Goal: Task Accomplishment & Management: Manage account settings

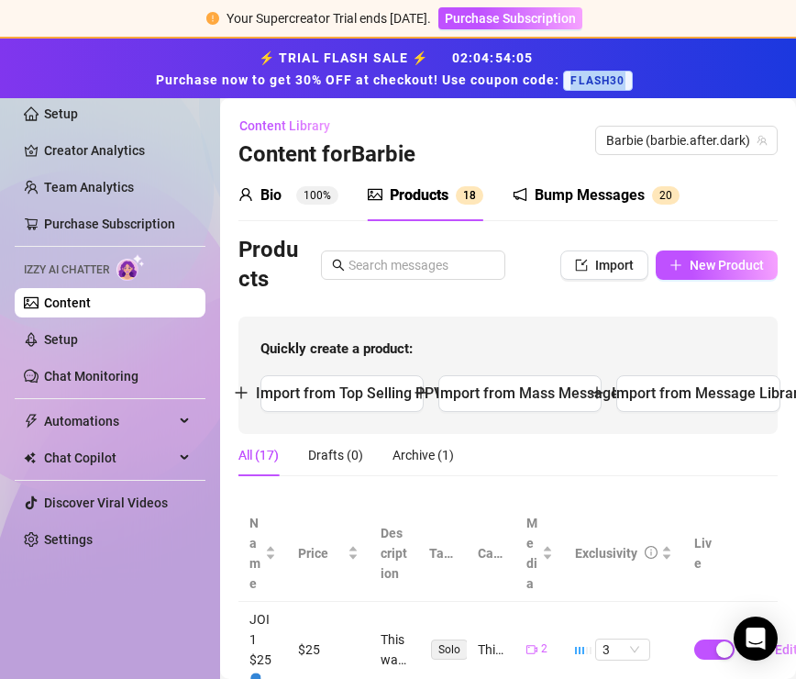
click at [91, 303] on link "Content" at bounding box center [67, 302] width 47 height 15
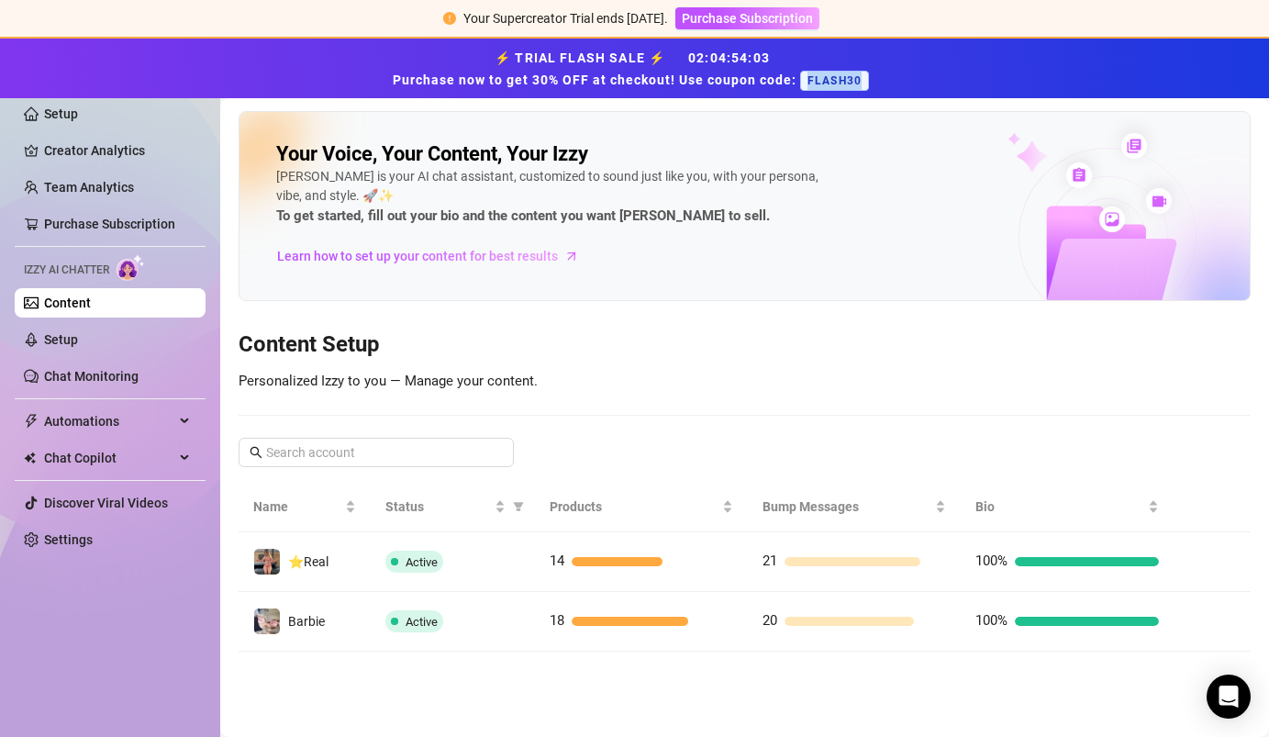
click at [91, 305] on link "Content" at bounding box center [67, 302] width 47 height 15
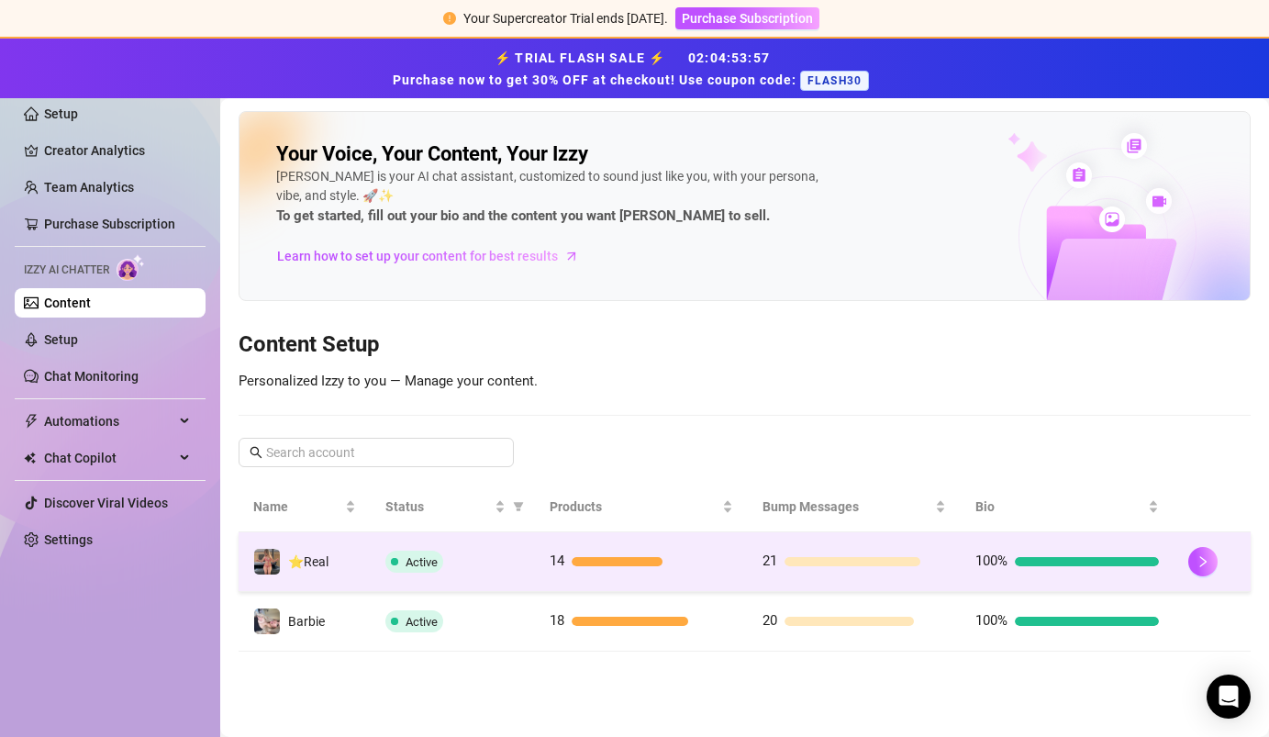
click at [344, 559] on td "⭐️Real" at bounding box center [305, 562] width 132 height 60
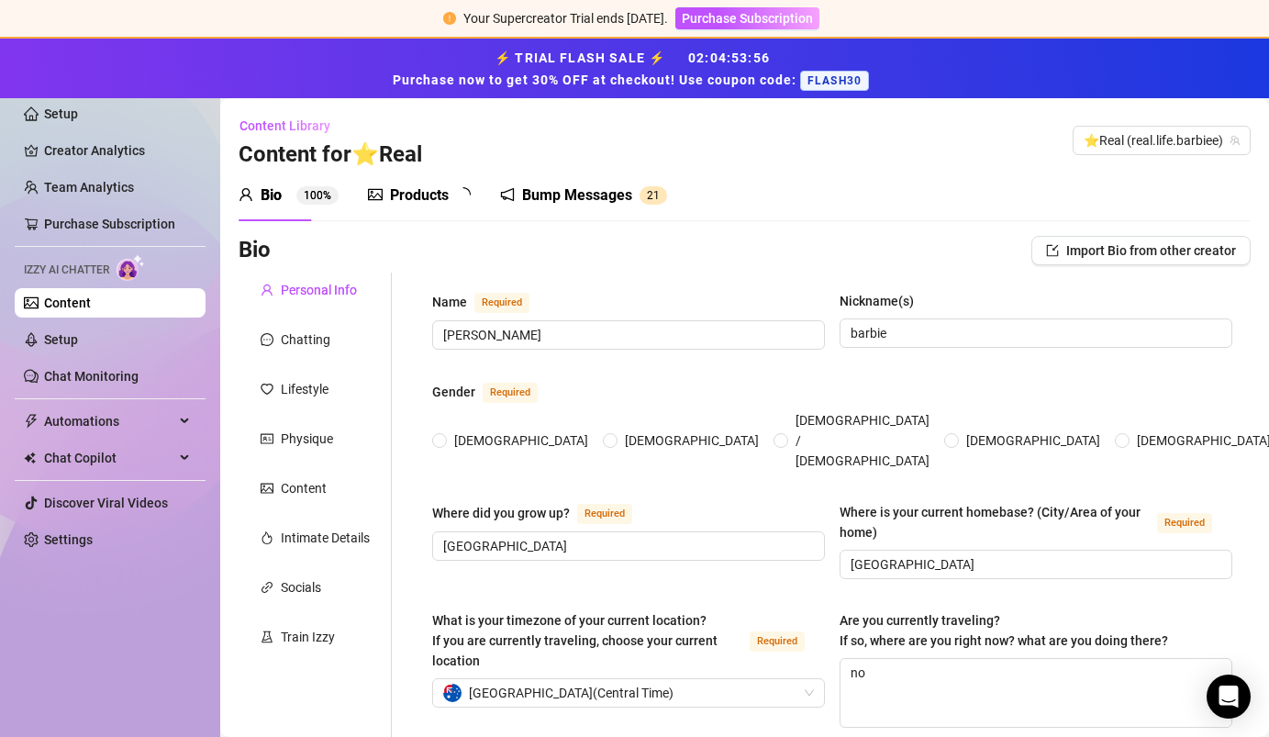
radio input "true"
type input "[DATE]"
click at [457, 197] on sup "1 4" at bounding box center [470, 195] width 28 height 18
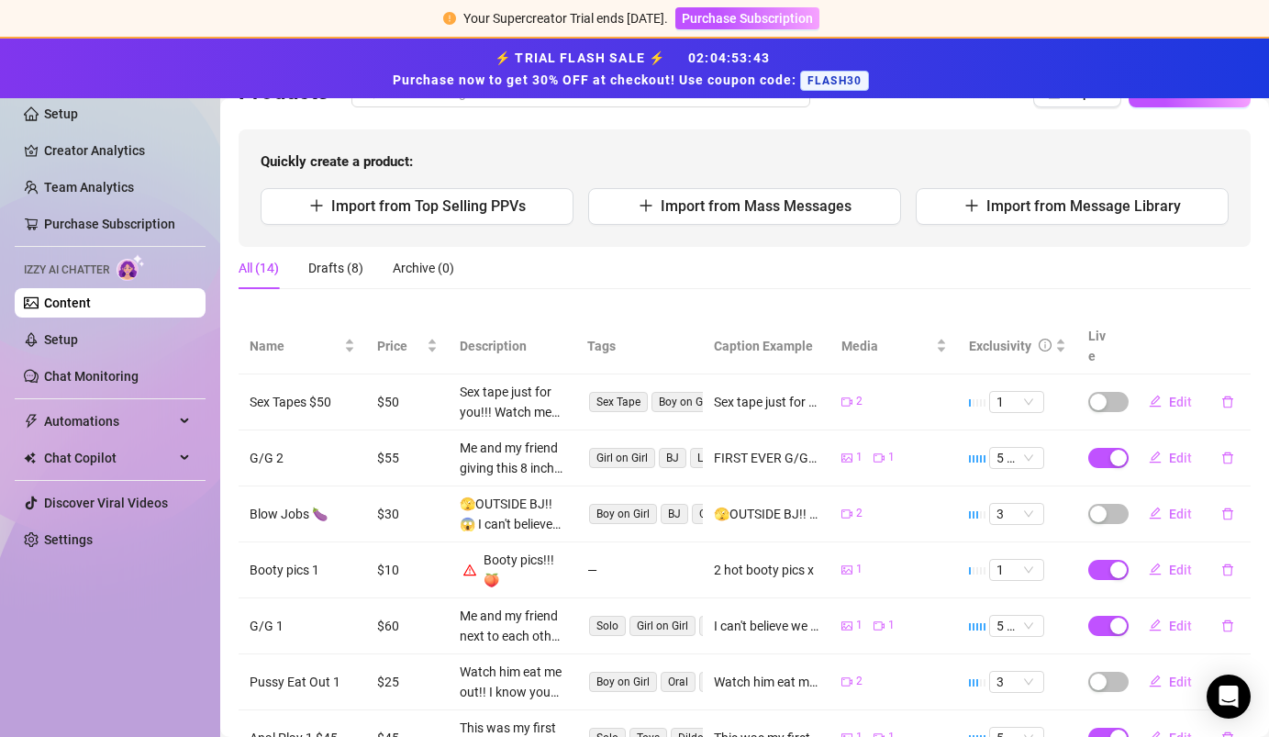
scroll to position [171, 0]
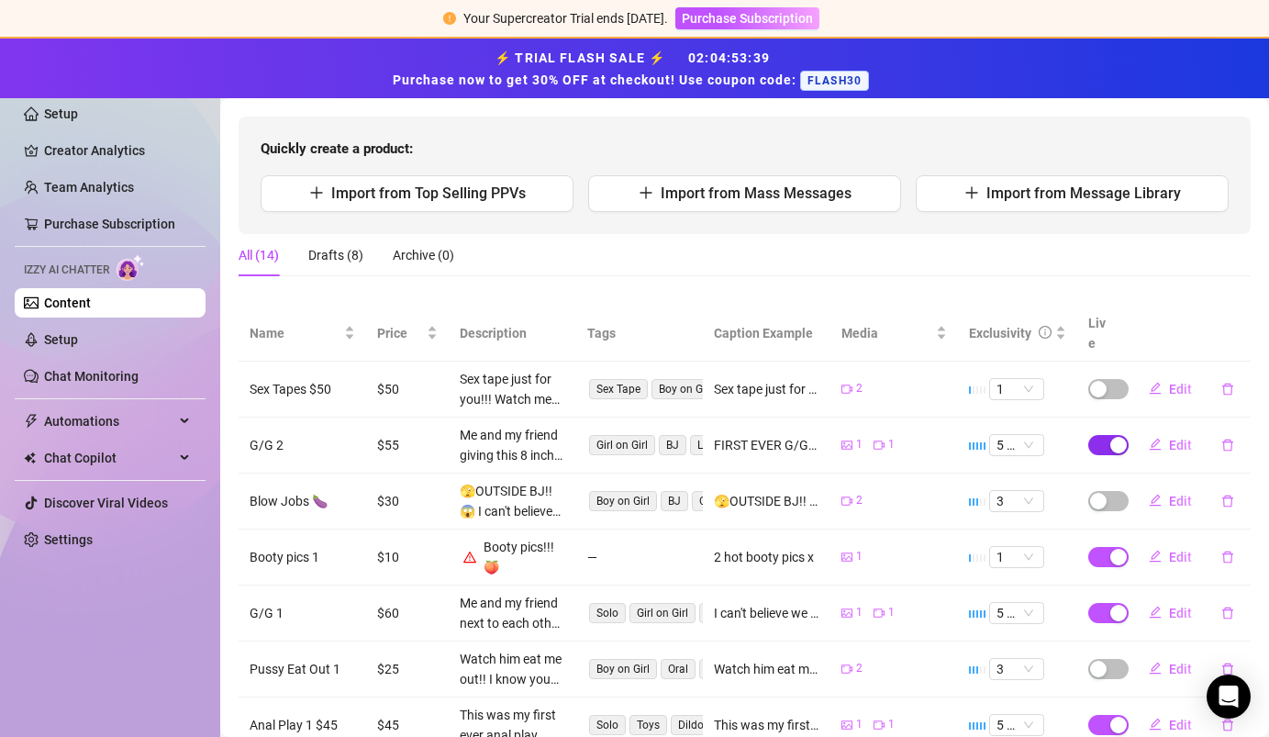
click at [795, 437] on div "button" at bounding box center [1118, 445] width 17 height 17
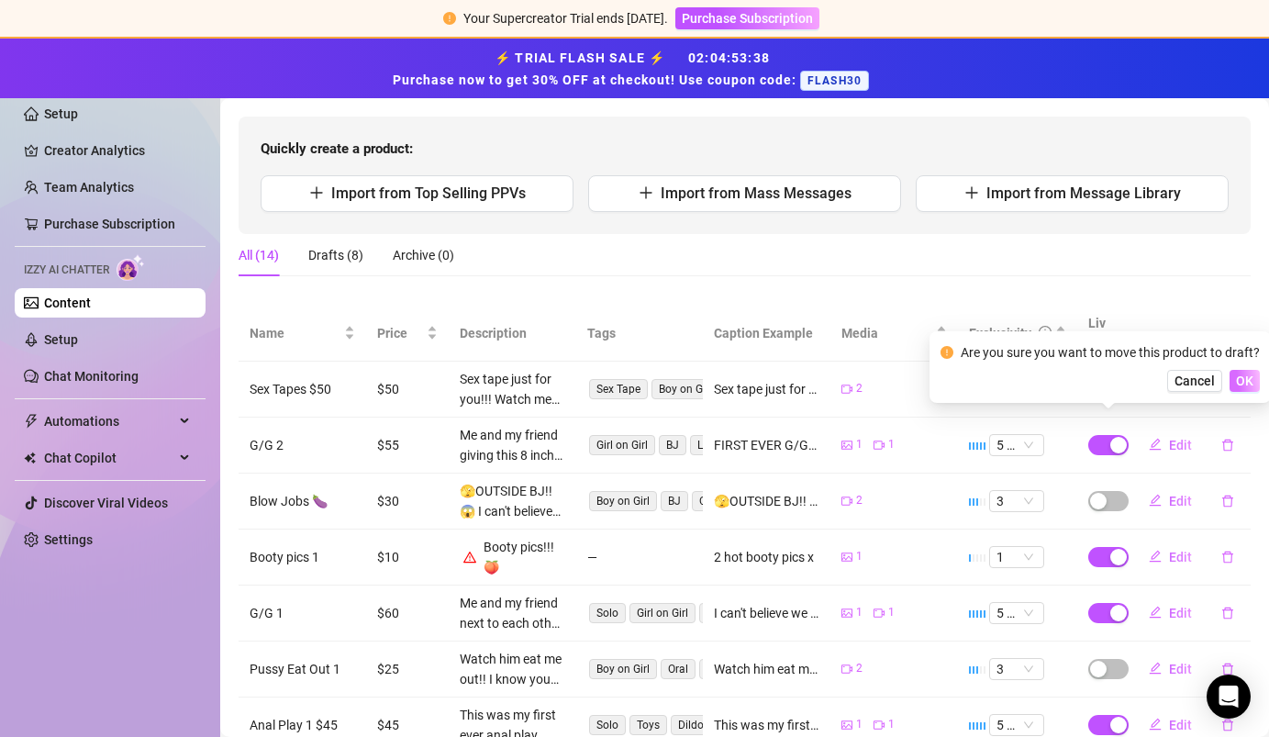
click at [795, 375] on span "OK" at bounding box center [1244, 380] width 17 height 15
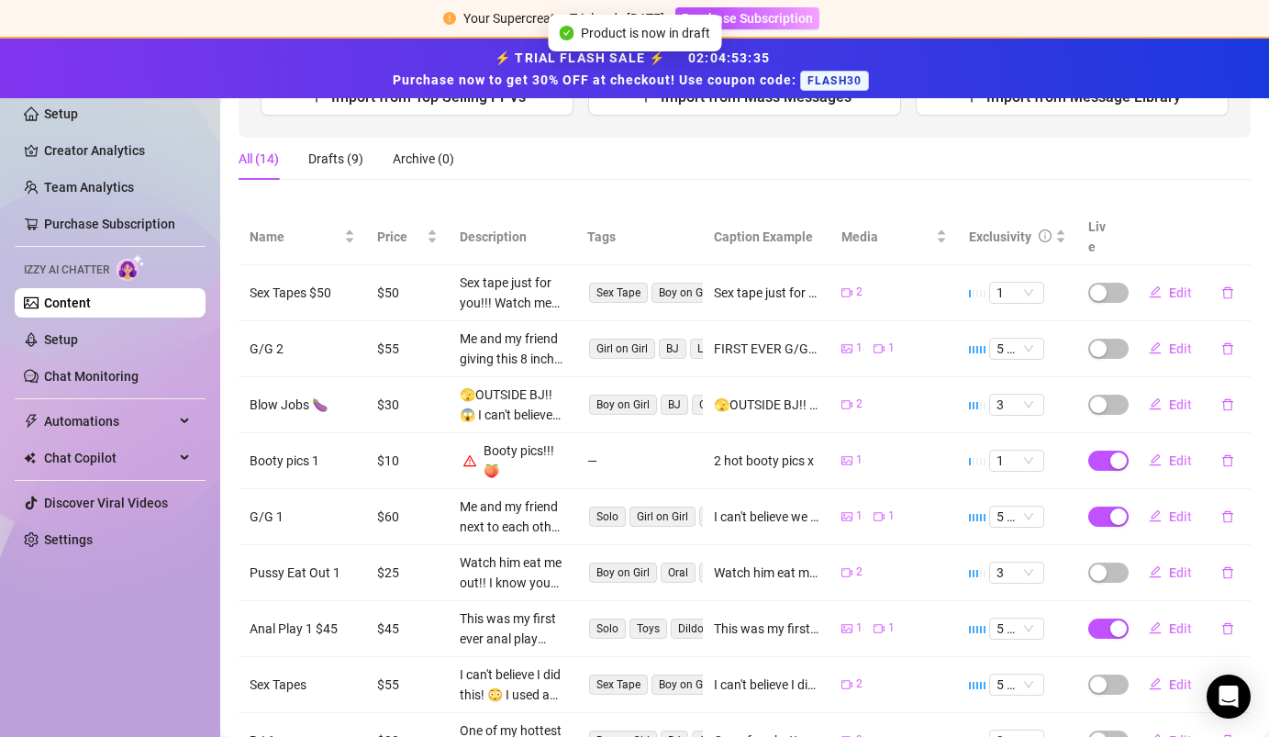
scroll to position [440, 0]
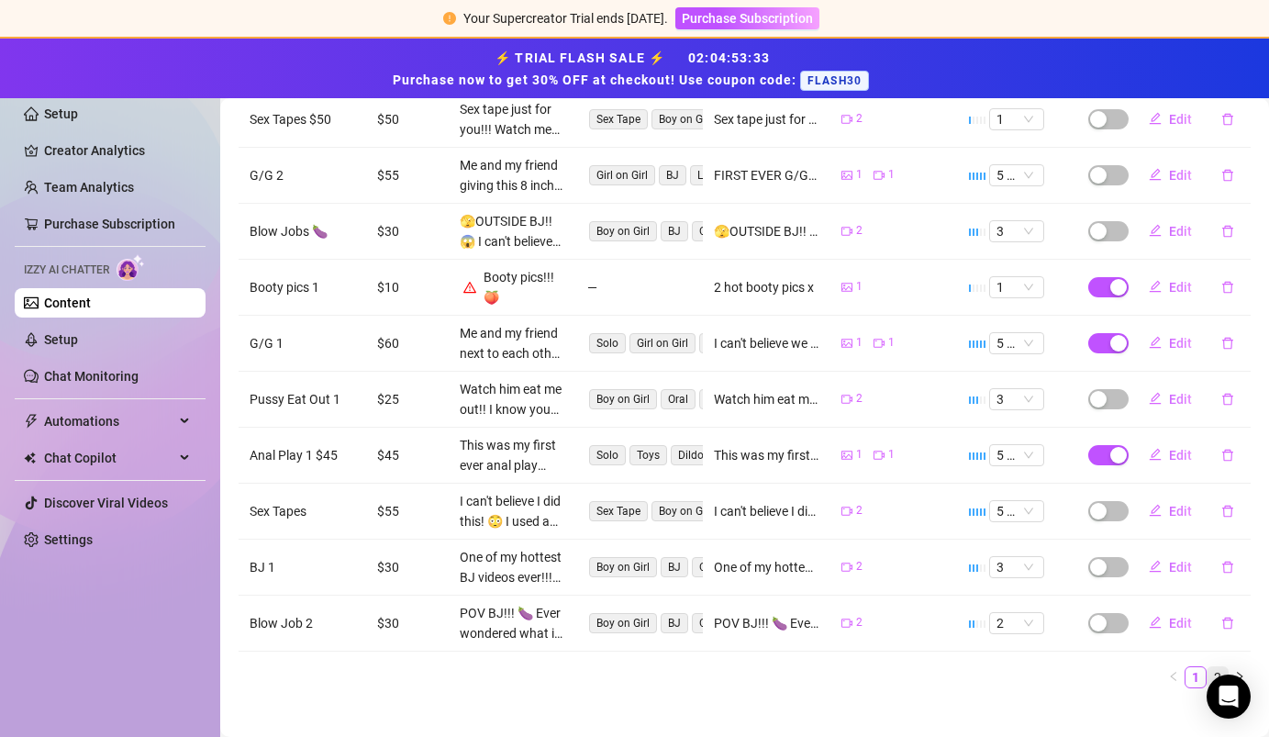
click at [795, 667] on link "2" at bounding box center [1217, 677] width 20 height 20
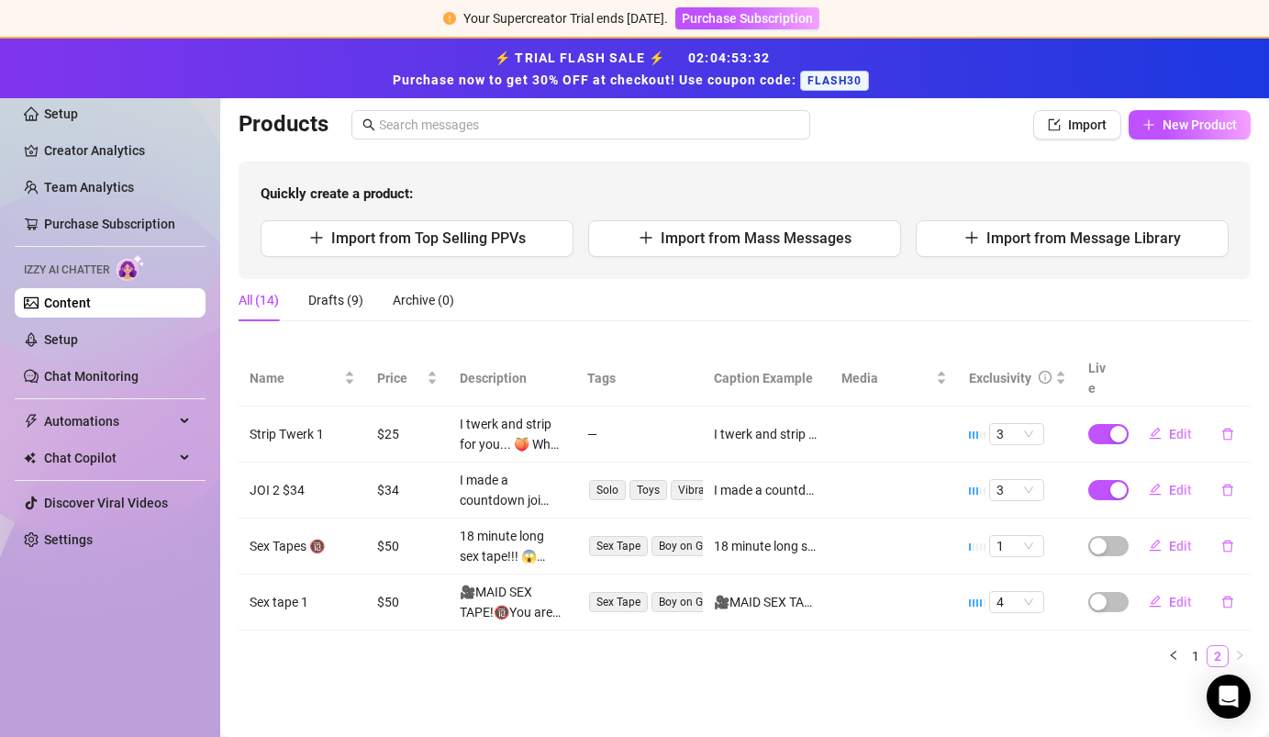
scroll to position [105, 0]
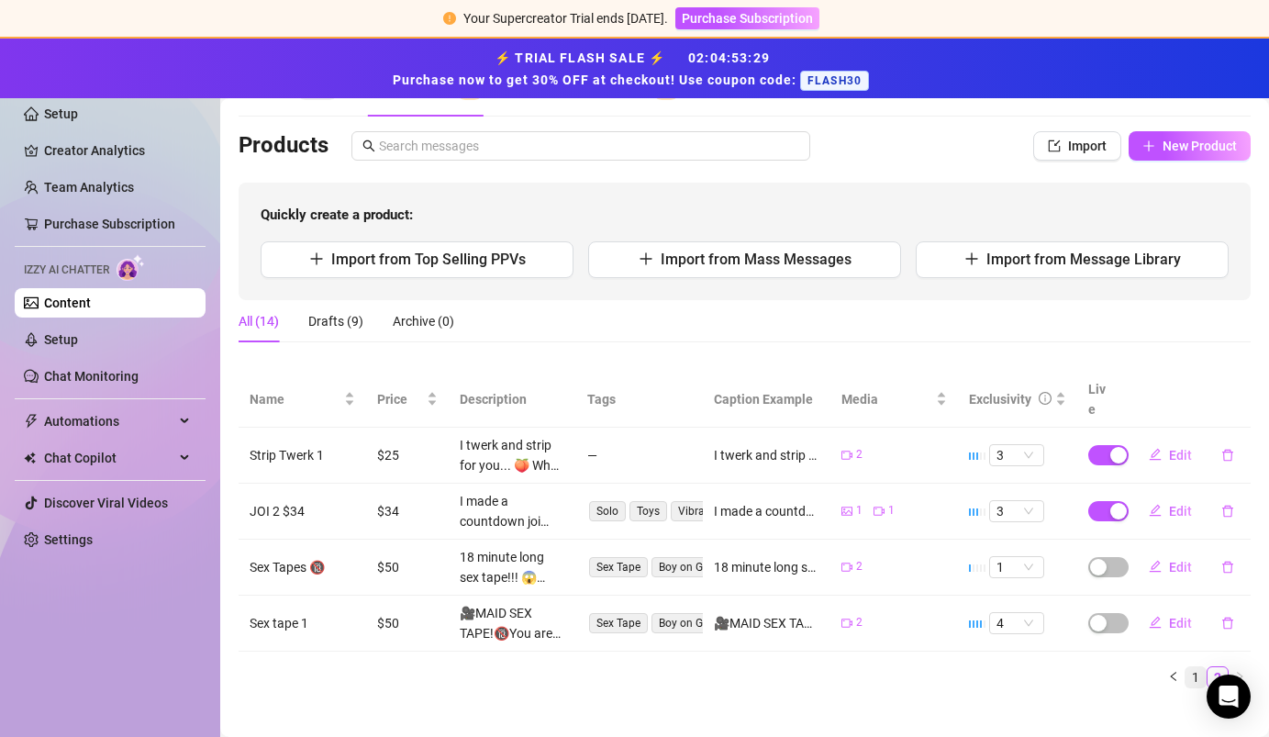
click at [795, 667] on link "1" at bounding box center [1195, 677] width 20 height 20
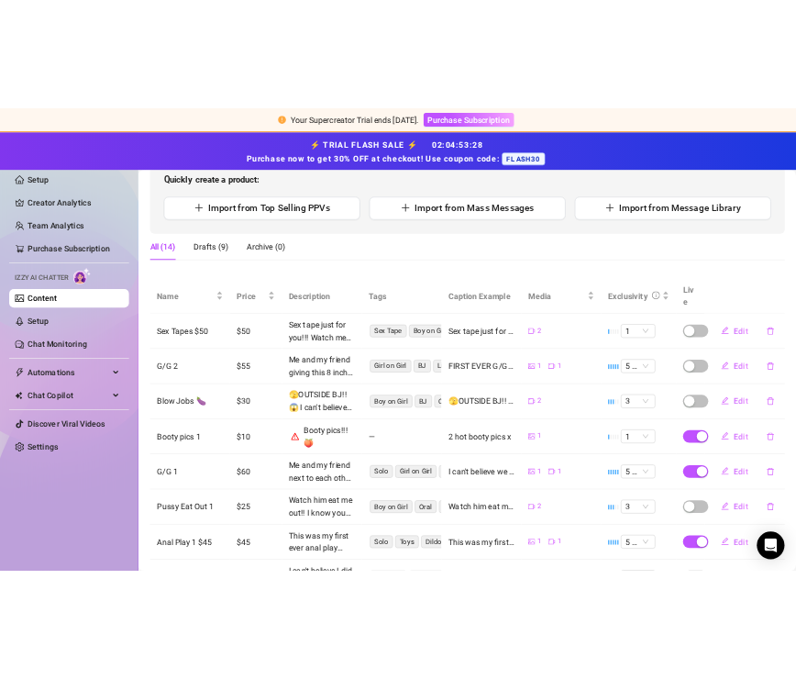
scroll to position [210, 0]
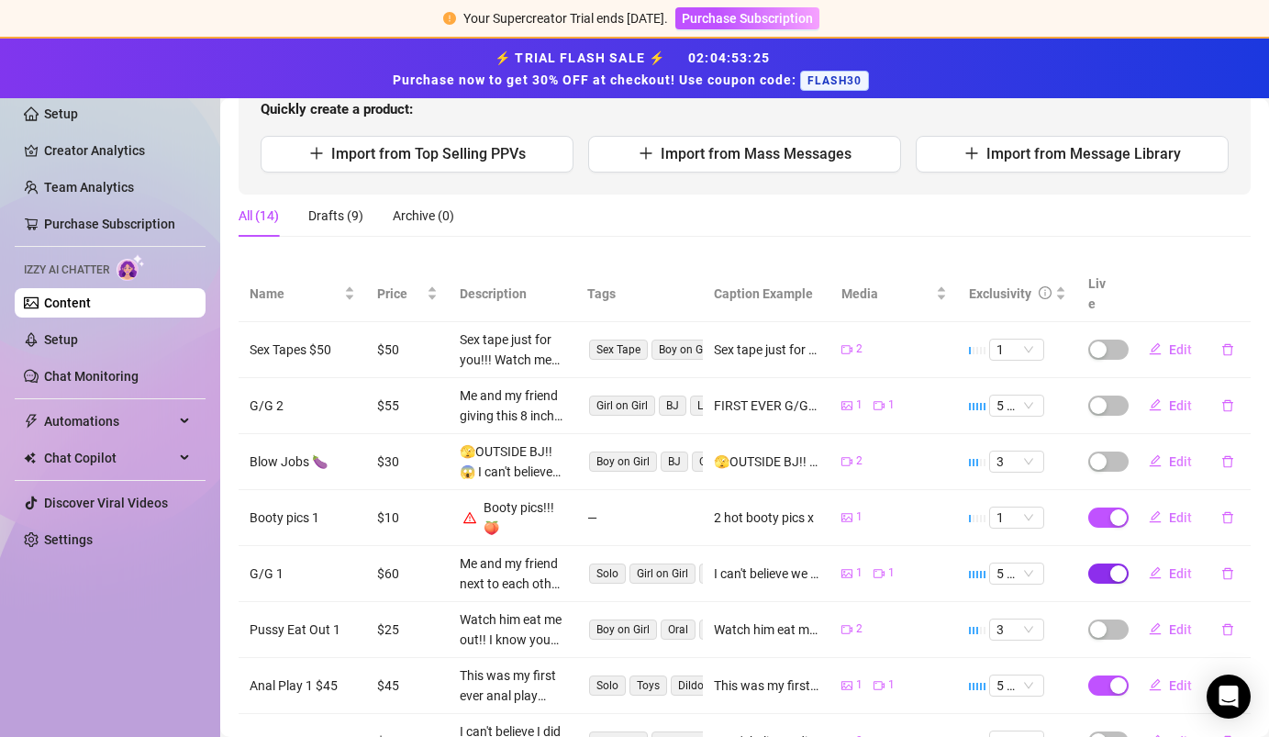
click at [795, 563] on span "button" at bounding box center [1108, 573] width 40 height 20
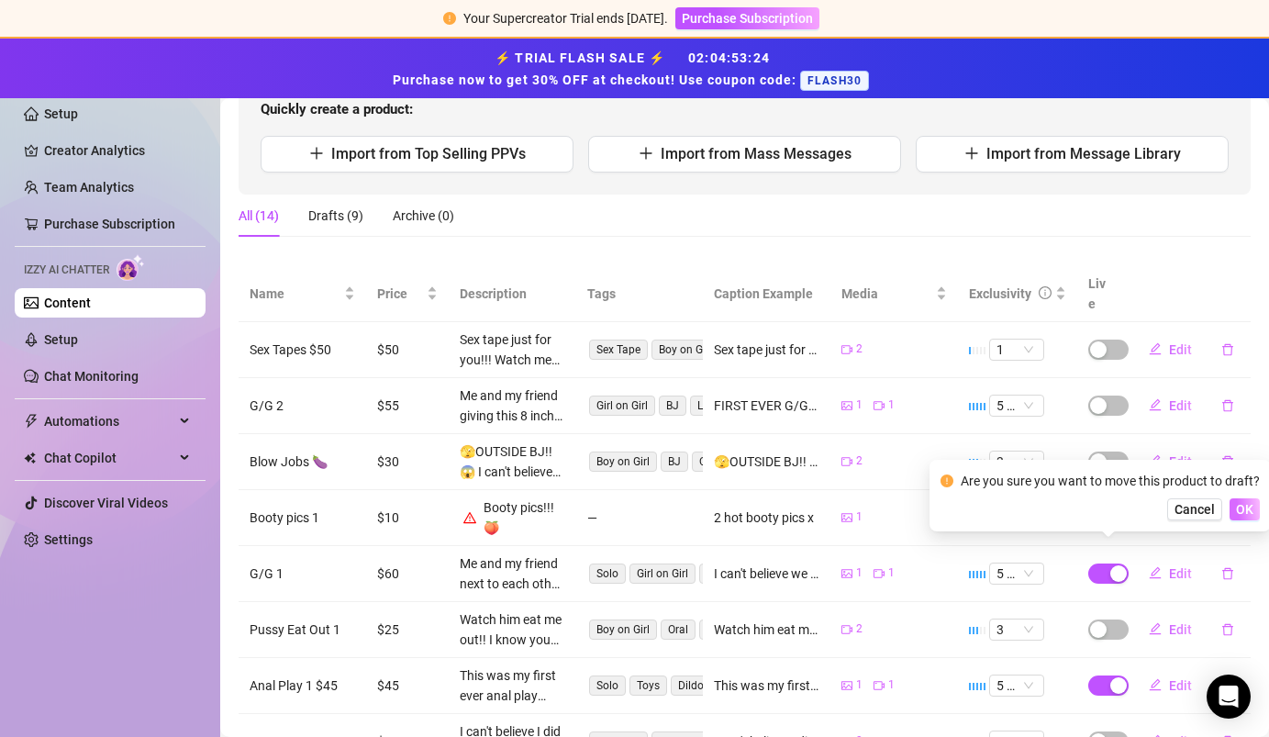
click at [795, 510] on span "OK" at bounding box center [1244, 509] width 17 height 15
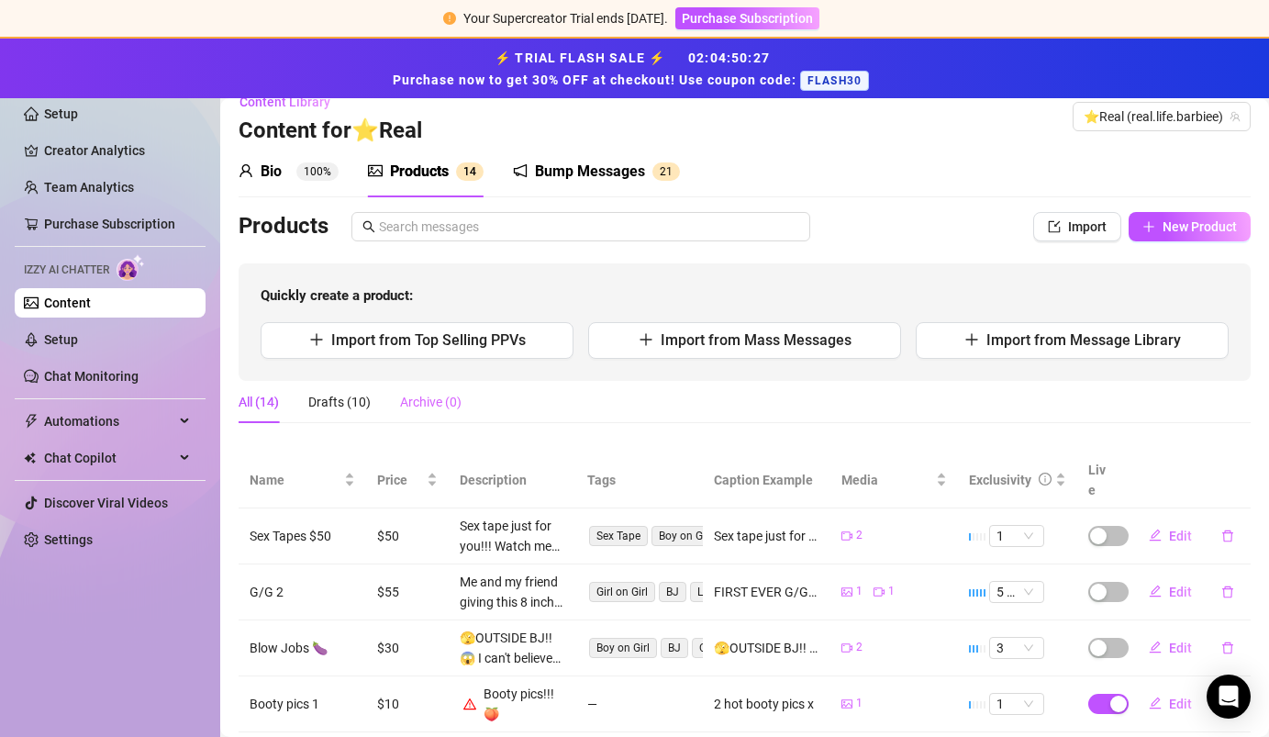
scroll to position [0, 0]
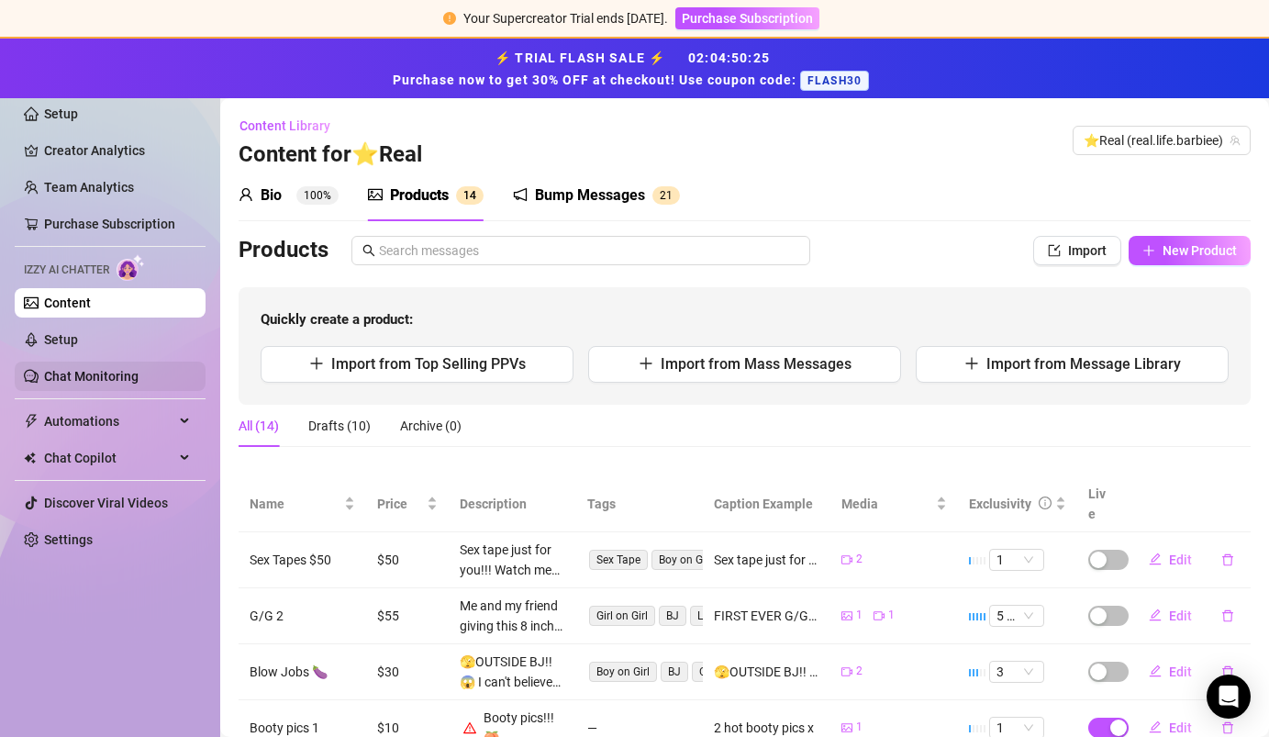
click at [123, 372] on link "Chat Monitoring" at bounding box center [91, 376] width 94 height 15
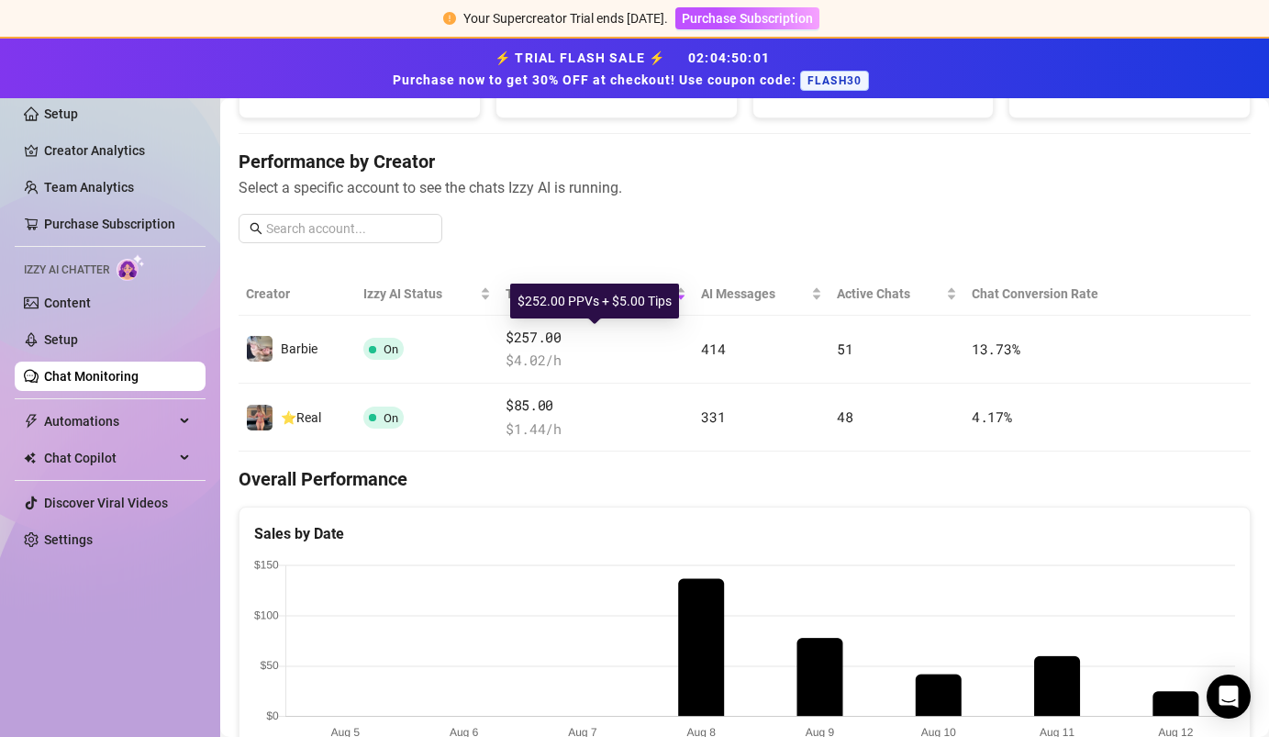
scroll to position [228, 0]
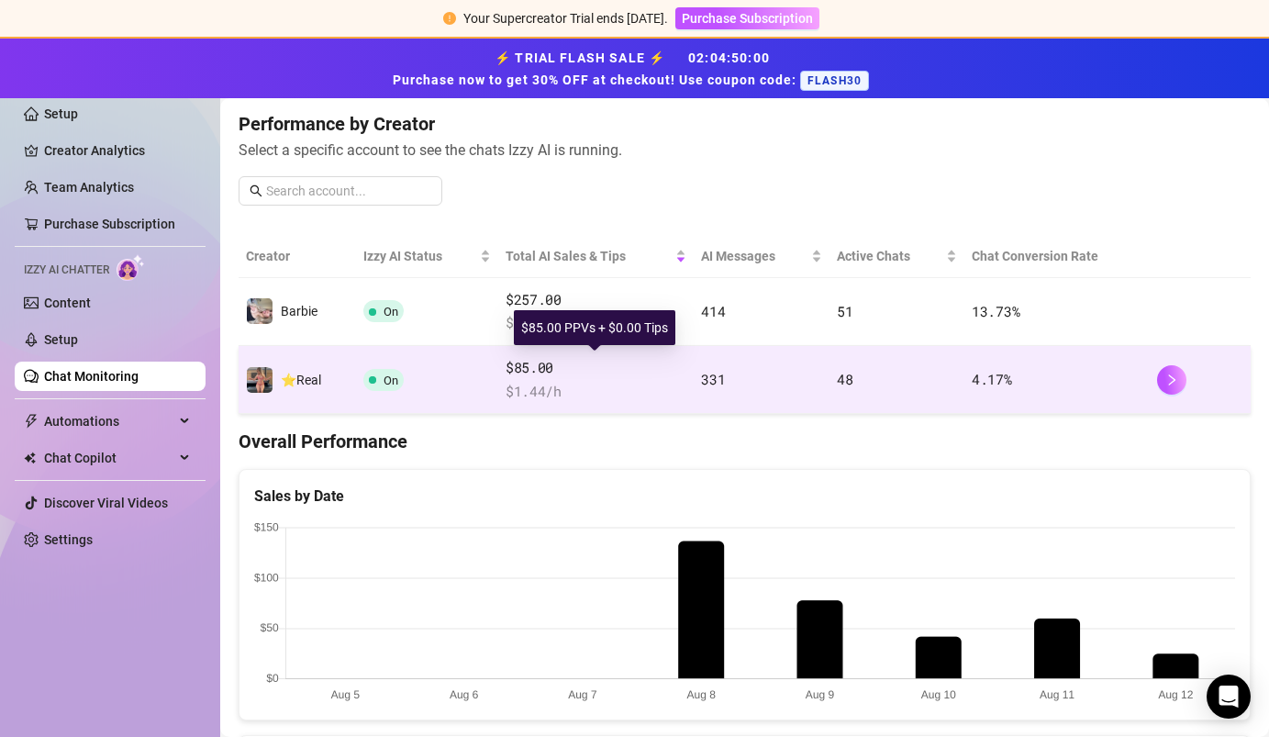
click at [592, 369] on span "$85.00" at bounding box center [596, 368] width 181 height 22
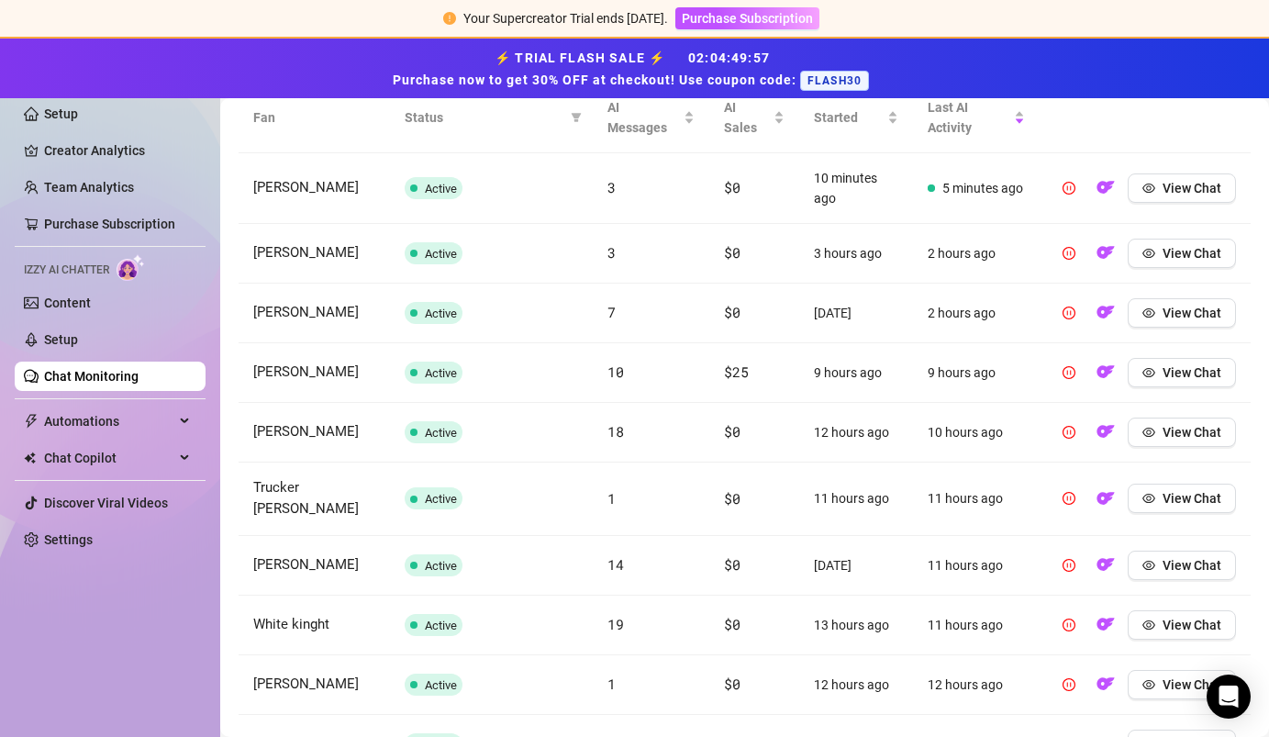
scroll to position [835, 0]
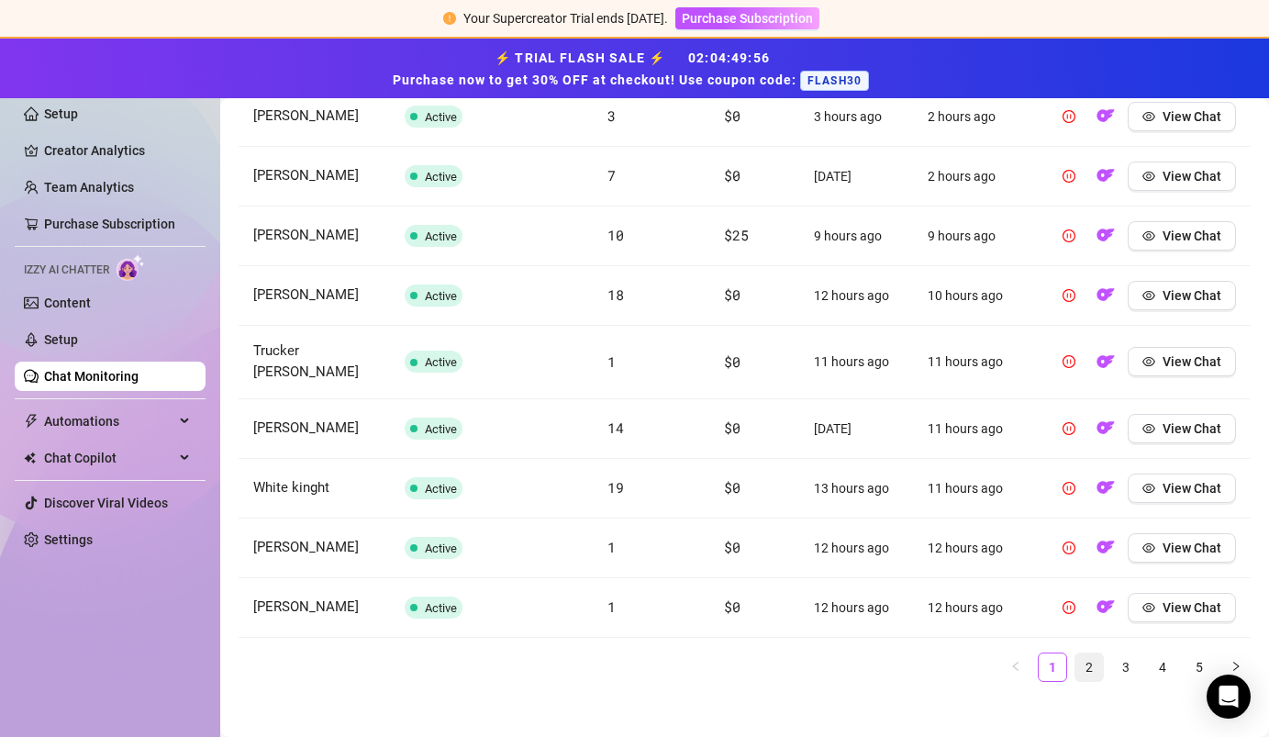
click at [1081, 655] on link "2" at bounding box center [1089, 667] width 28 height 28
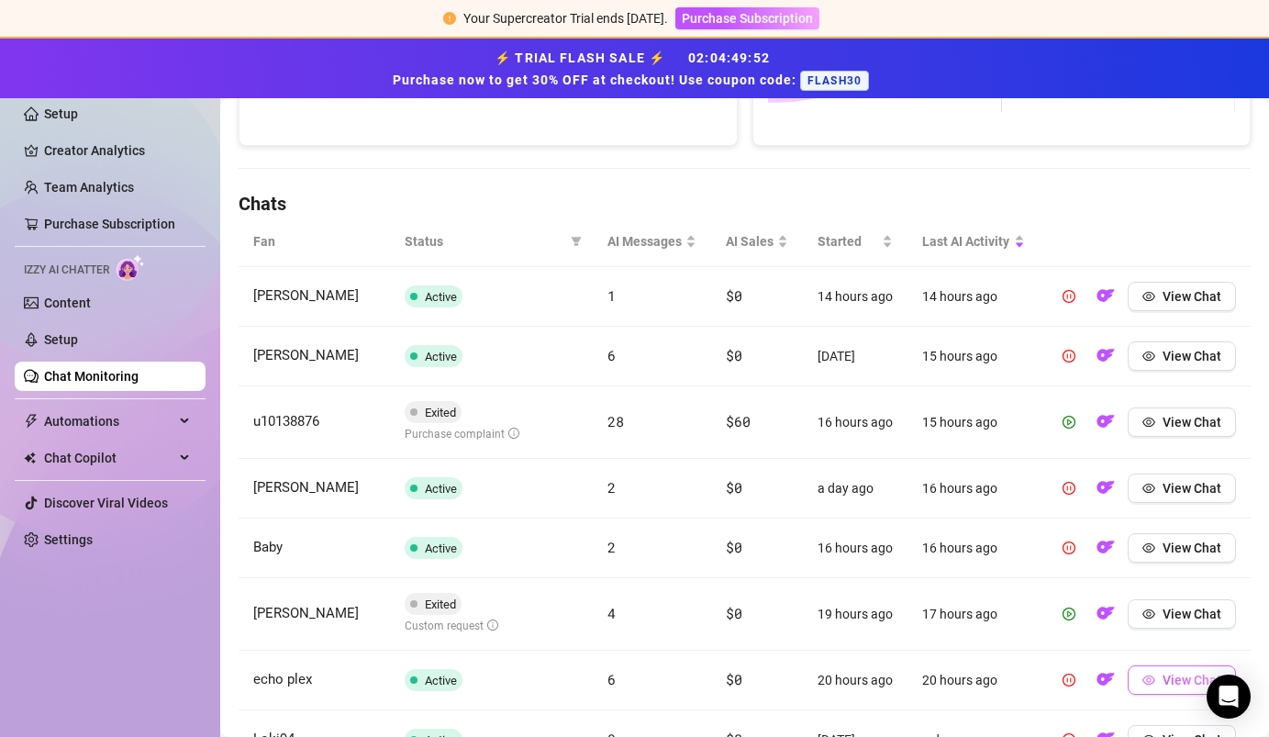
scroll to position [562, 0]
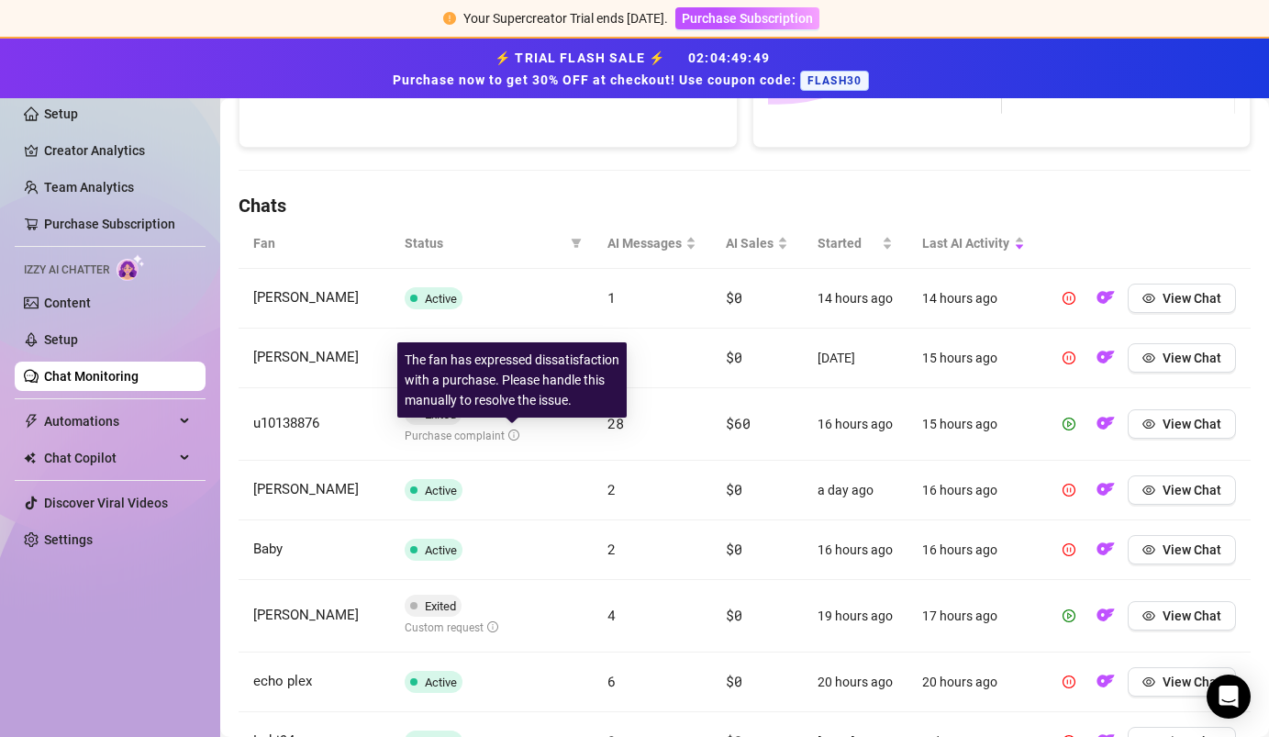
click at [509, 430] on icon "info-circle" at bounding box center [513, 434] width 11 height 11
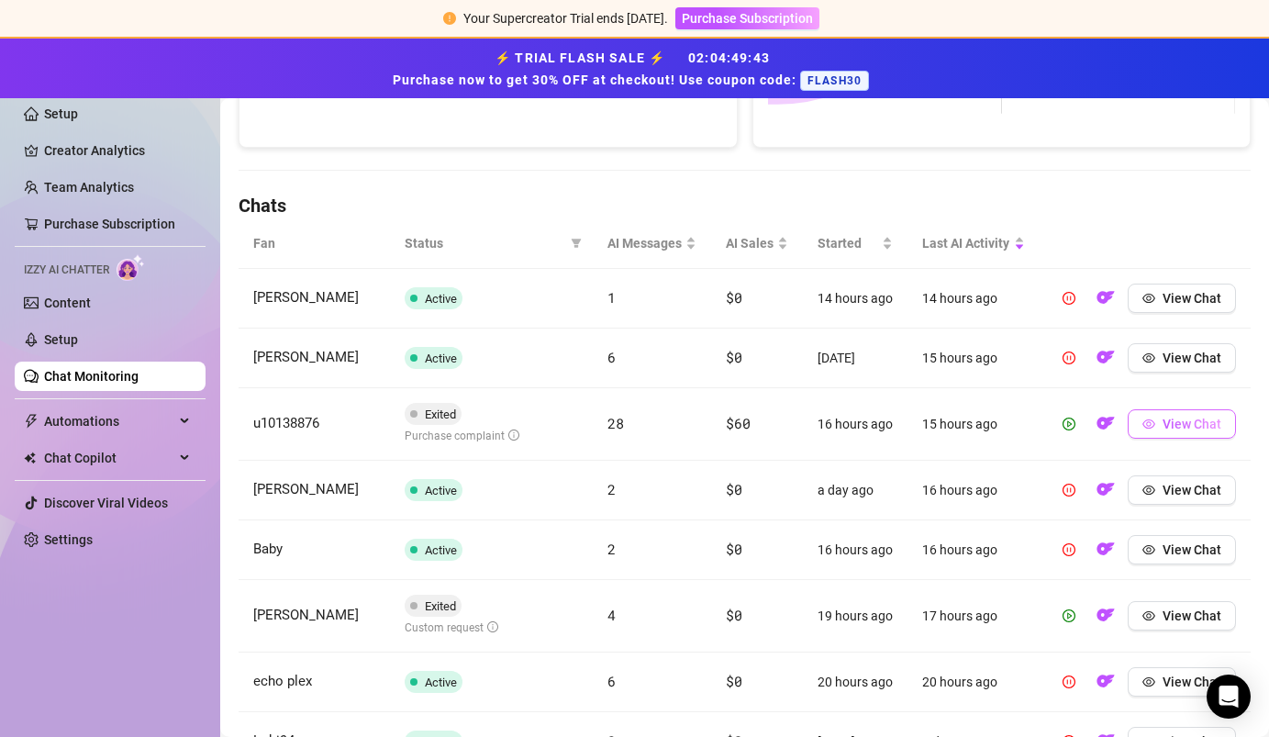
click at [1161, 421] on button "View Chat" at bounding box center [1182, 423] width 108 height 29
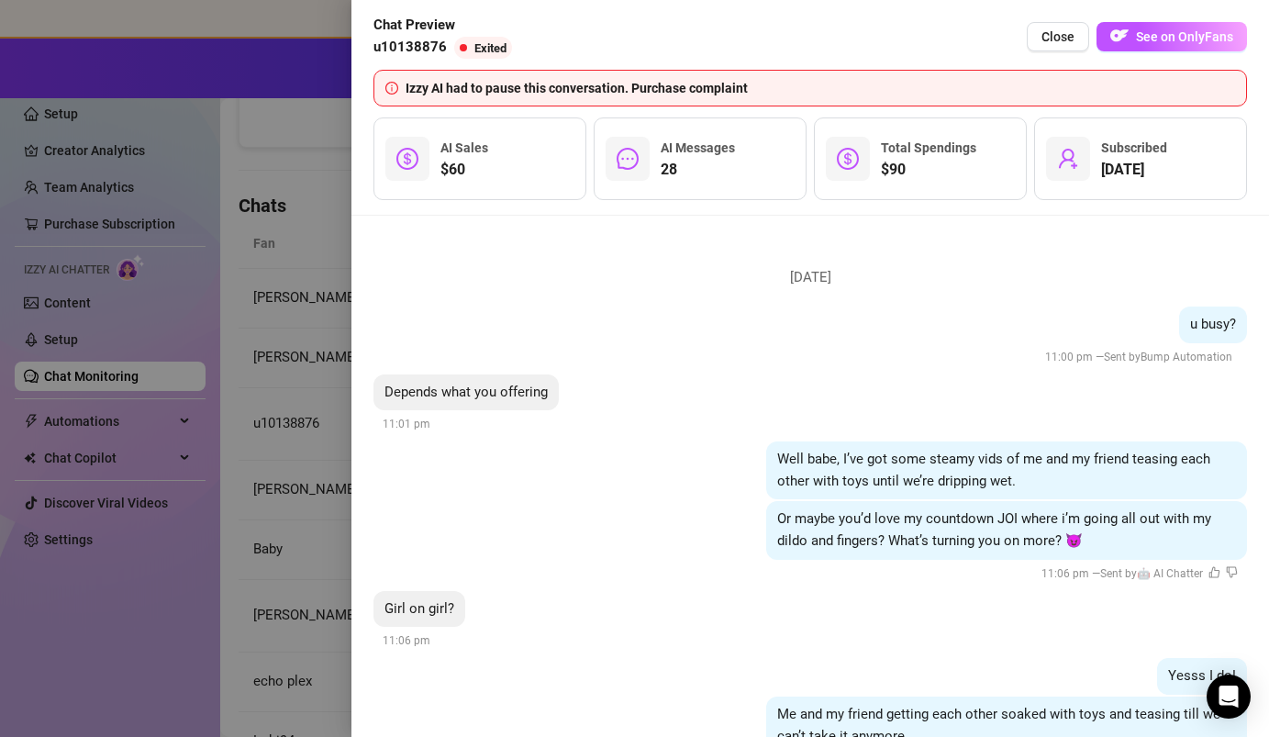
click at [224, 404] on div at bounding box center [634, 368] width 1269 height 737
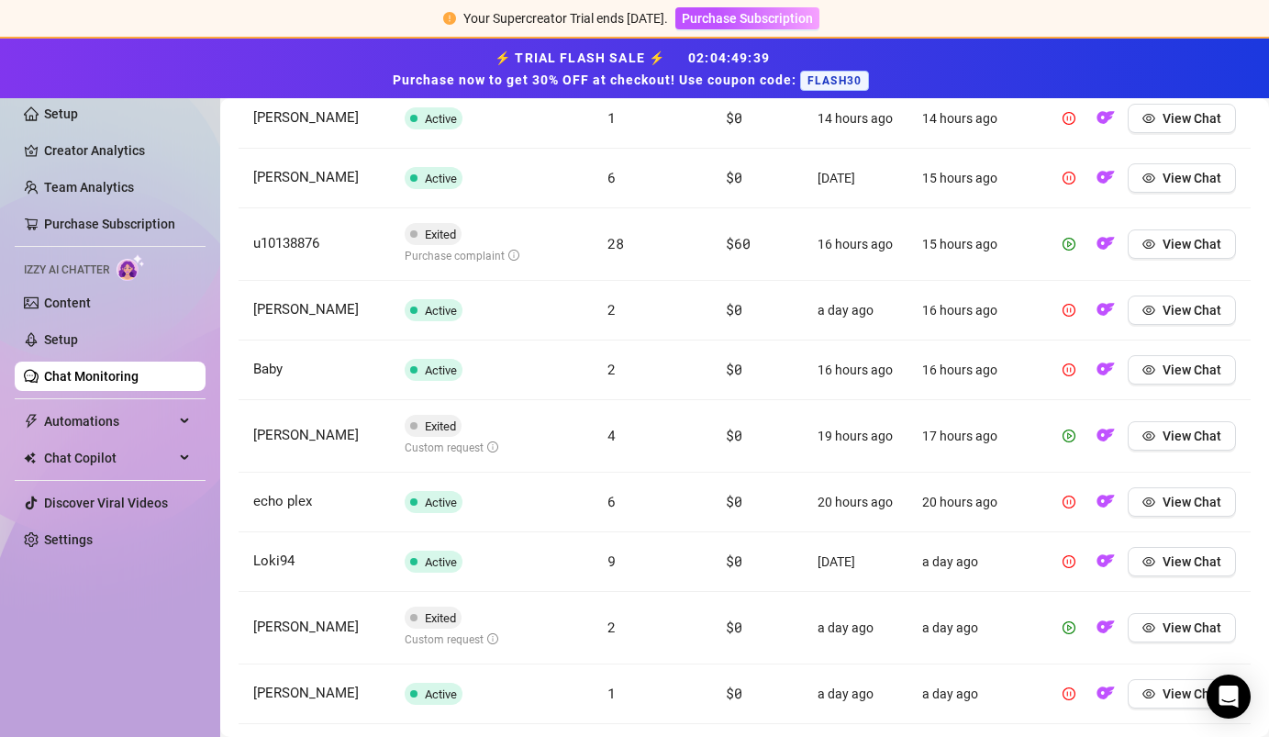
scroll to position [842, 0]
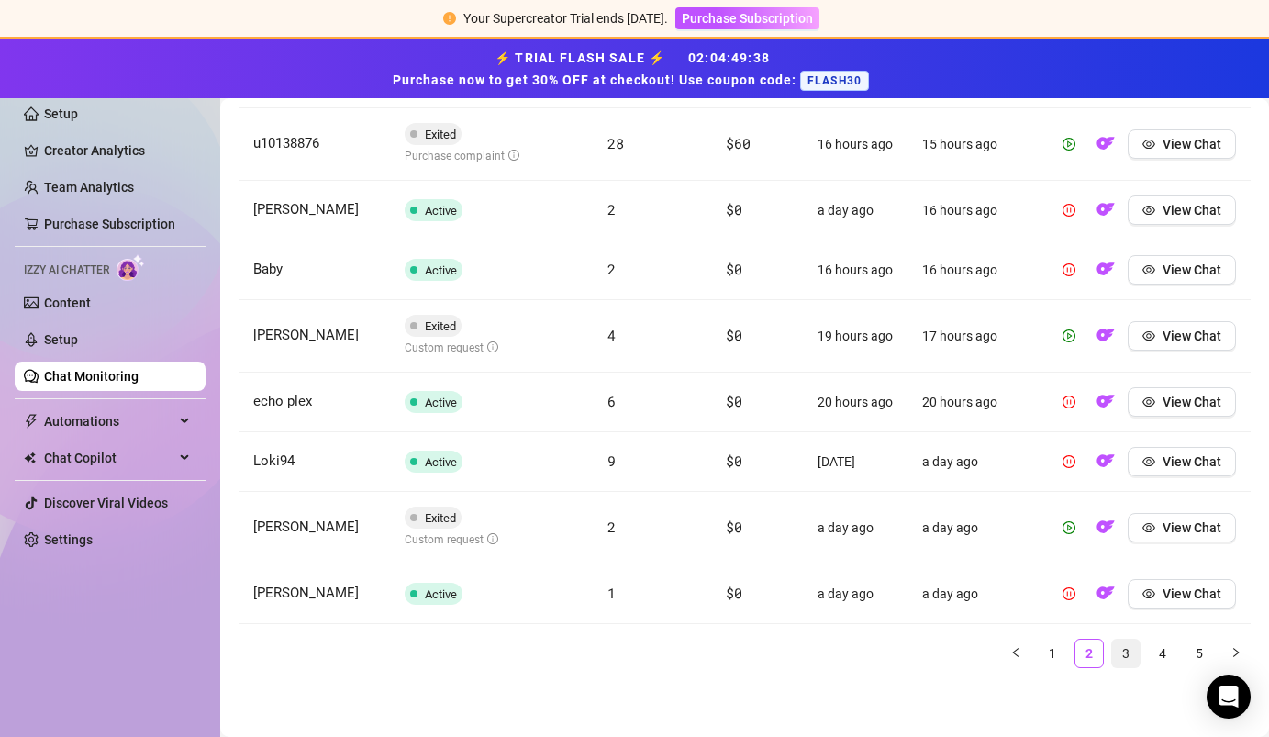
click at [1117, 653] on link "3" at bounding box center [1126, 653] width 28 height 28
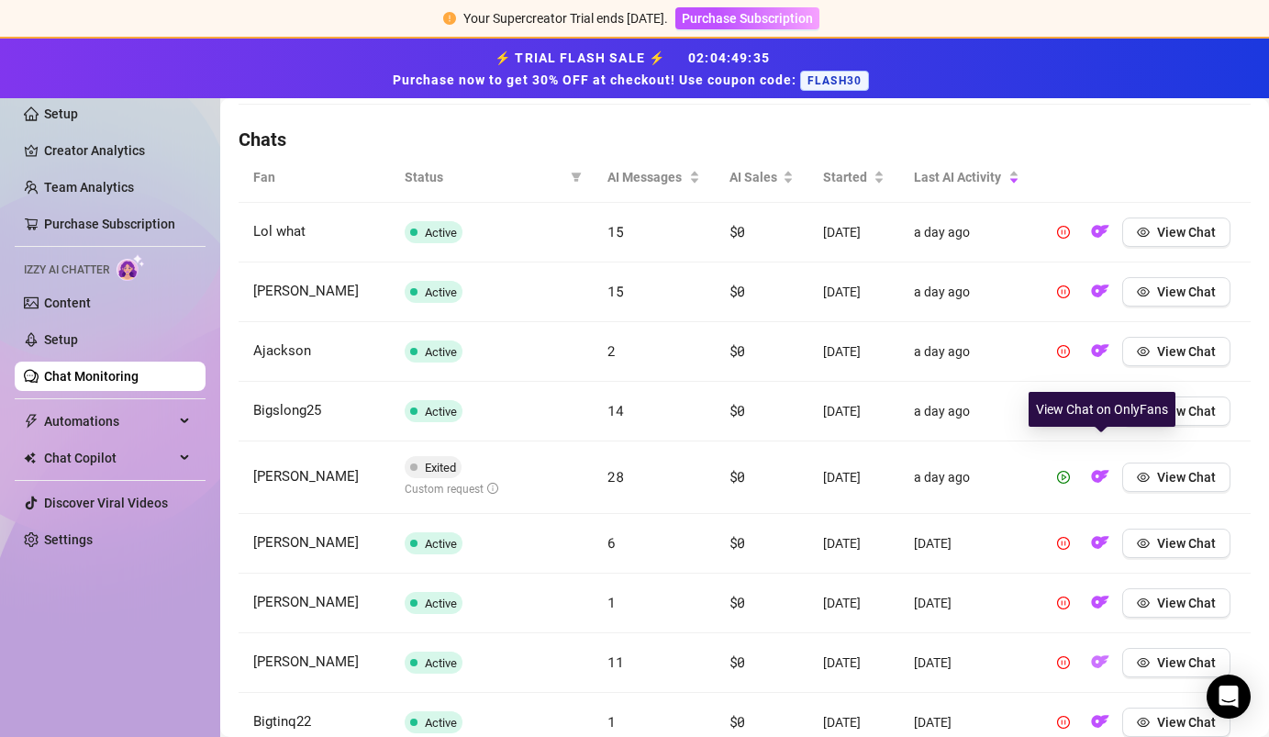
scroll to position [829, 0]
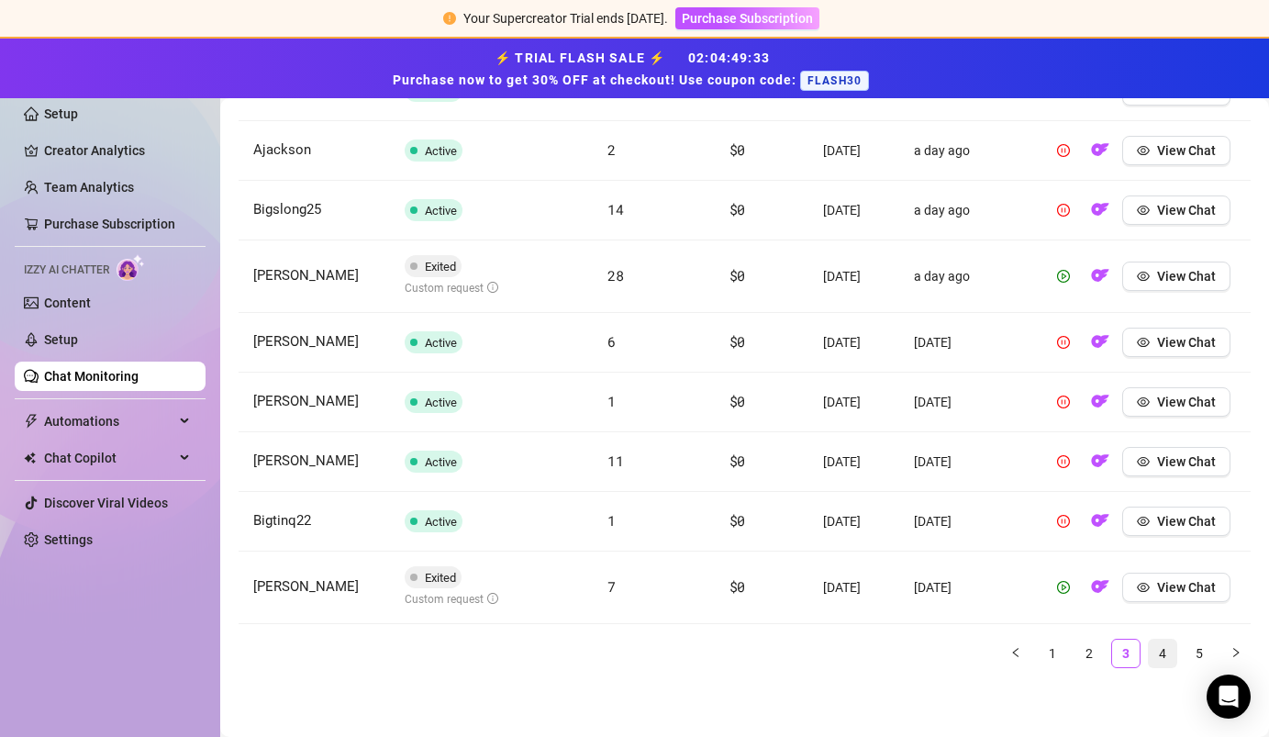
click at [1160, 652] on link "4" at bounding box center [1163, 653] width 28 height 28
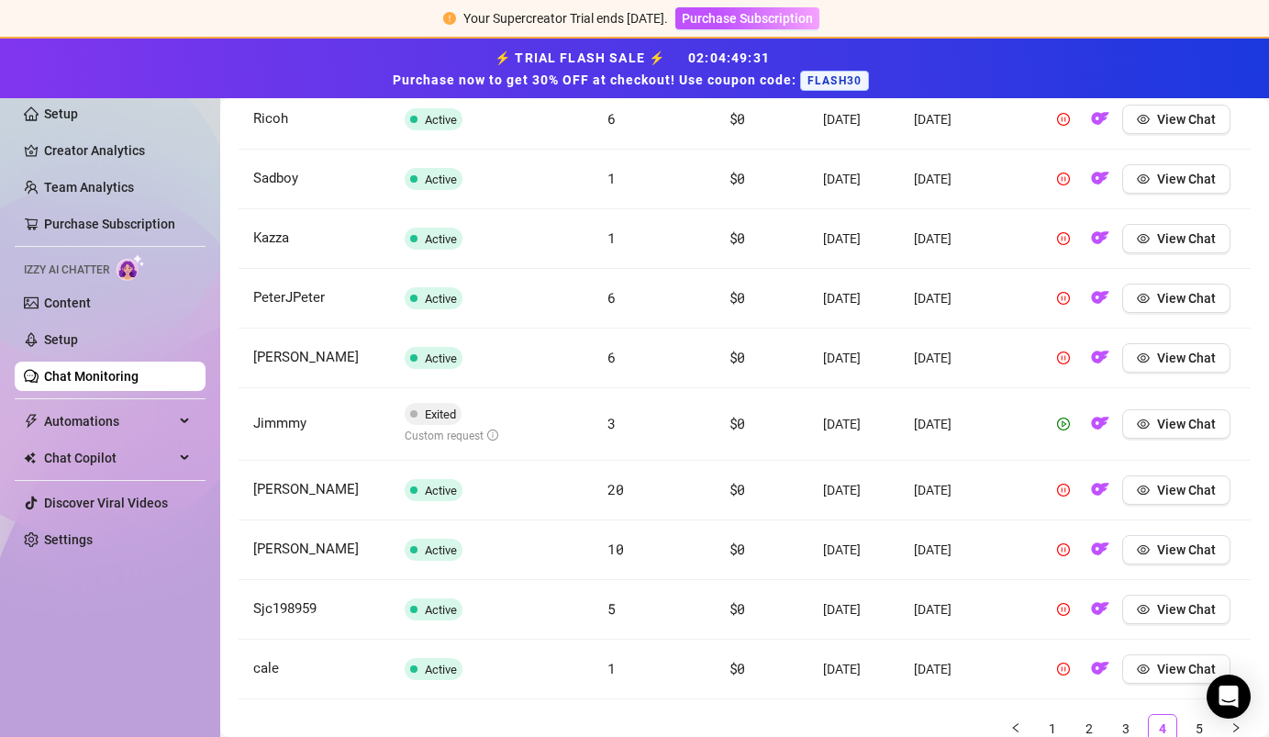
scroll to position [817, 0]
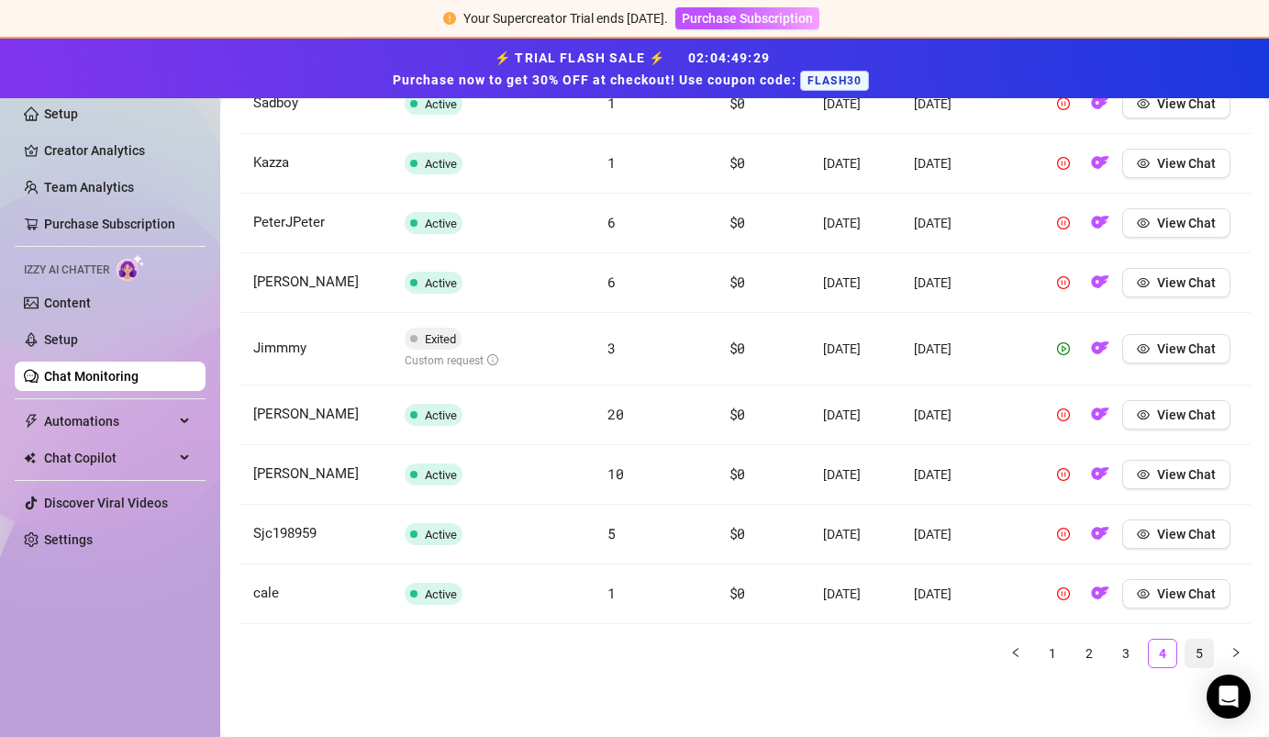
click at [1193, 655] on link "5" at bounding box center [1199, 653] width 28 height 28
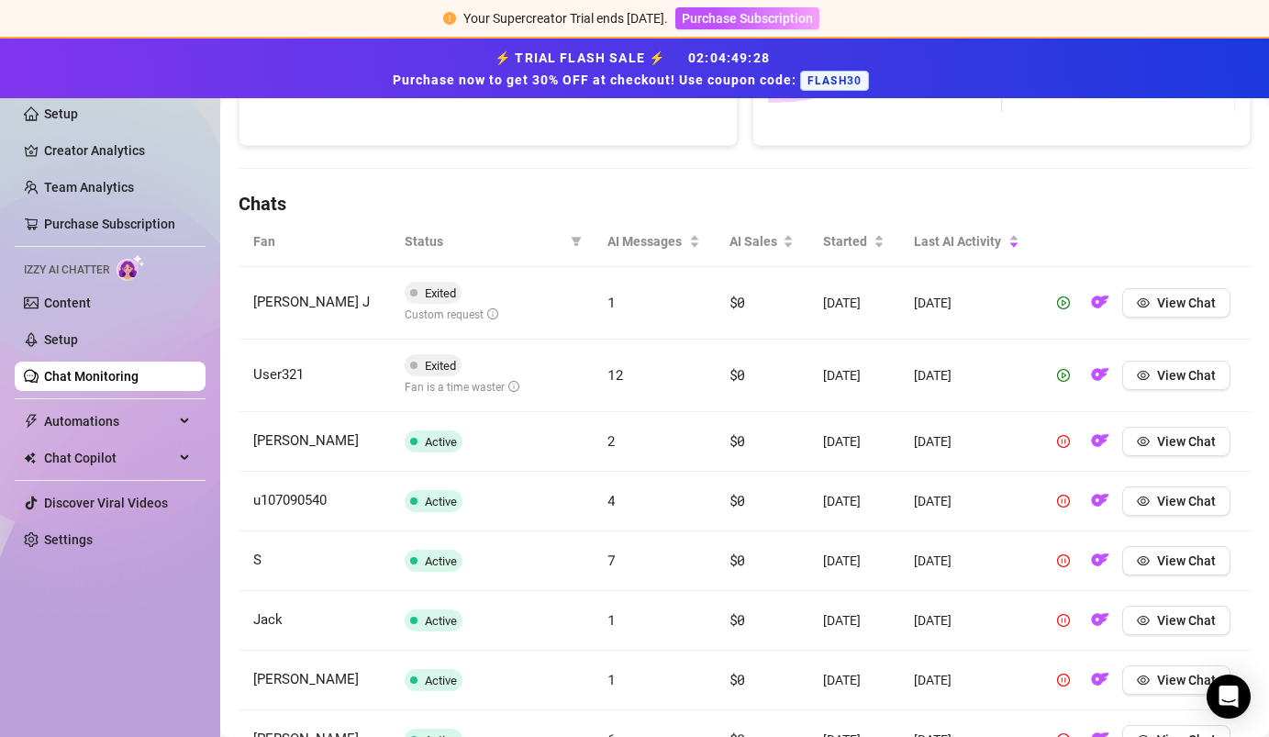
scroll to position [562, 0]
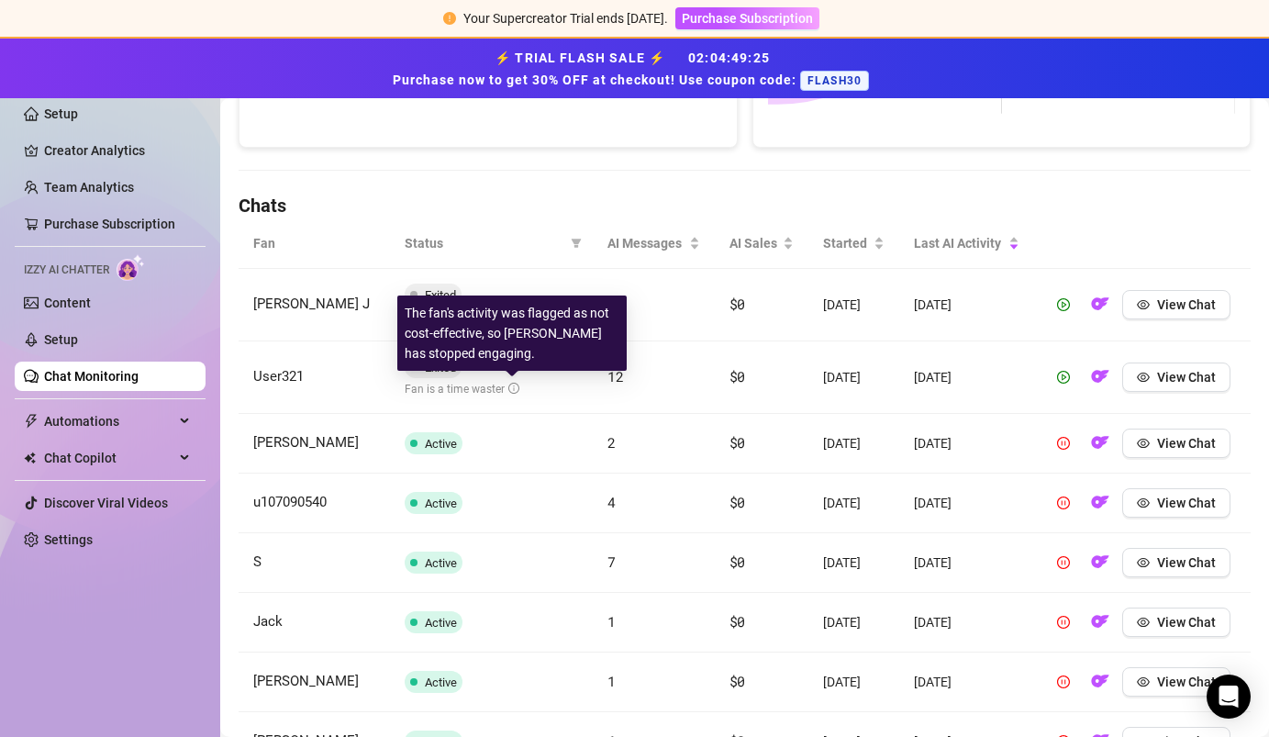
click at [509, 385] on icon "info-circle" at bounding box center [513, 388] width 11 height 11
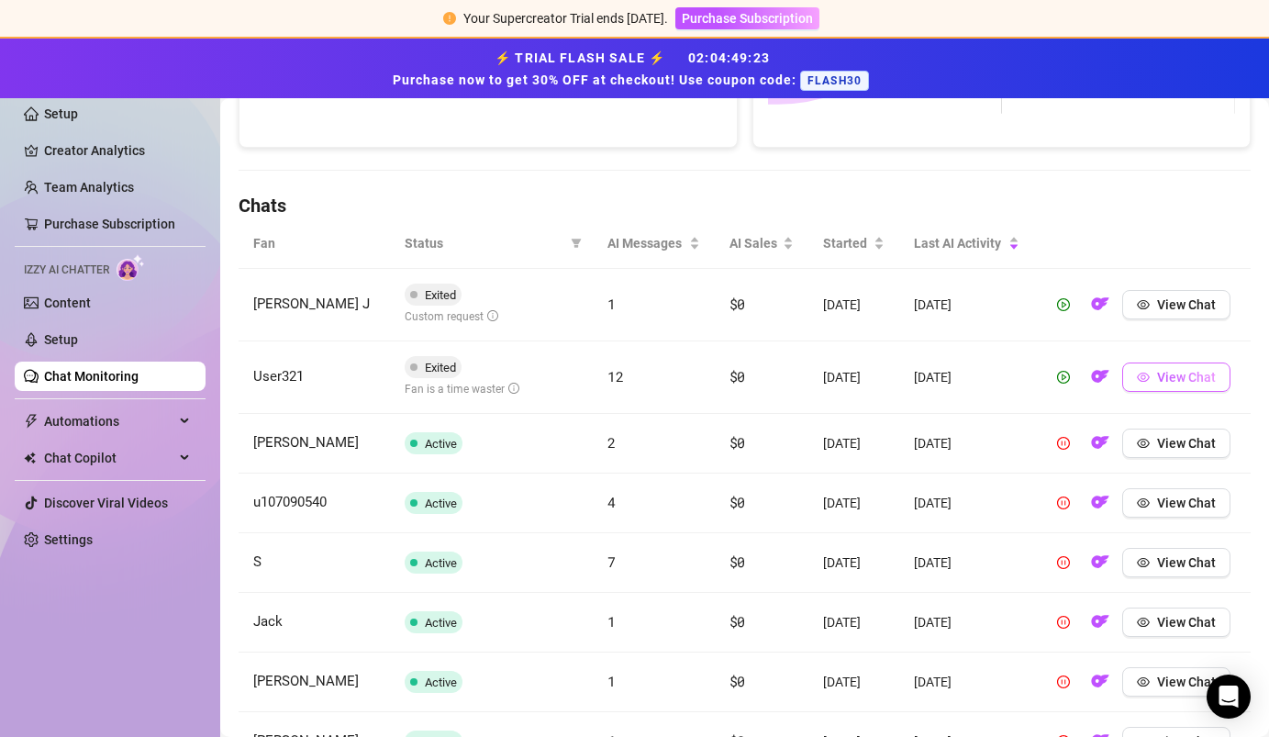
click at [1184, 373] on span "View Chat" at bounding box center [1186, 377] width 59 height 15
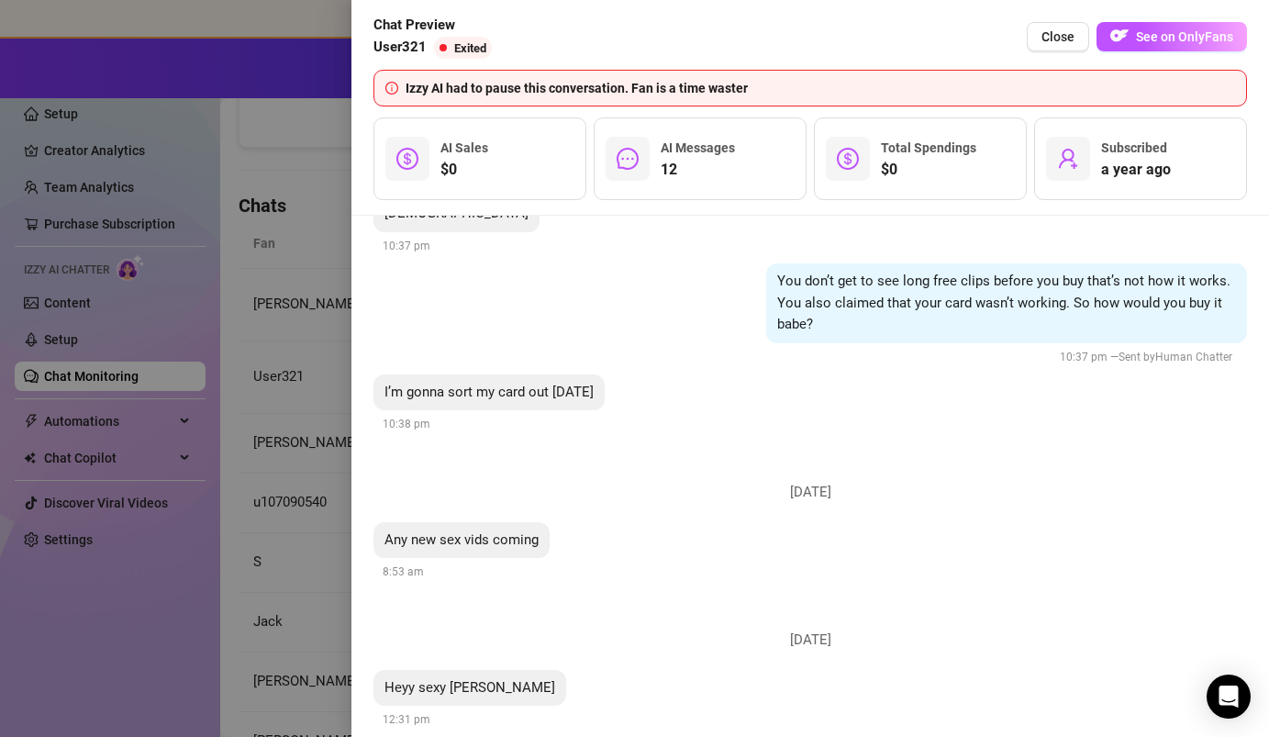
scroll to position [3006, 0]
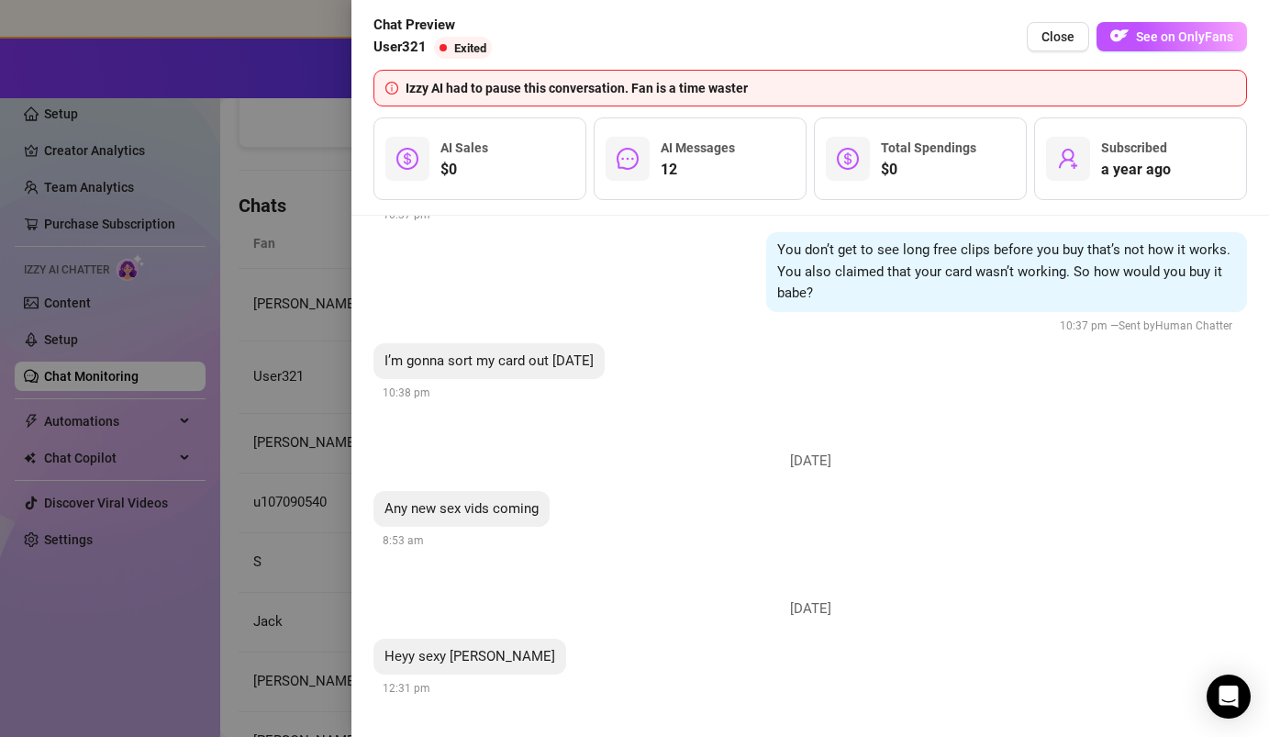
click at [252, 367] on div at bounding box center [634, 368] width 1269 height 737
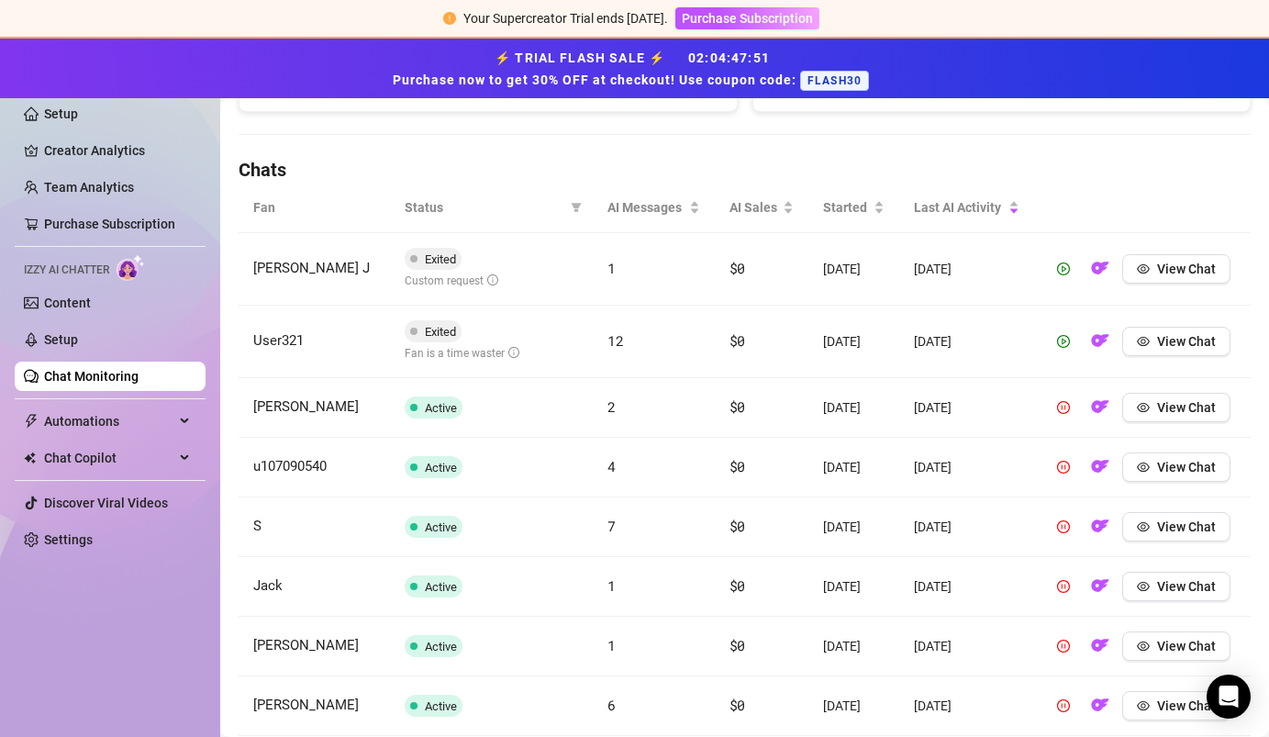
scroll to position [710, 0]
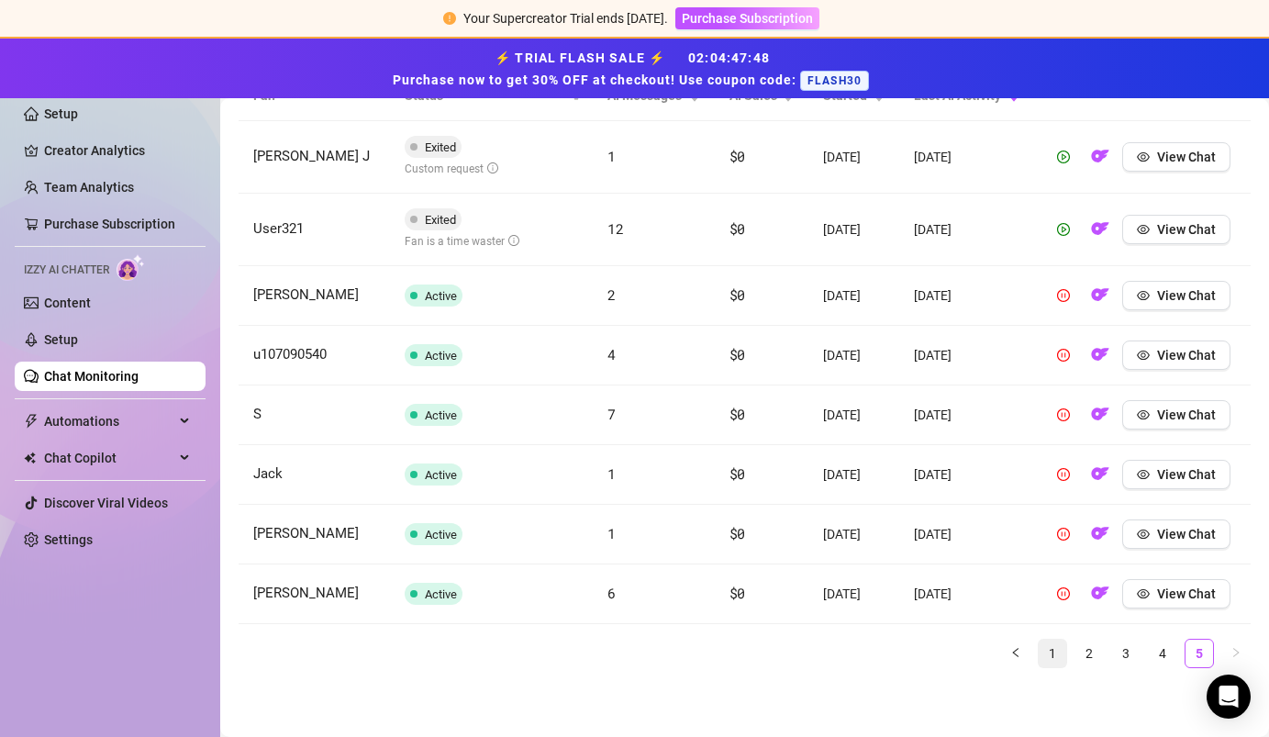
click at [1055, 645] on link "1" at bounding box center [1053, 653] width 28 height 28
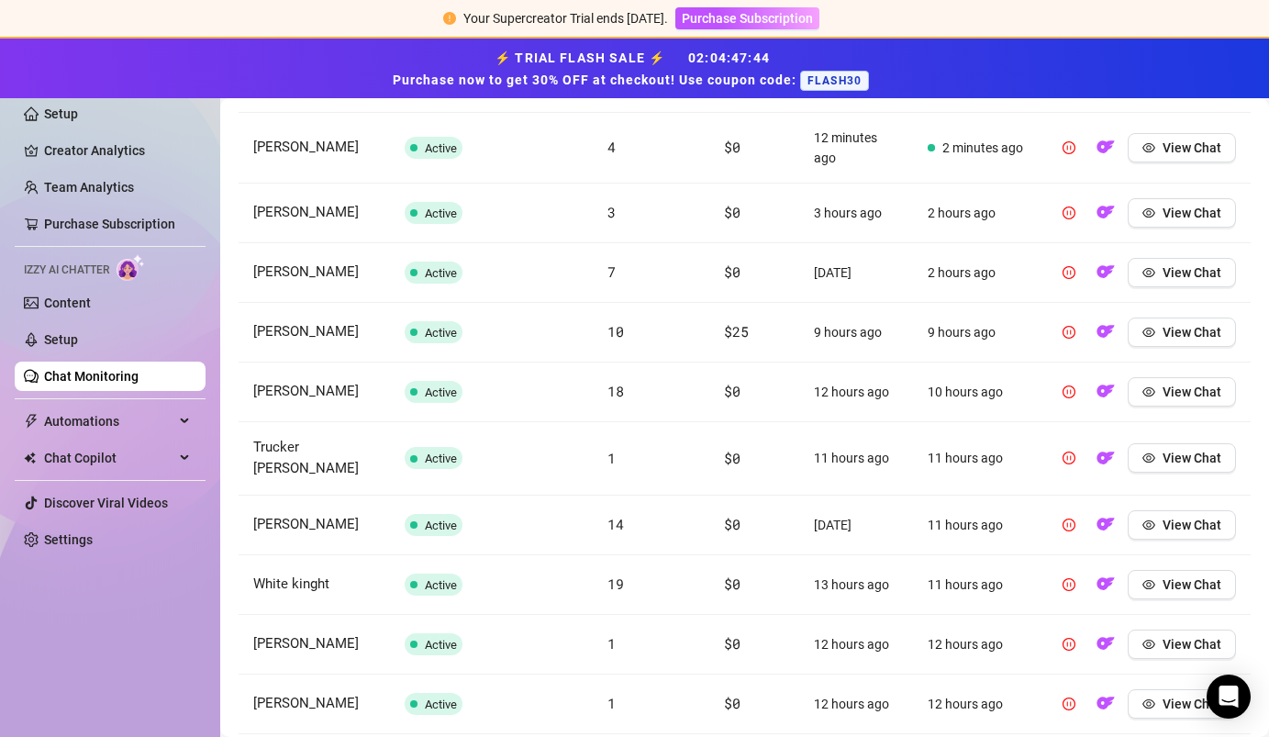
scroll to position [738, 0]
click at [1158, 332] on button "View Chat" at bounding box center [1182, 332] width 108 height 29
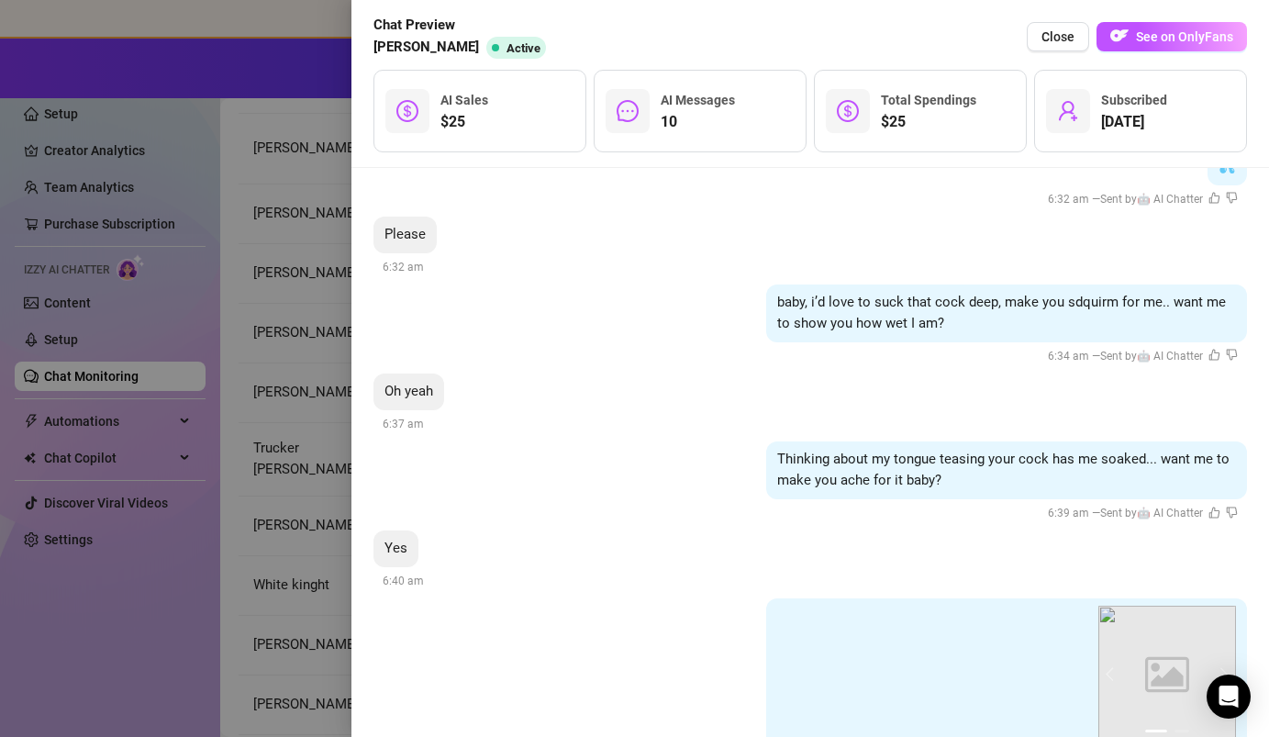
scroll to position [1925, 0]
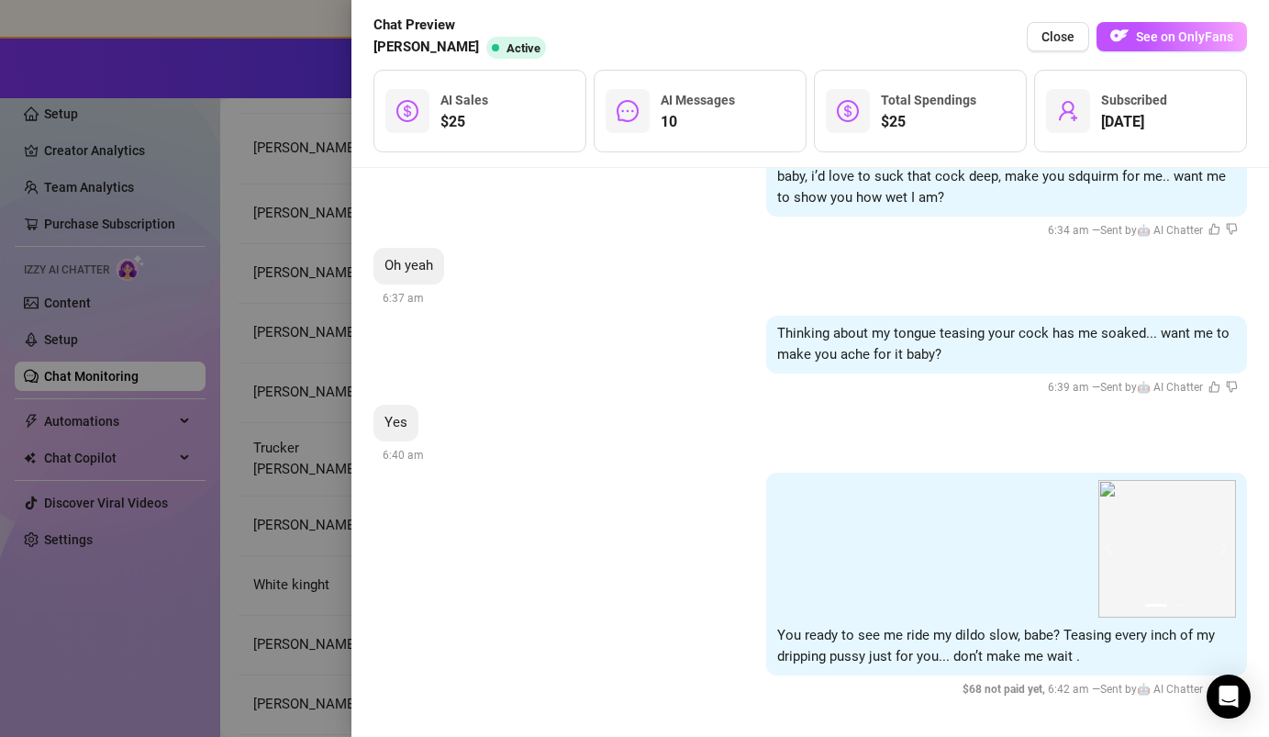
click at [272, 491] on div at bounding box center [634, 368] width 1269 height 737
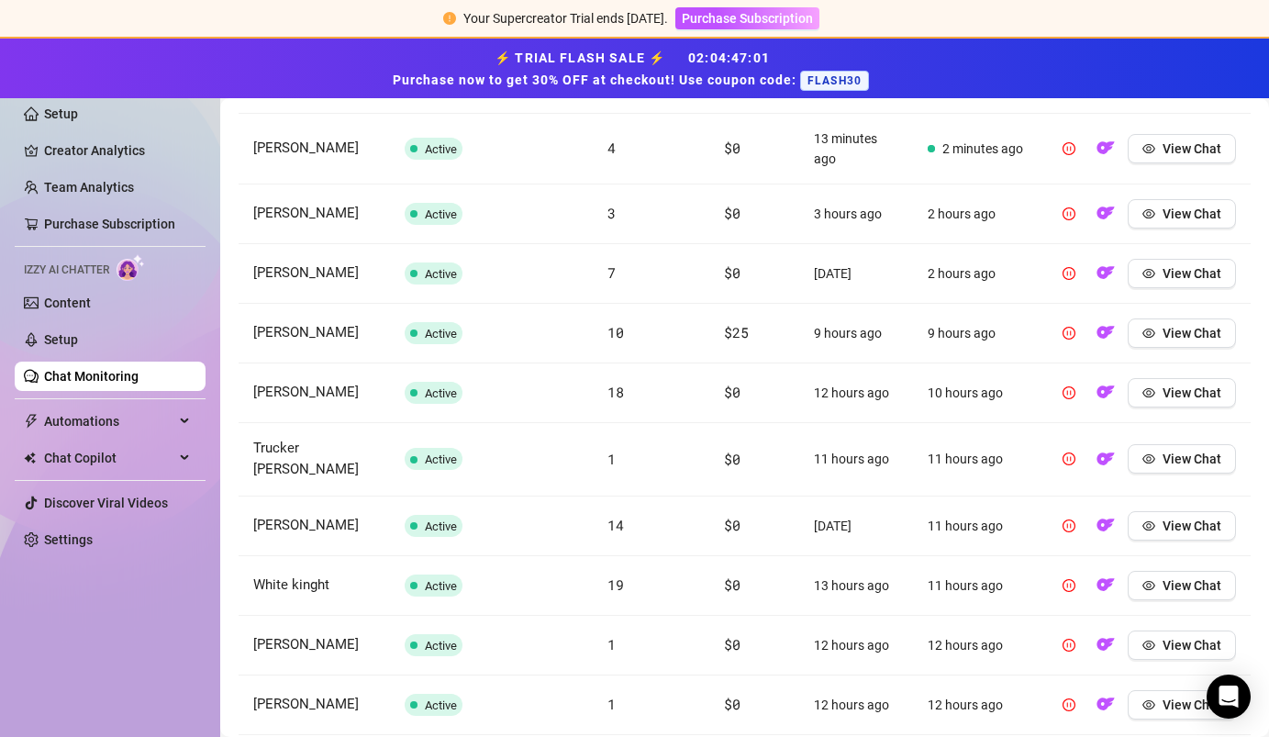
click at [120, 376] on link "Chat Monitoring" at bounding box center [91, 376] width 94 height 15
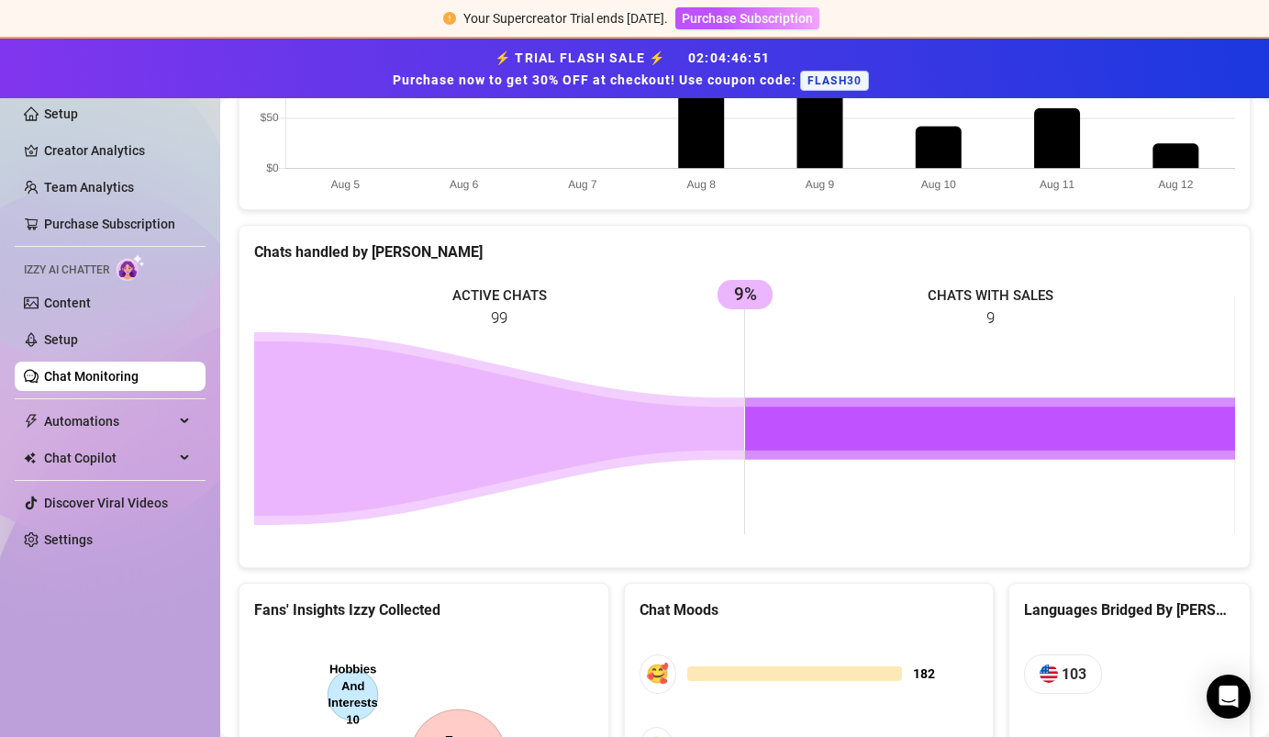
click at [103, 378] on link "Chat Monitoring" at bounding box center [91, 376] width 94 height 15
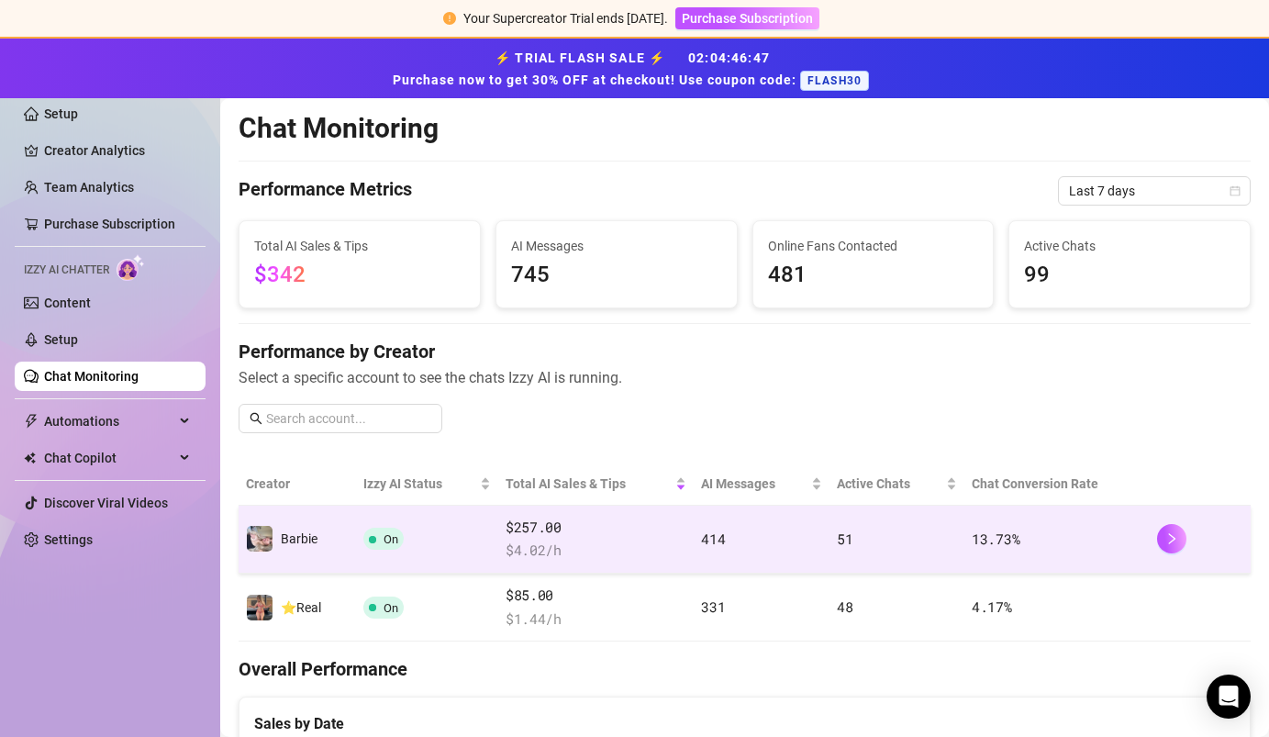
click at [445, 524] on td "On" at bounding box center [427, 540] width 142 height 68
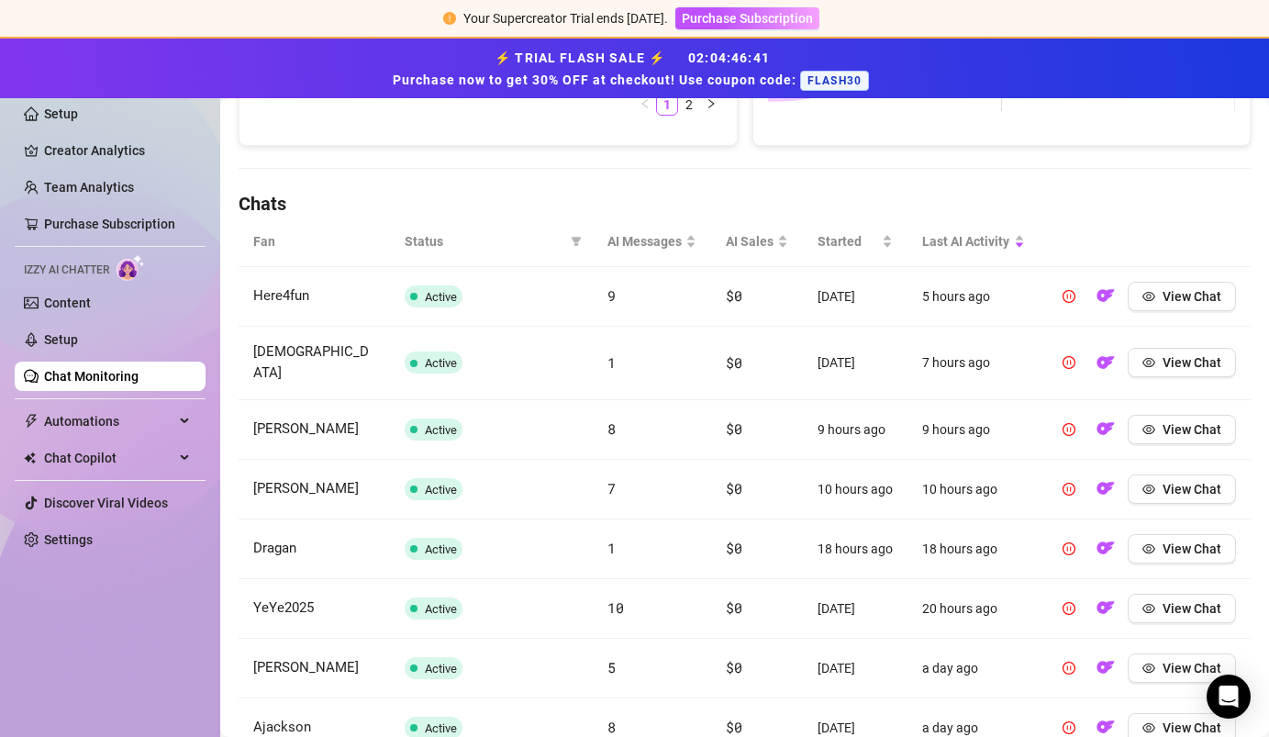
scroll to position [805, 0]
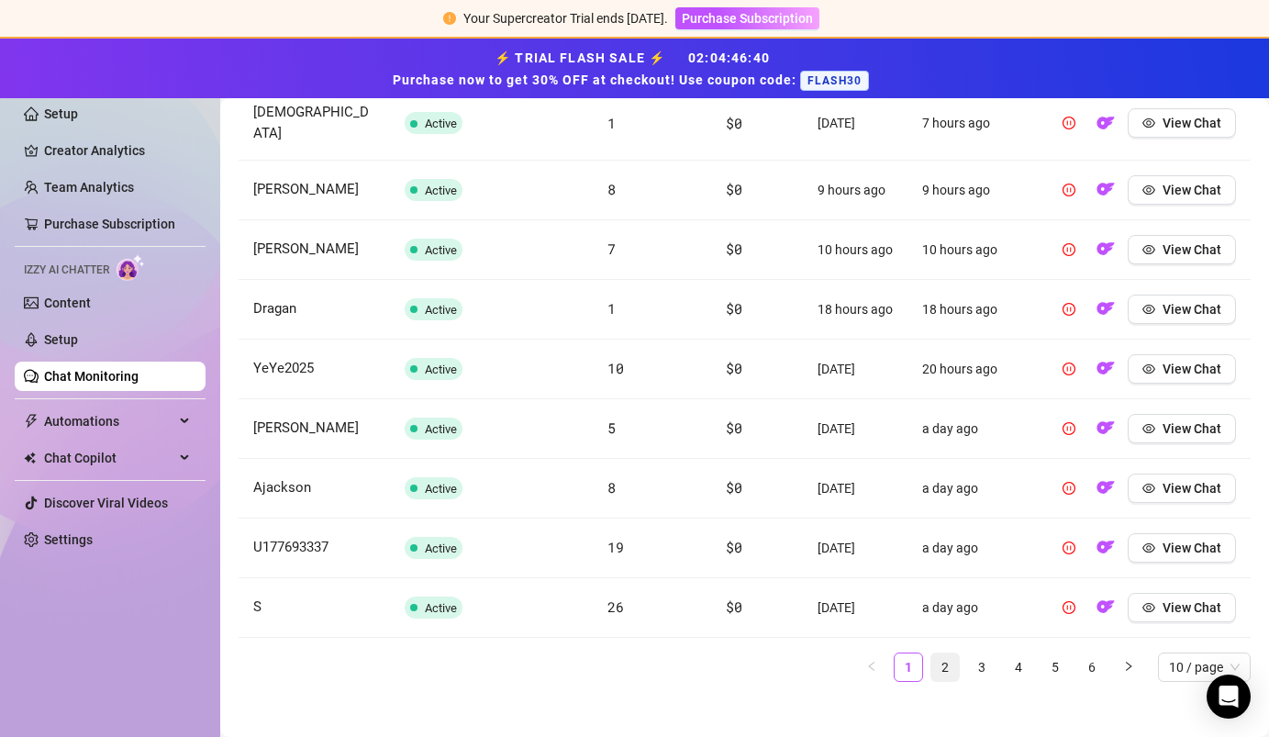
click at [941, 660] on link "2" at bounding box center [945, 667] width 28 height 28
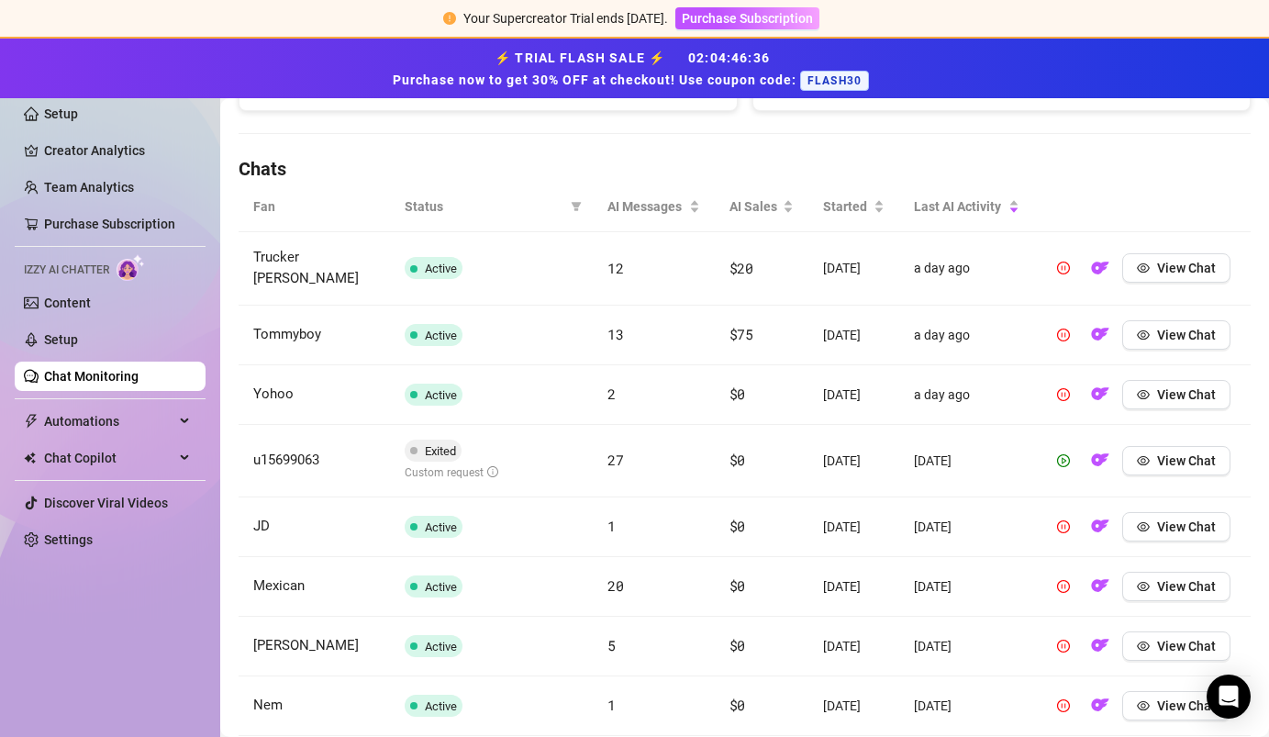
scroll to position [817, 0]
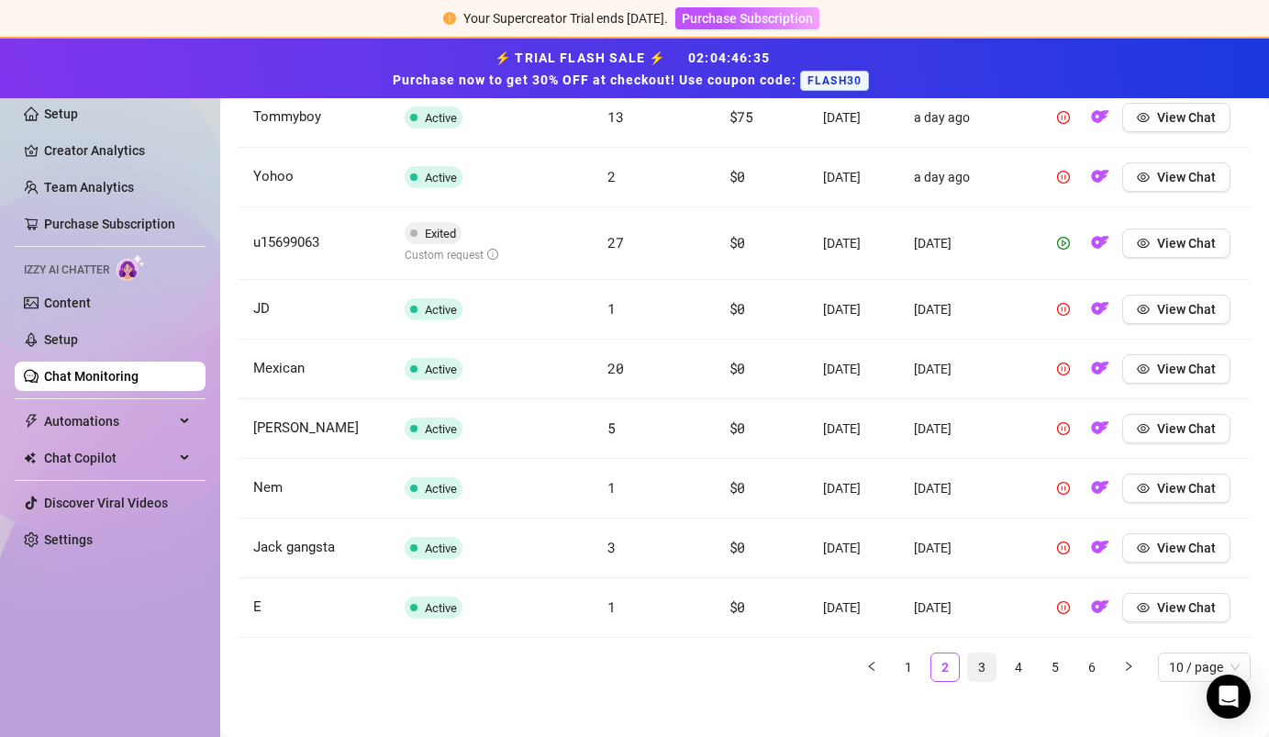
click at [979, 653] on link "3" at bounding box center [982, 667] width 28 height 28
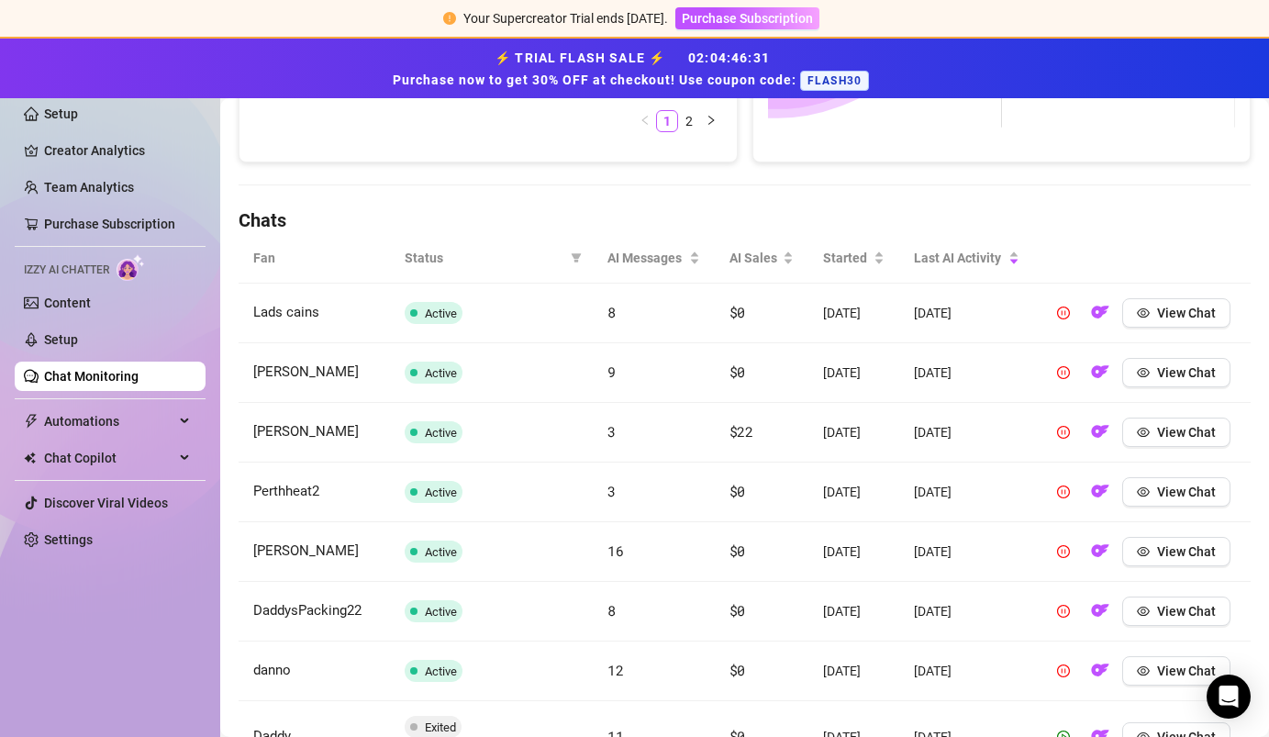
scroll to position [830, 0]
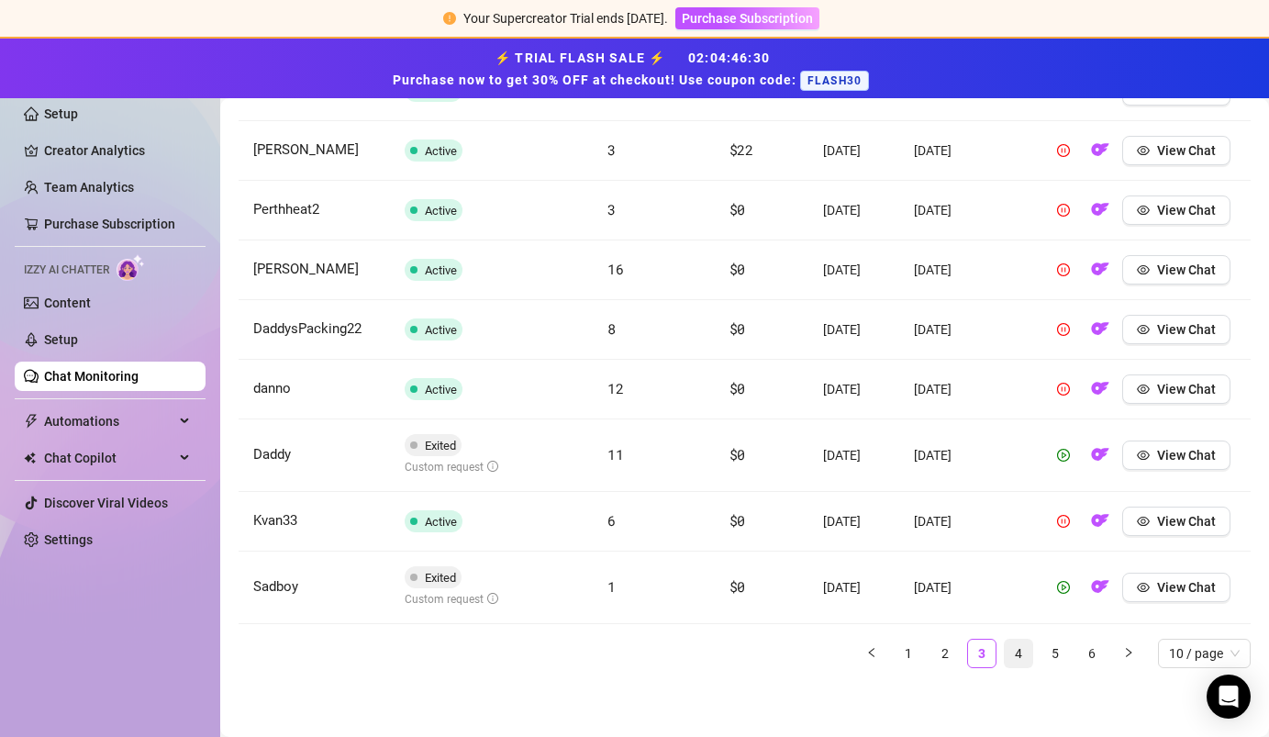
click at [1014, 657] on link "4" at bounding box center [1019, 653] width 28 height 28
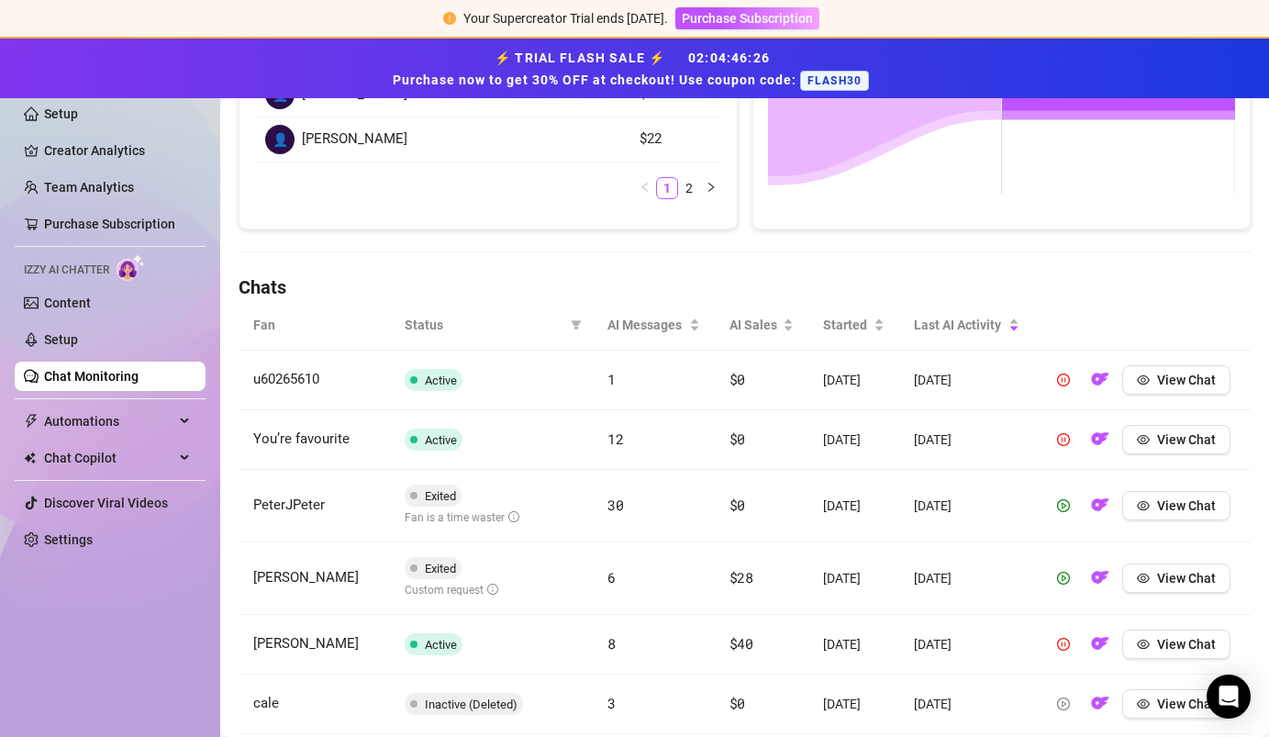
scroll to position [481, 0]
click at [1163, 512] on span "View Chat" at bounding box center [1186, 506] width 59 height 15
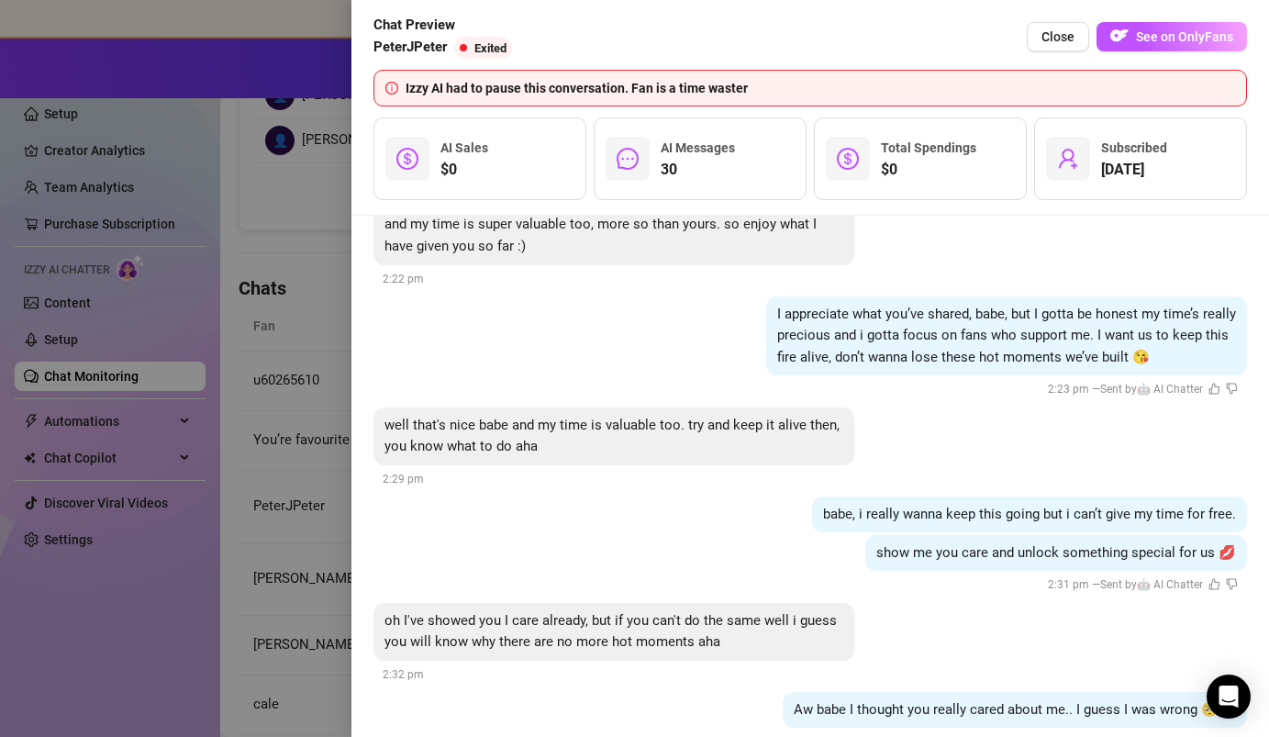
scroll to position [4897, 0]
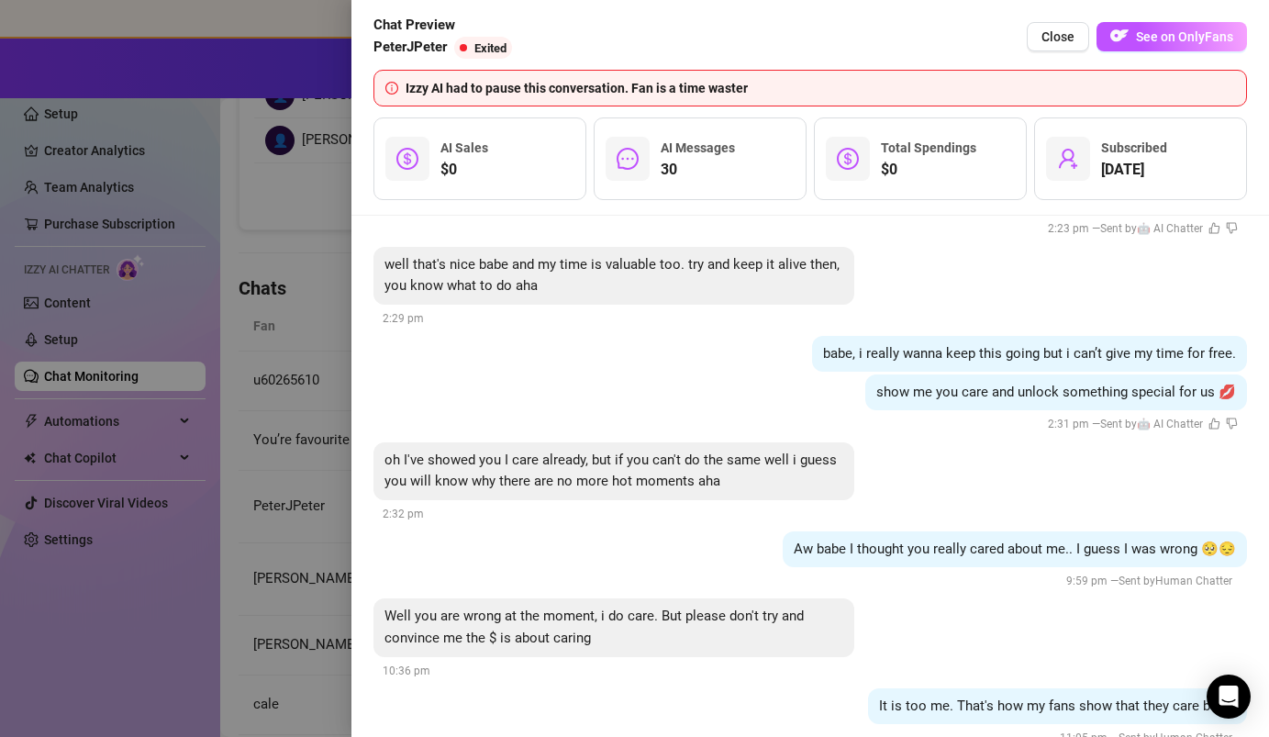
click at [301, 350] on div at bounding box center [634, 368] width 1269 height 737
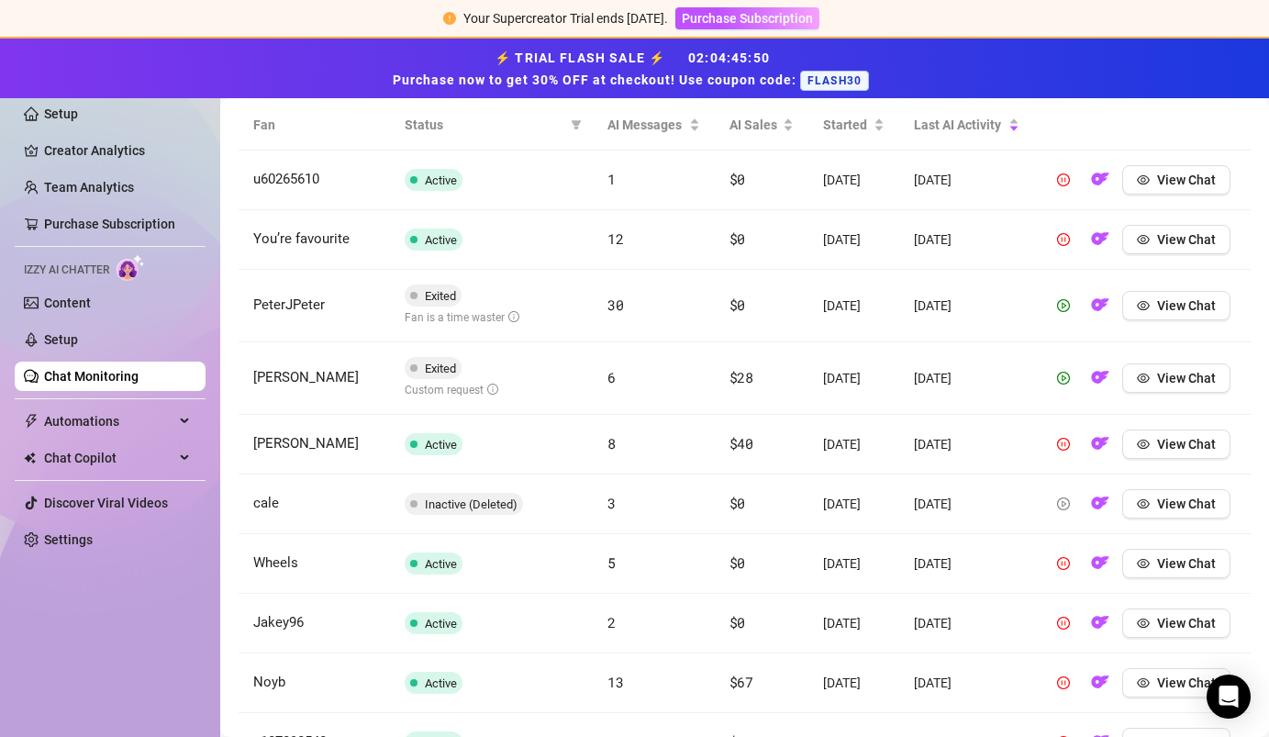
scroll to position [830, 0]
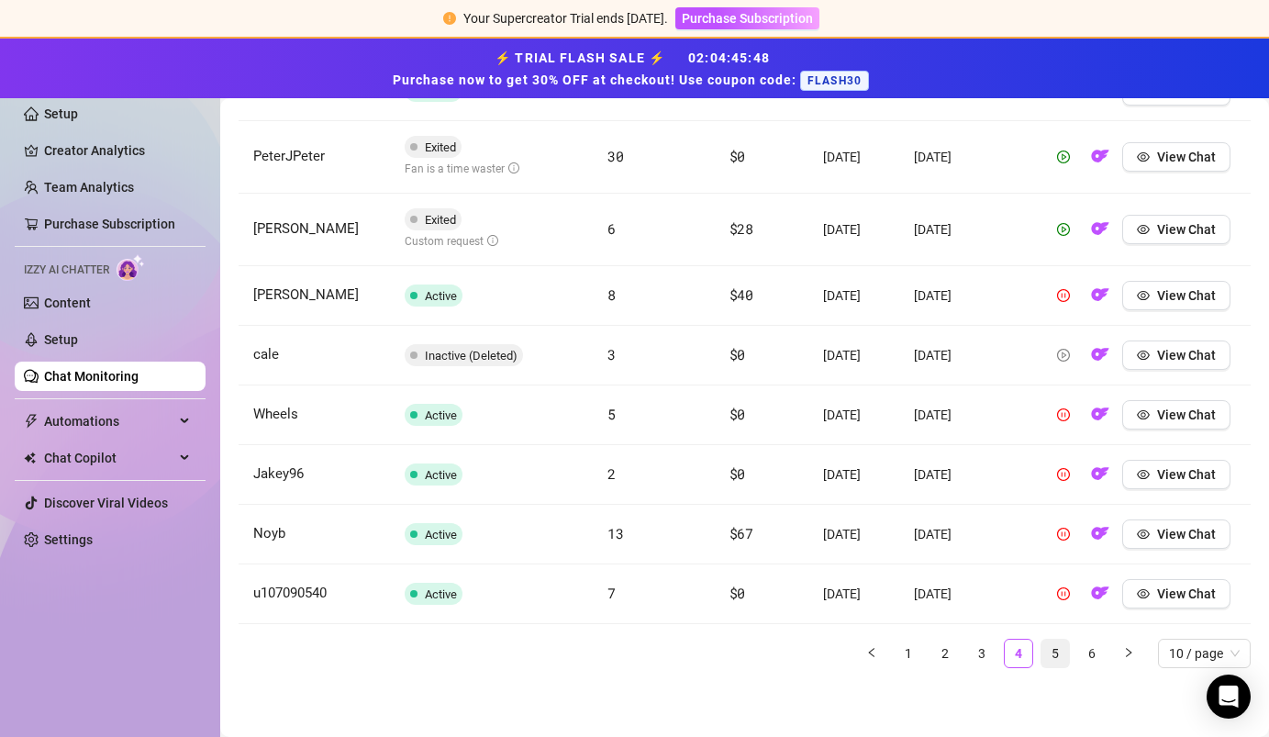
click at [1052, 654] on link "5" at bounding box center [1055, 653] width 28 height 28
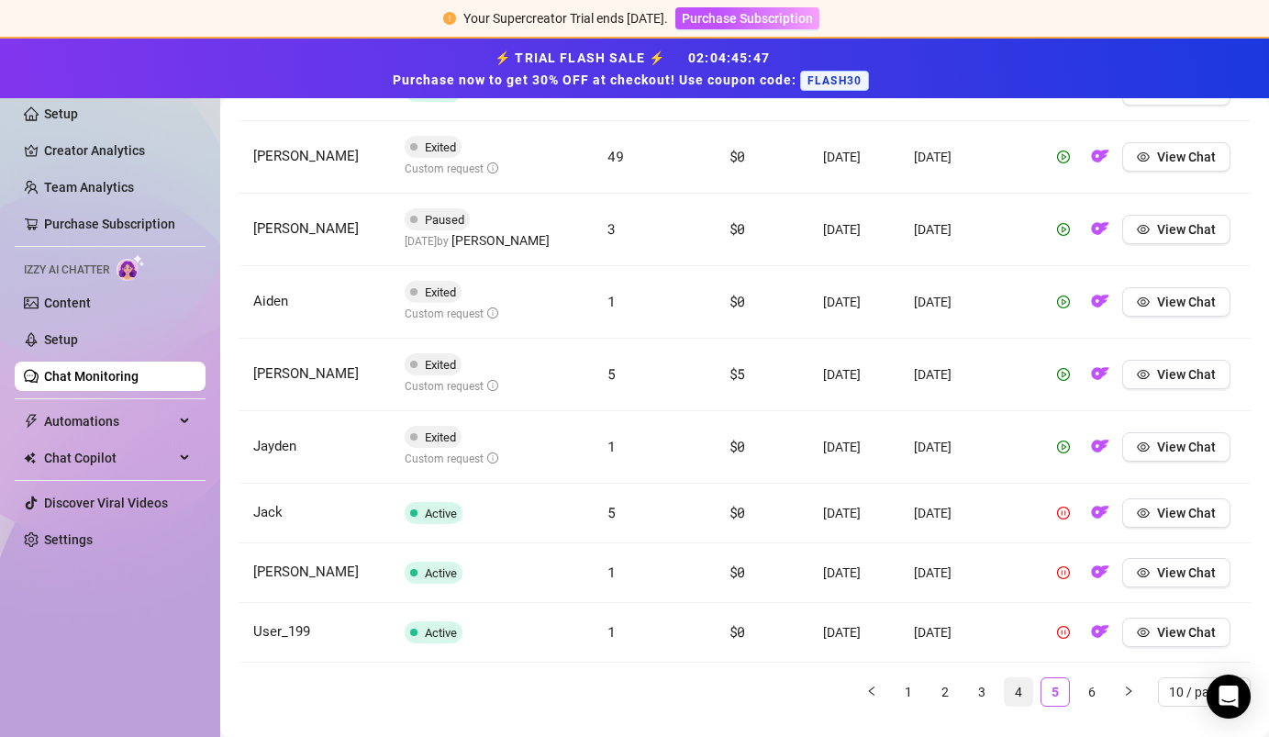
click at [1014, 687] on link "4" at bounding box center [1019, 692] width 28 height 28
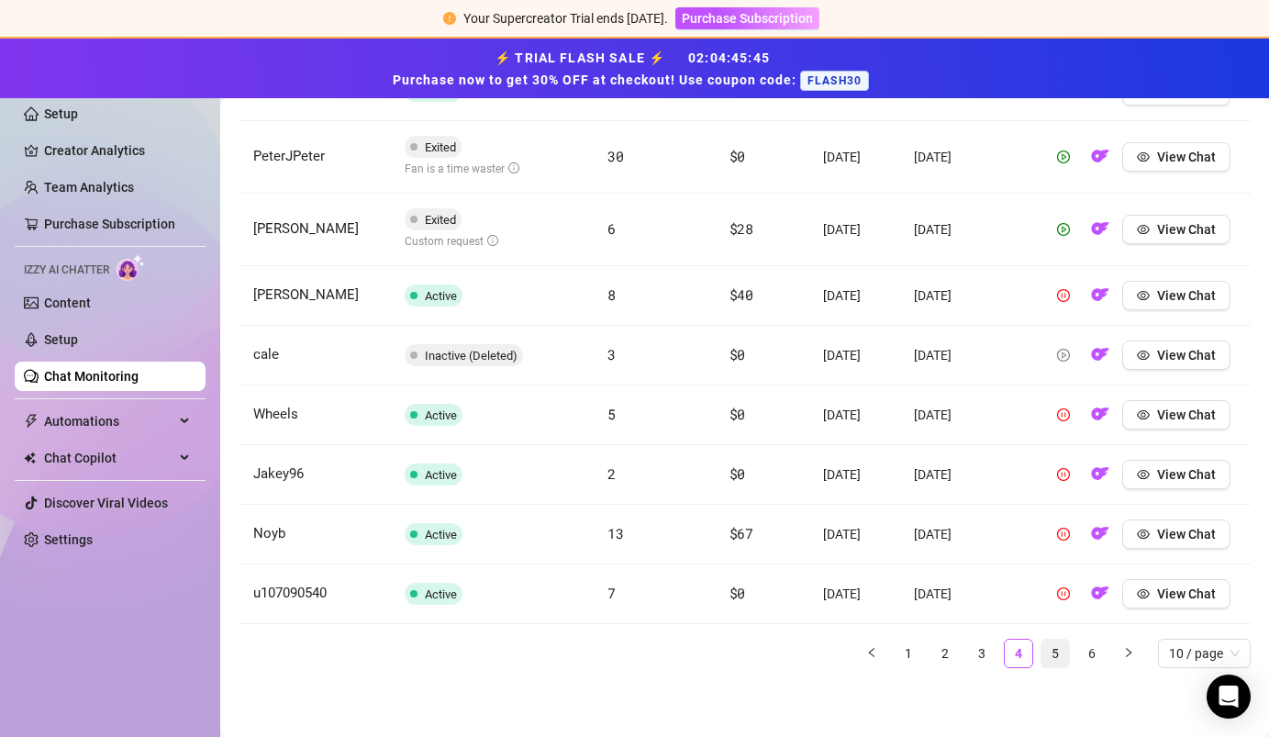
click at [1053, 660] on link "5" at bounding box center [1055, 653] width 28 height 28
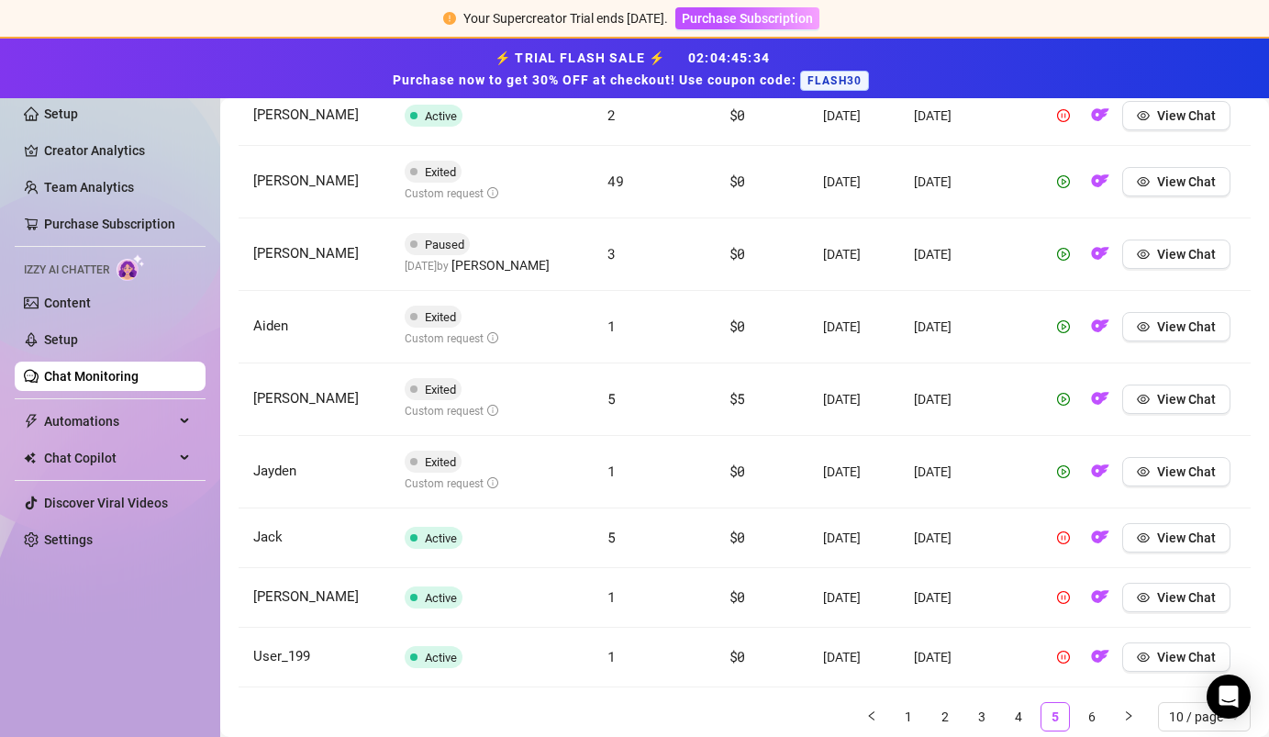
scroll to position [811, 0]
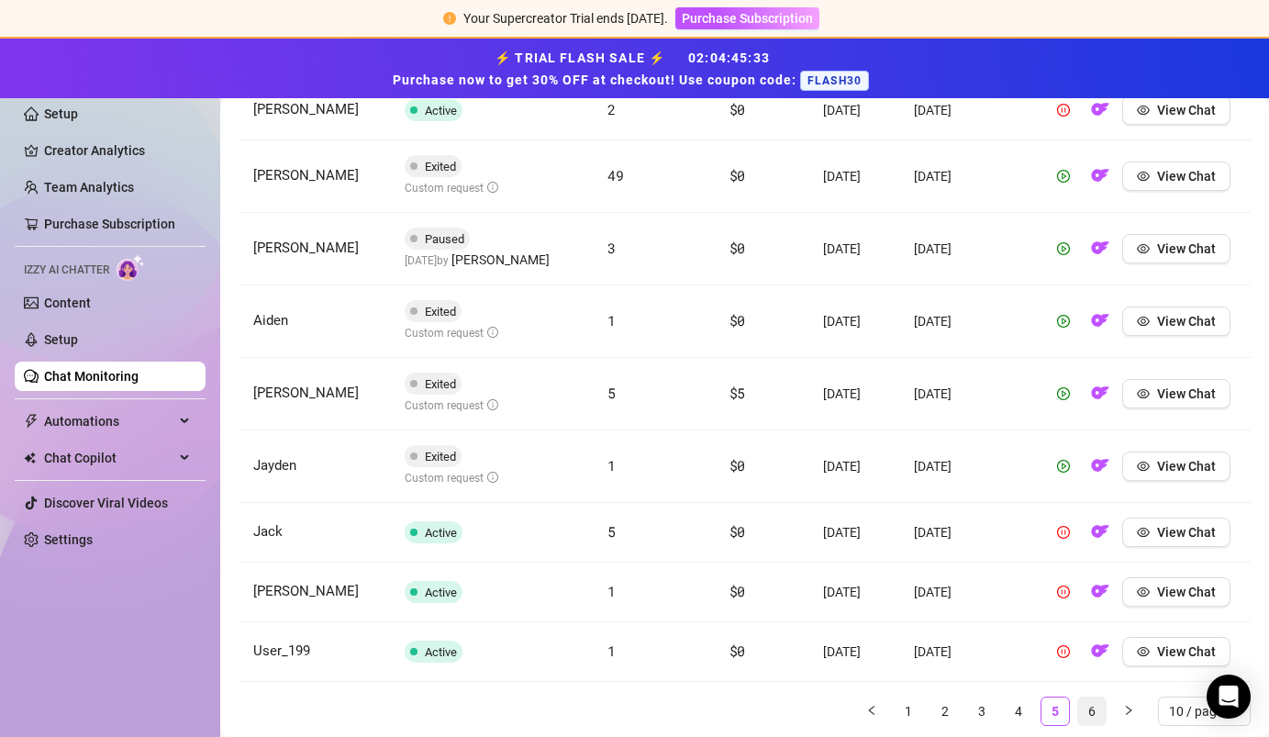
click at [1092, 708] on link "6" at bounding box center [1092, 711] width 28 height 28
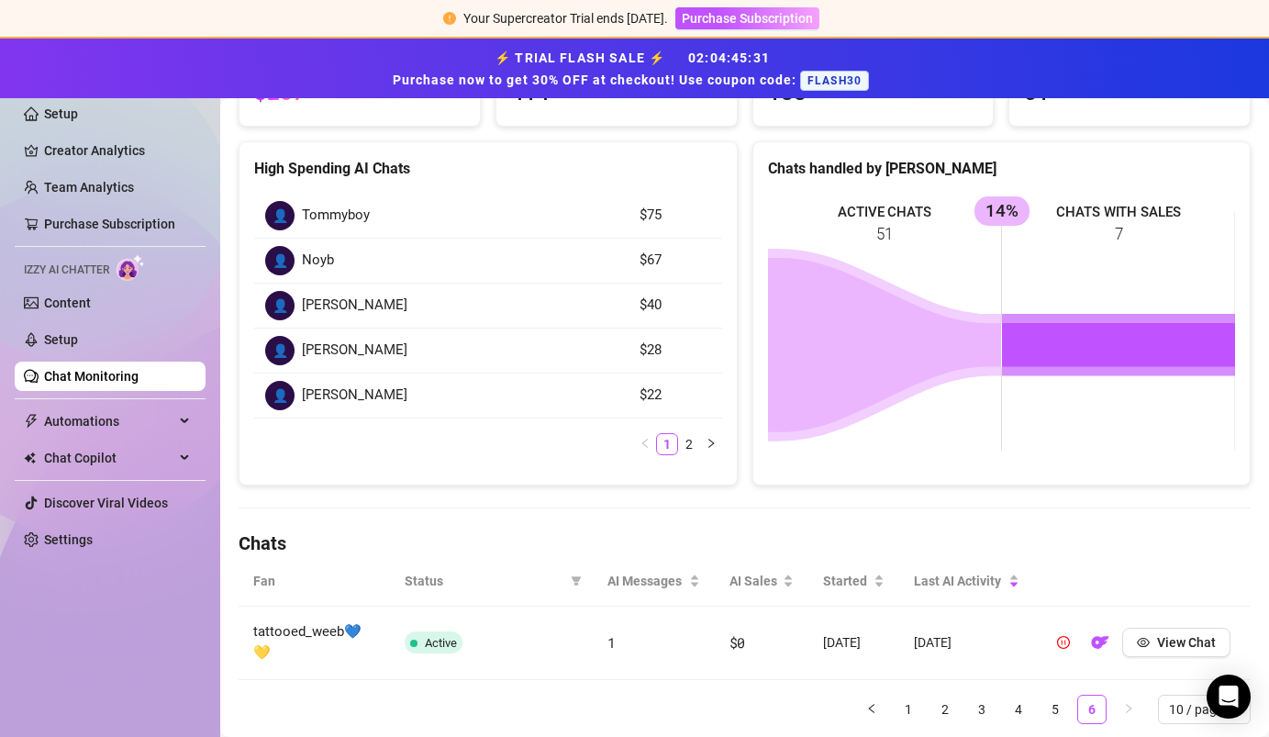
scroll to position [268, 0]
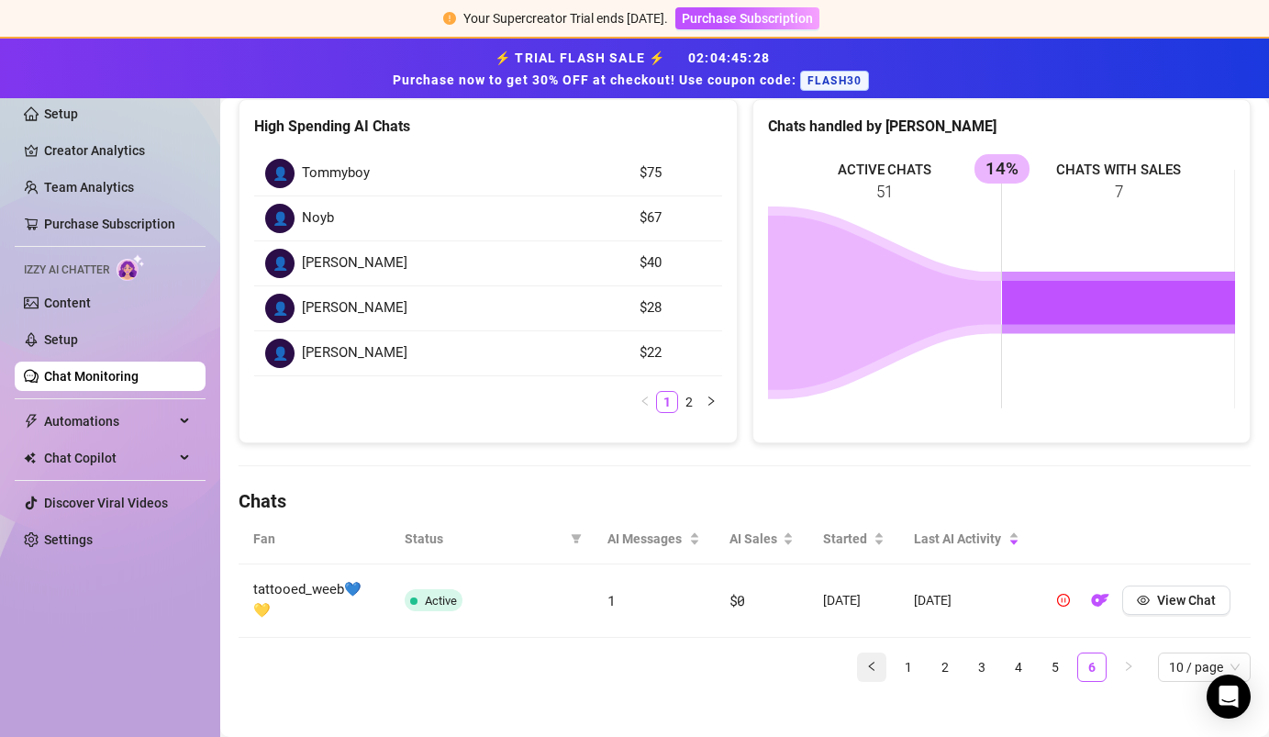
click at [882, 655] on button "button" at bounding box center [871, 666] width 29 height 29
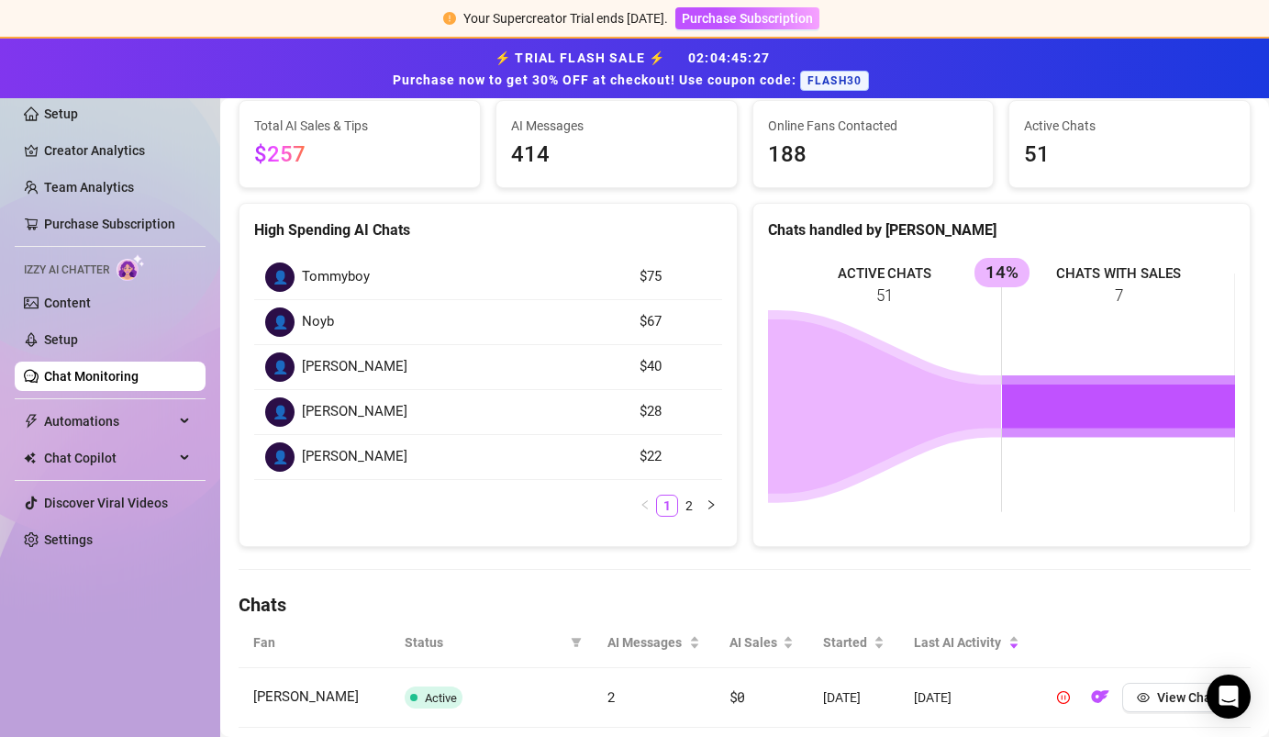
scroll to position [0, 0]
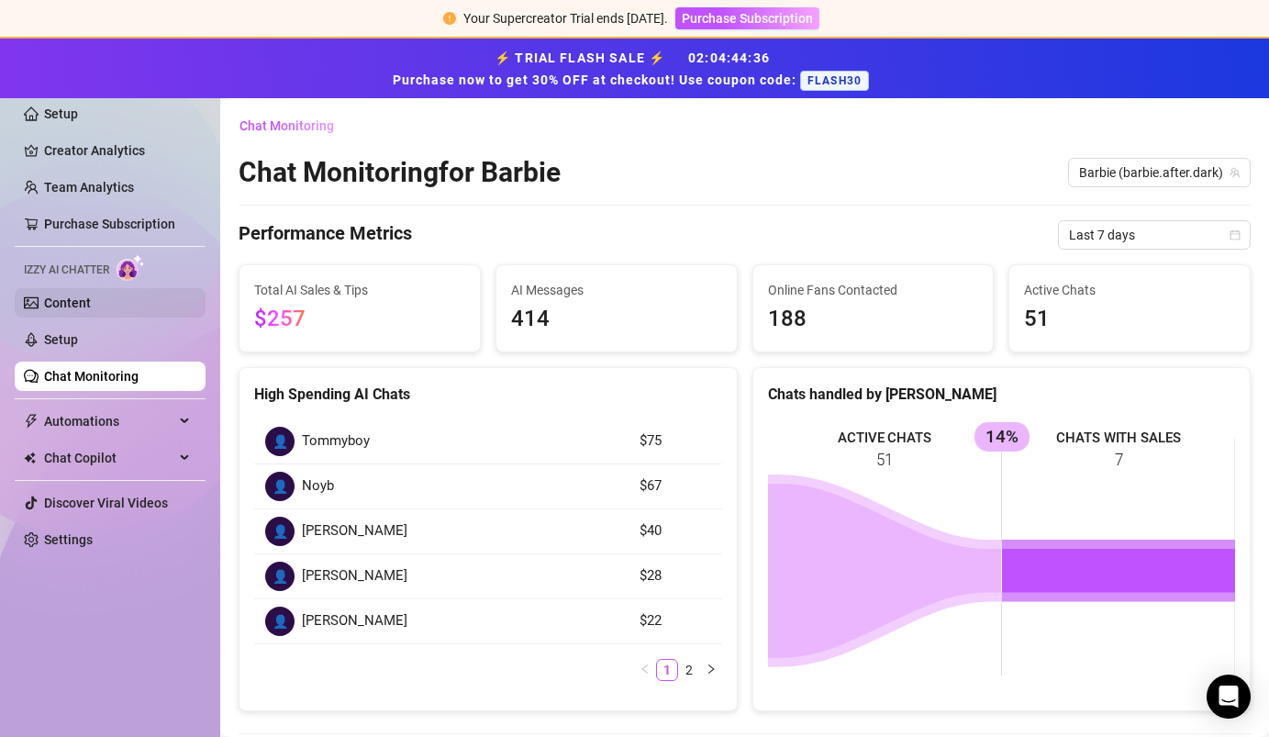
click at [91, 308] on link "Content" at bounding box center [67, 302] width 47 height 15
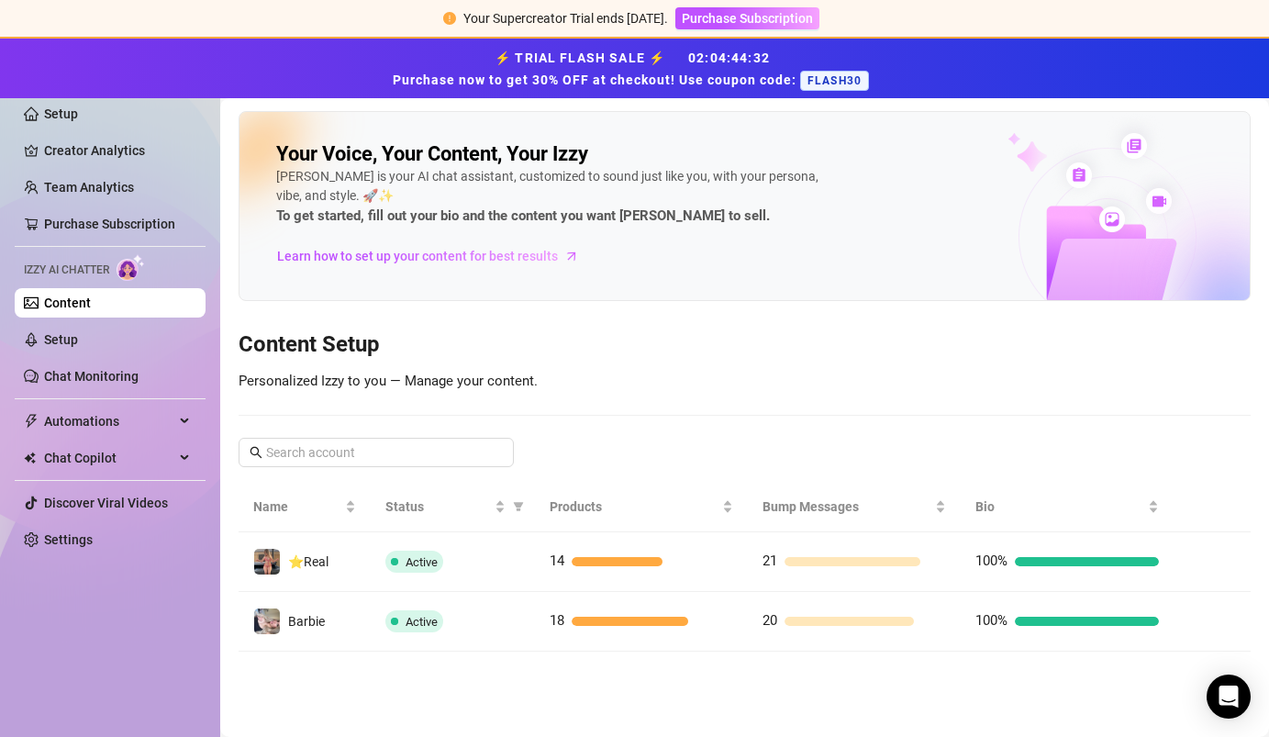
click at [91, 297] on link "Content" at bounding box center [67, 302] width 47 height 15
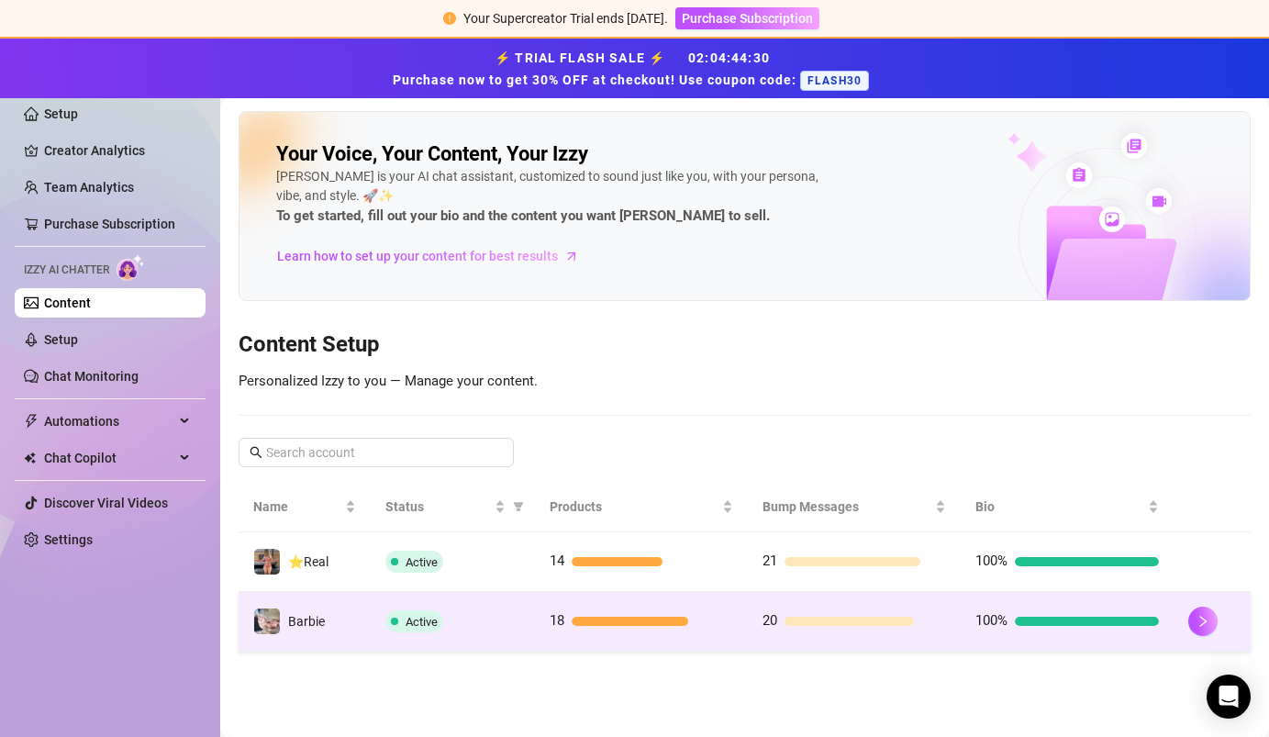
click at [450, 617] on div "Active" at bounding box center [452, 621] width 135 height 22
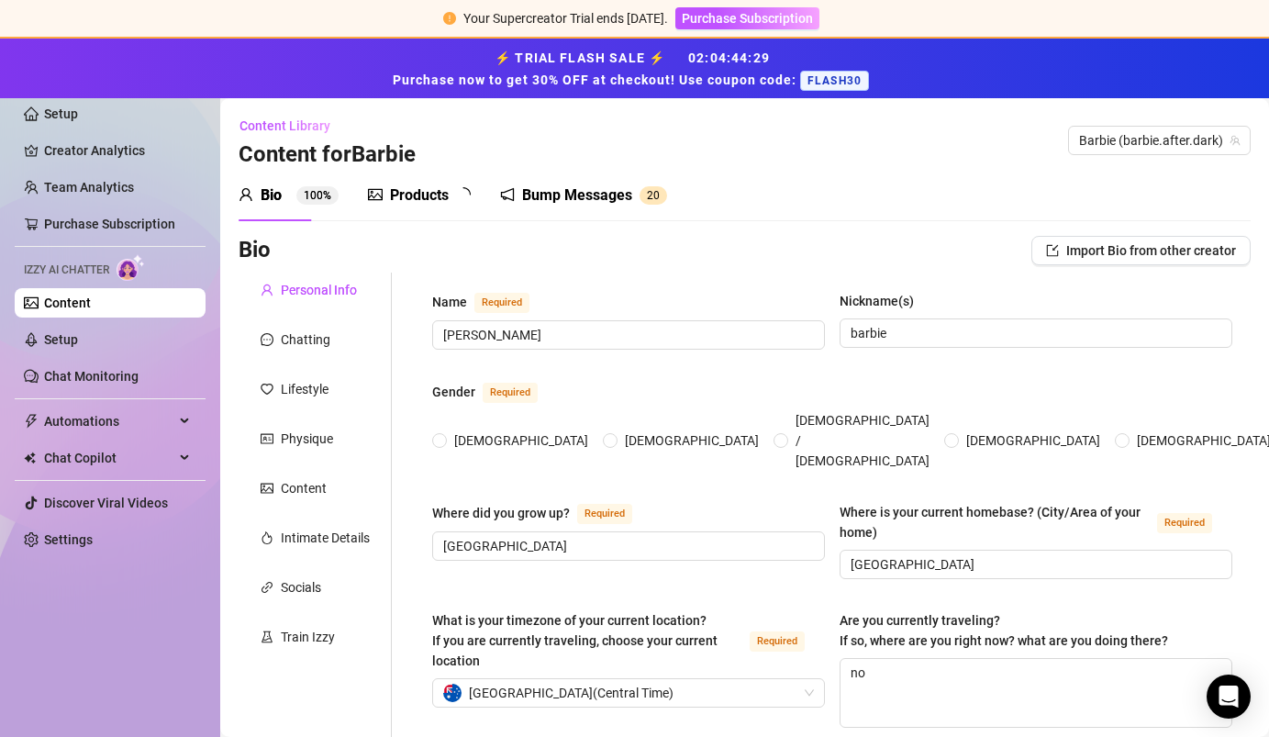
radio input "true"
type input "[DATE]"
click at [389, 198] on div "Products 1 8" at bounding box center [426, 195] width 116 height 22
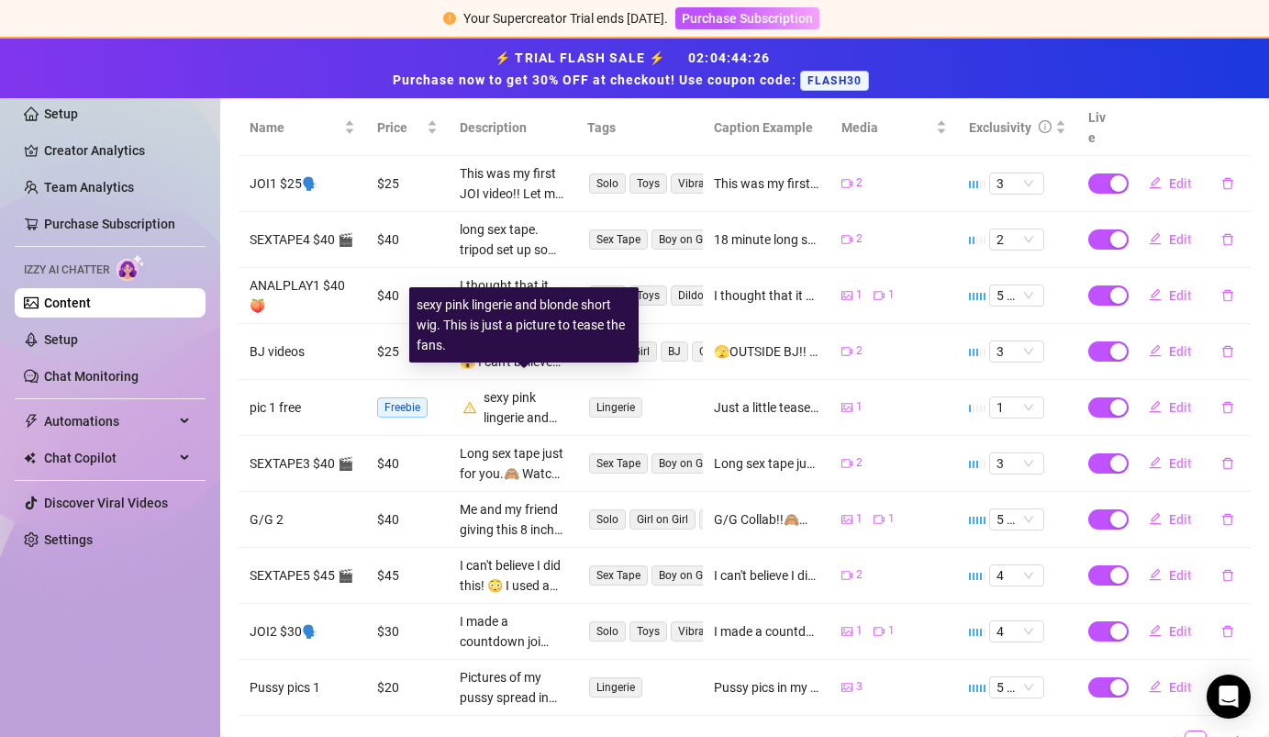
scroll to position [388, 0]
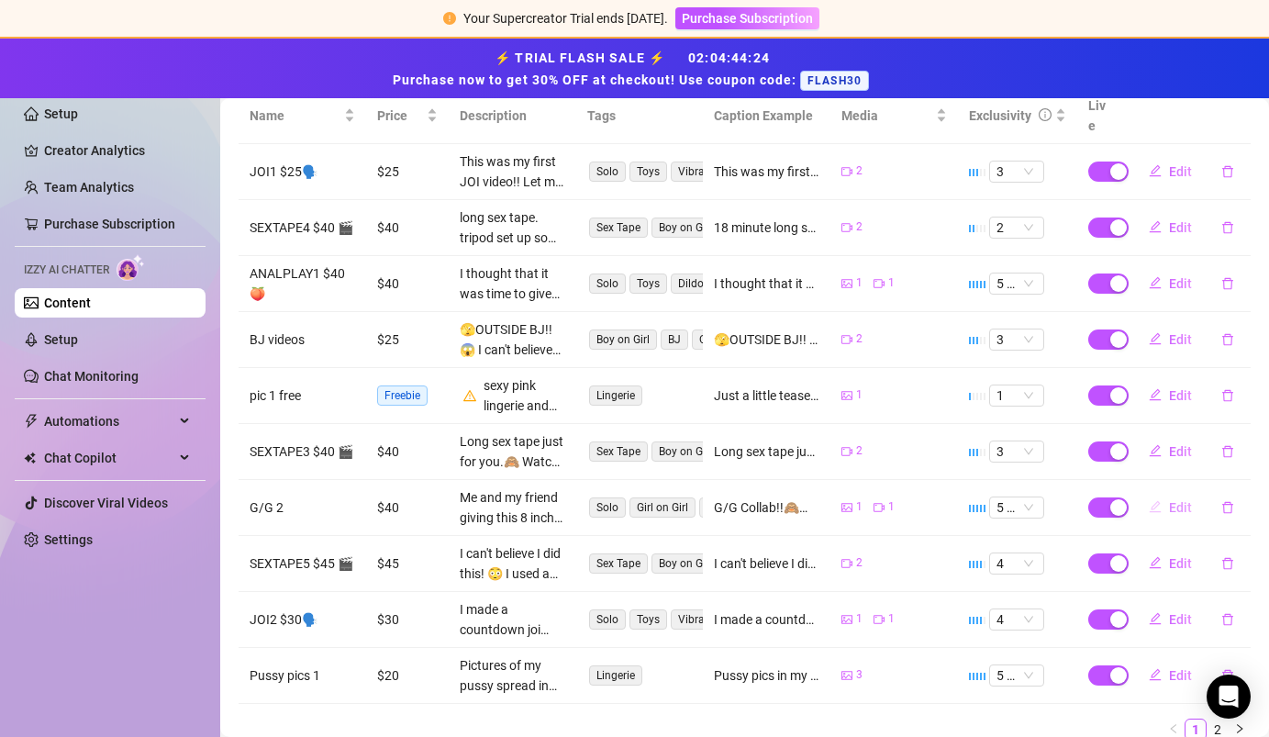
click at [1177, 500] on span "Edit" at bounding box center [1180, 507] width 23 height 15
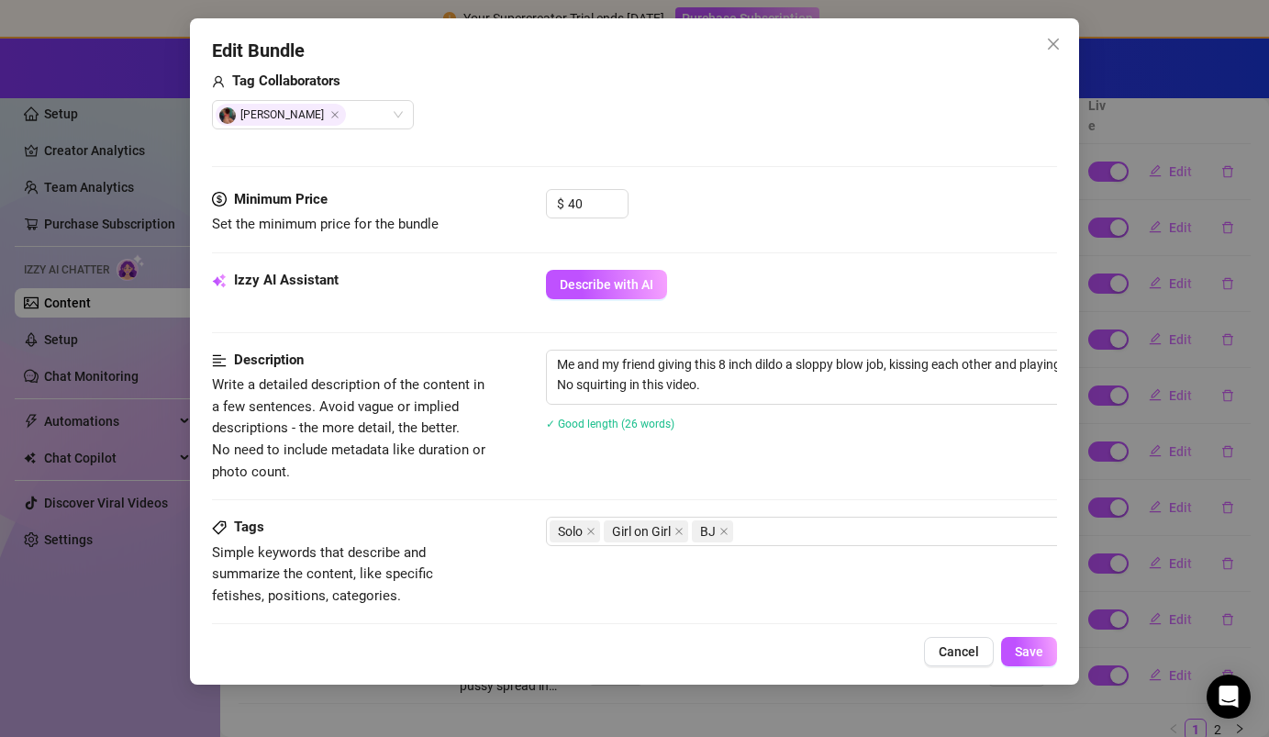
scroll to position [483, 0]
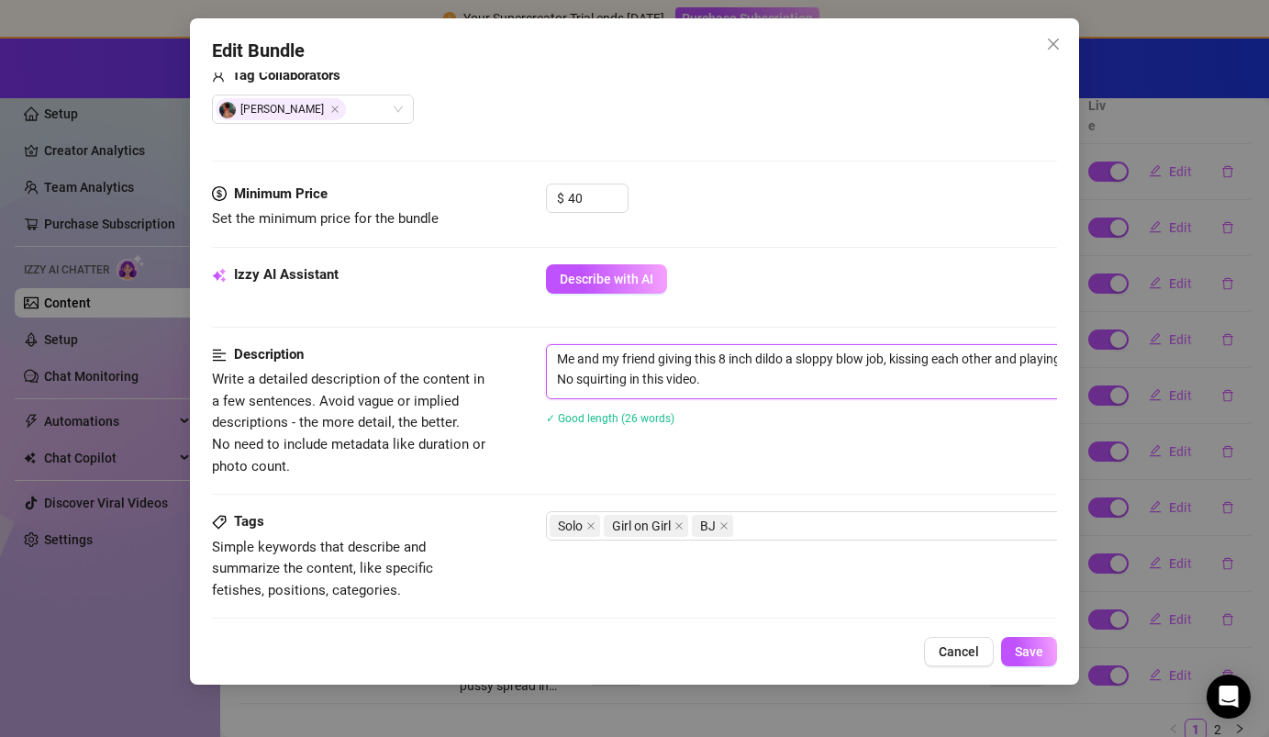
click at [746, 382] on textarea "Me and my friend giving this 8 inch dildo a sloppy blow job, kissing each other…" at bounding box center [867, 369] width 640 height 48
type textarea "Me and my friend giving this 8 inch dildo a sloppy blow job, kissing each other…"
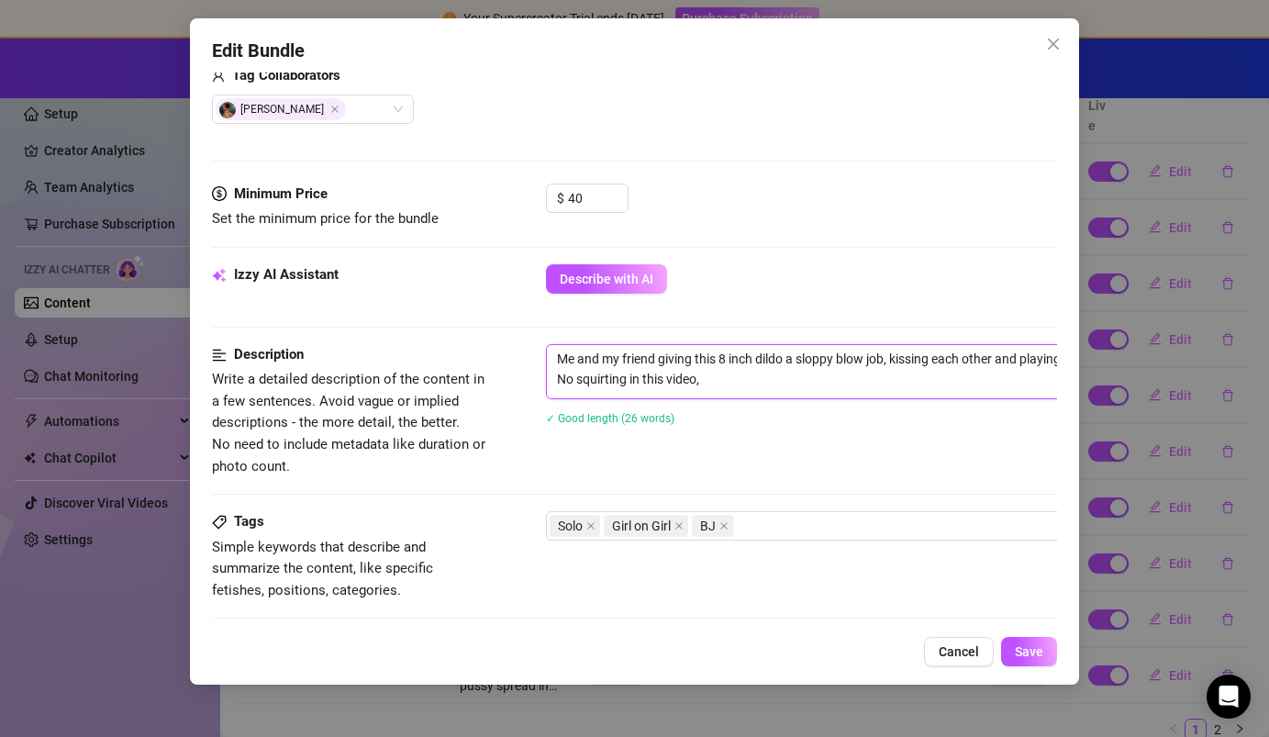
type textarea "Me and my friend giving this 8 inch dildo a sloppy blow job, kissing each other…"
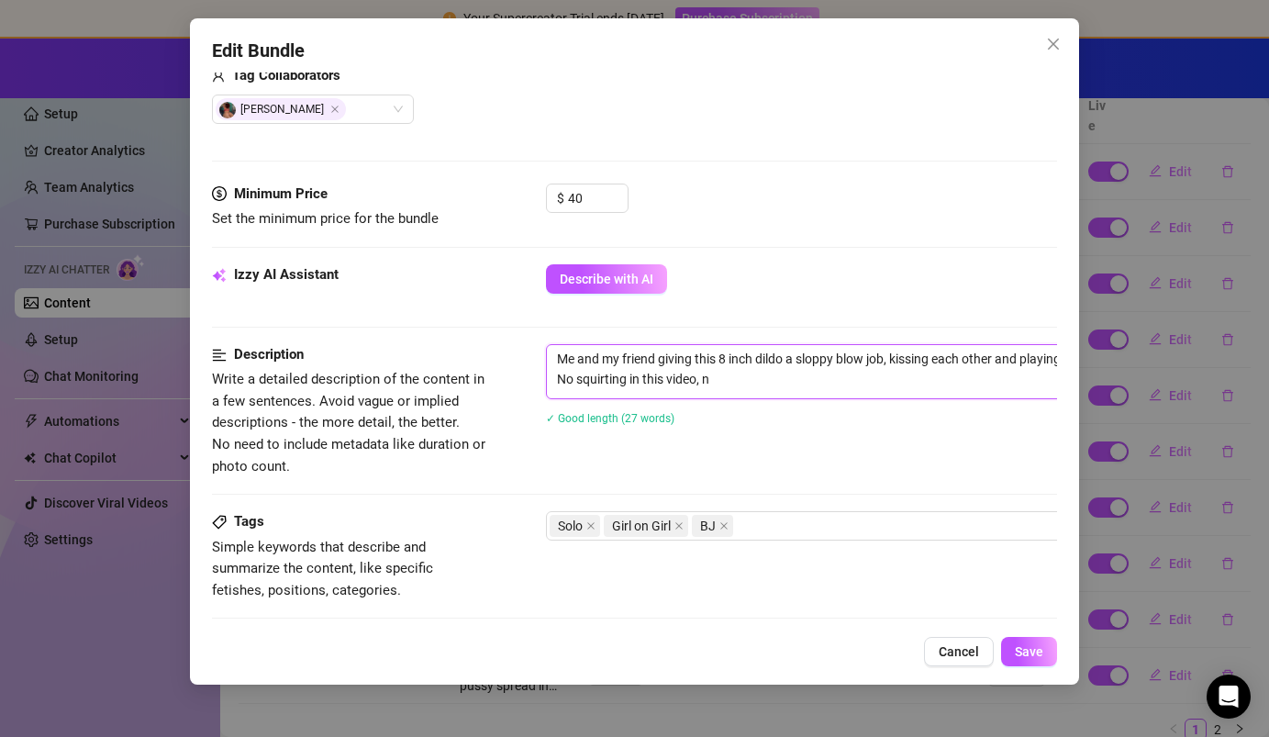
type textarea "Me and my friend giving this 8 inch dildo a sloppy blow job, kissing each other…"
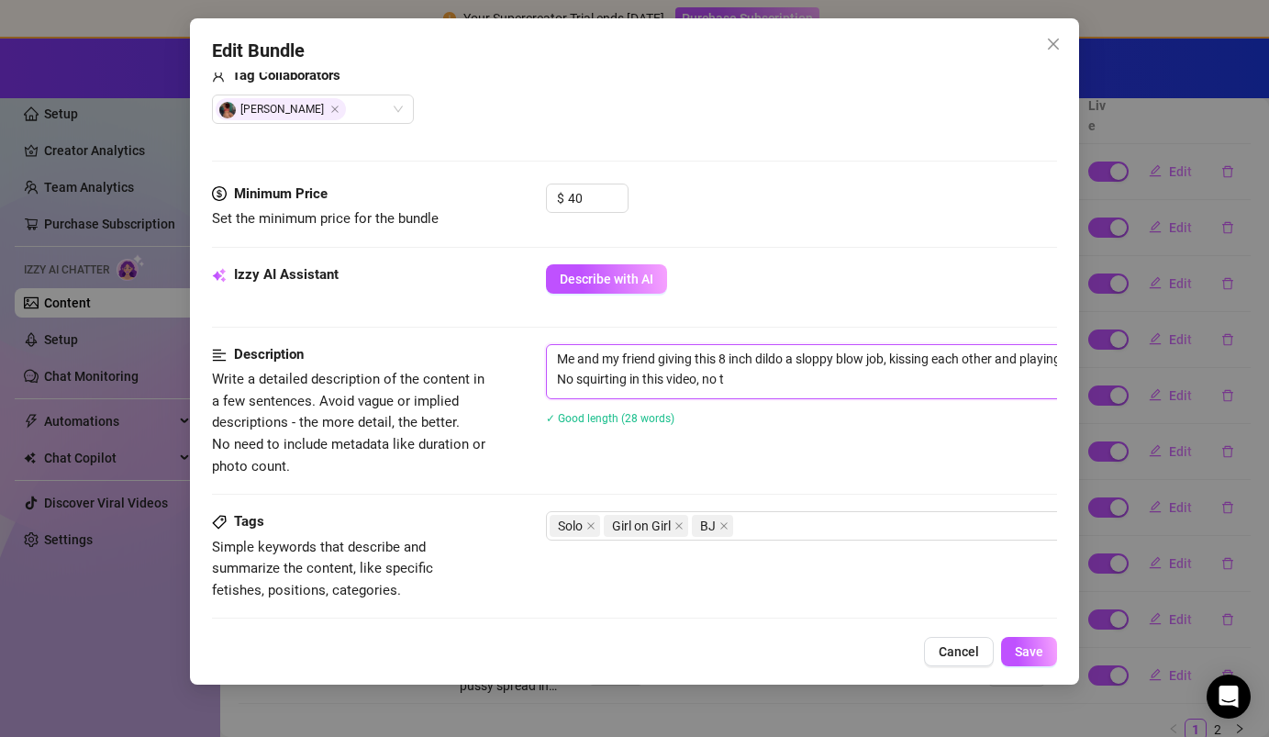
type textarea "Me and my friend giving this 8 inch dildo a sloppy blow job, kissing each other…"
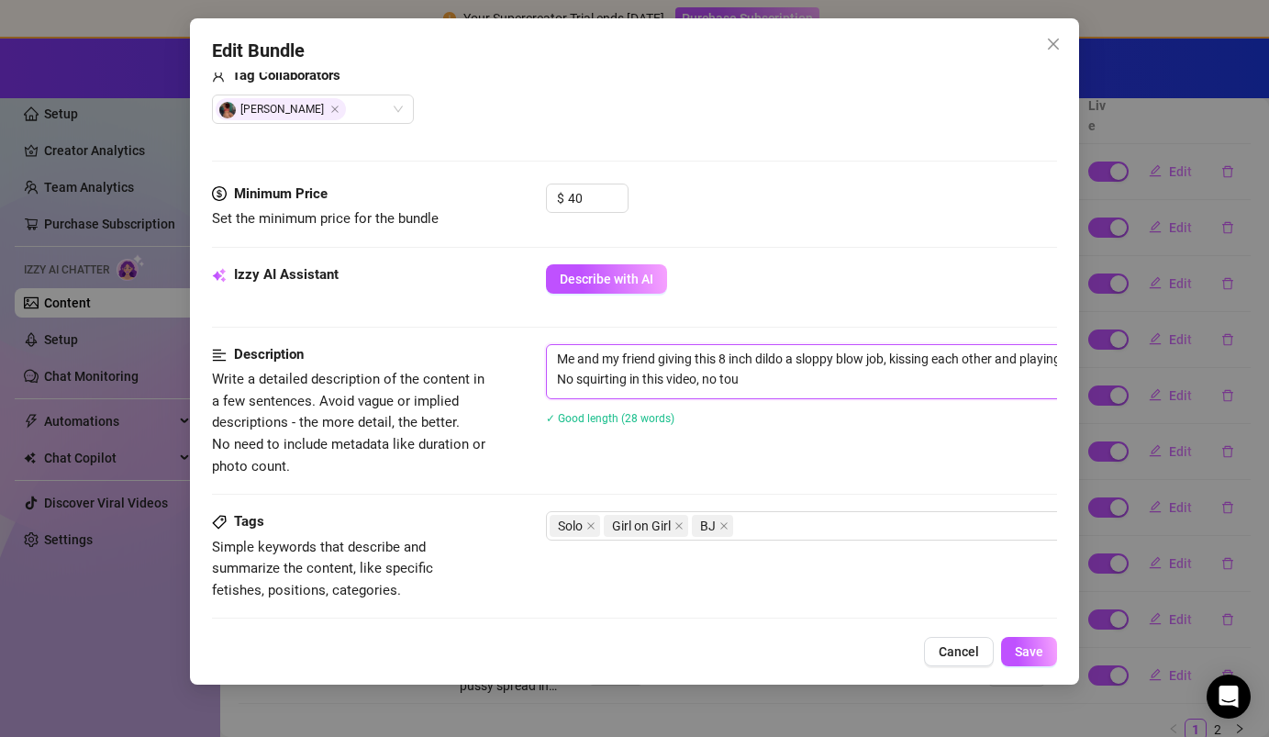
type textarea "Me and my friend giving this 8 inch dildo a sloppy blow job, kissing each other…"
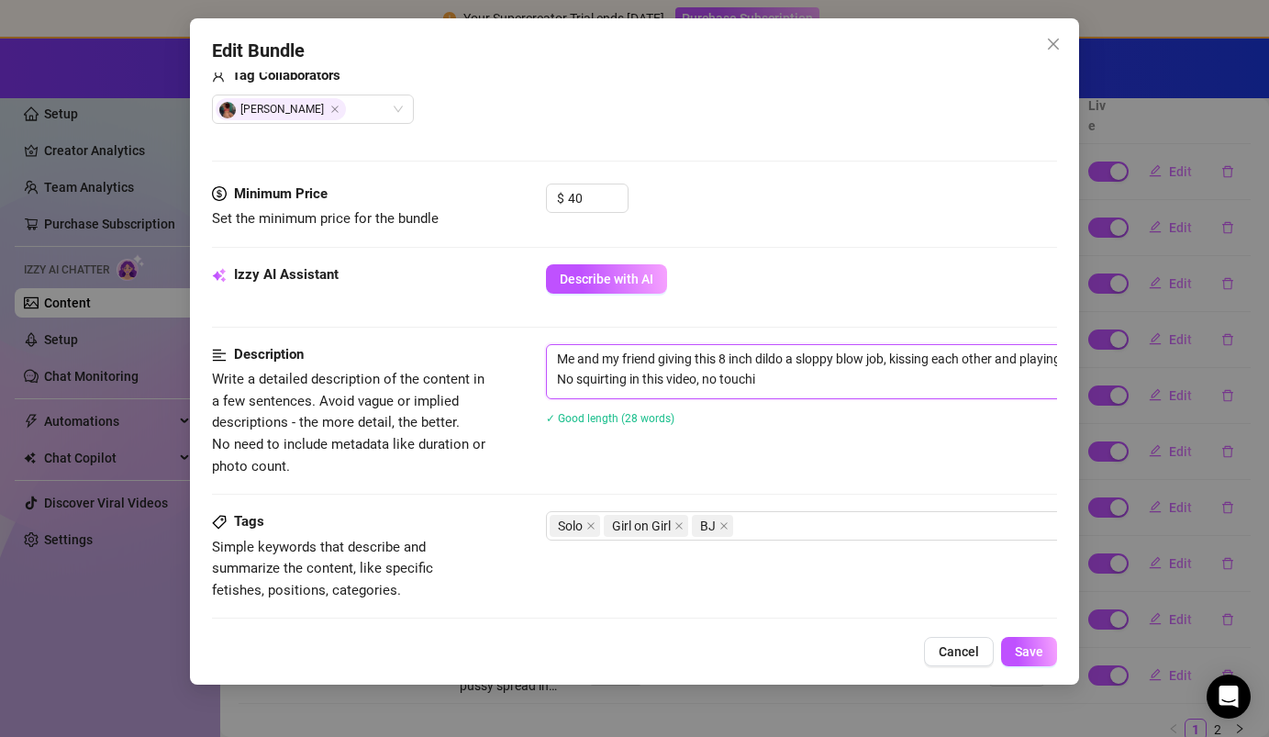
type textarea "Me and my friend giving this 8 inch dildo a sloppy blow job, kissing each other…"
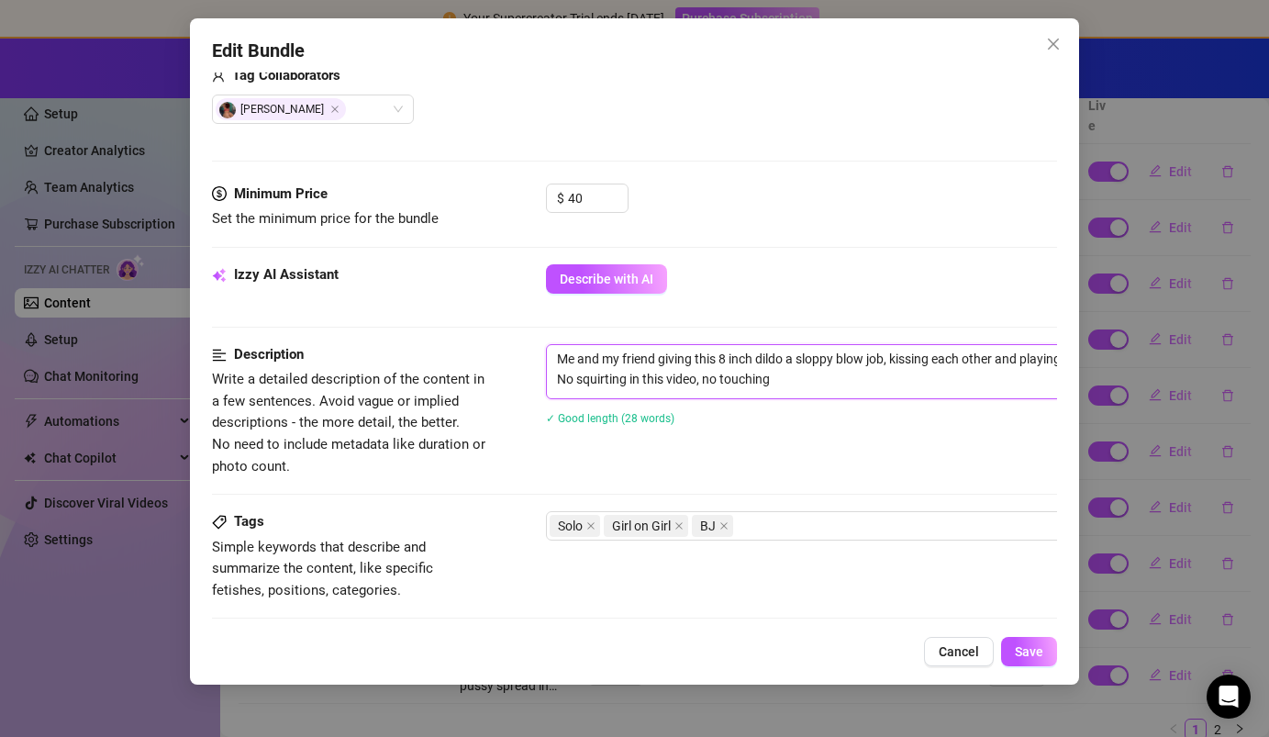
type textarea "Me and my friend giving this 8 inch dildo a sloppy blow job, kissing each other…"
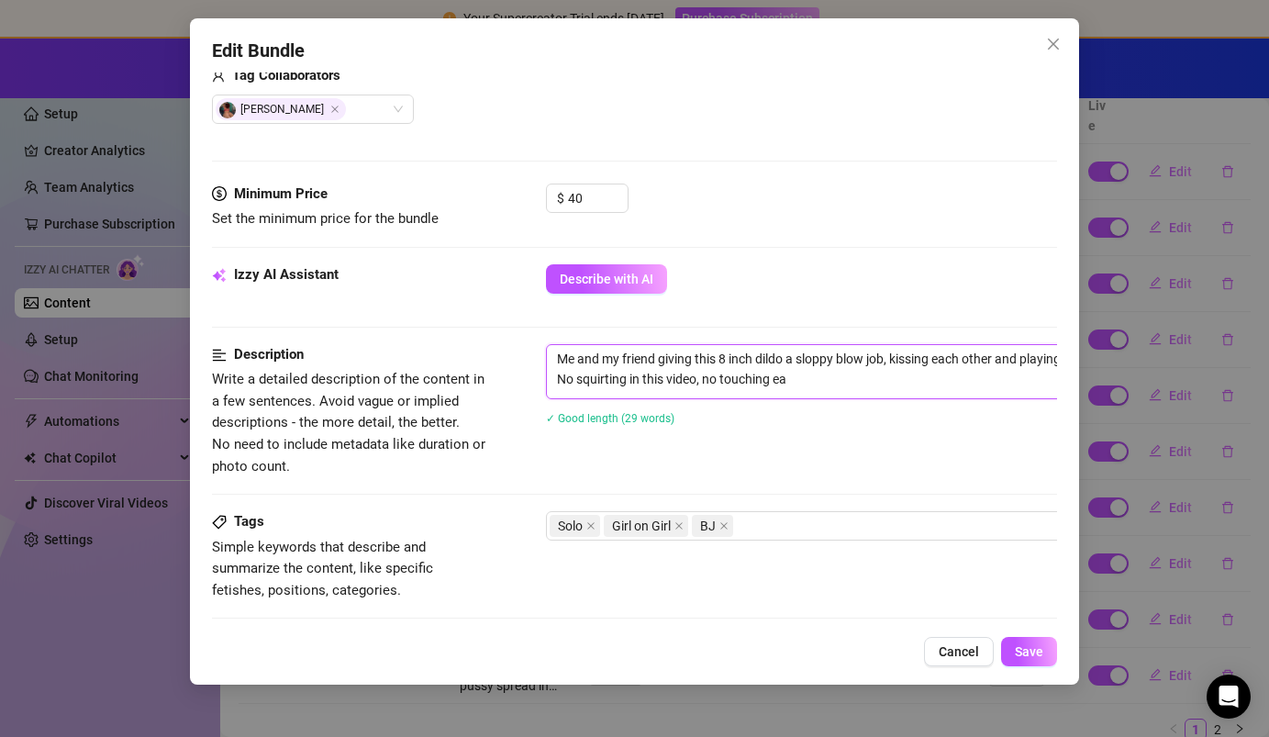
type textarea "Me and my friend giving this 8 inch dildo a sloppy blow job, kissing each other…"
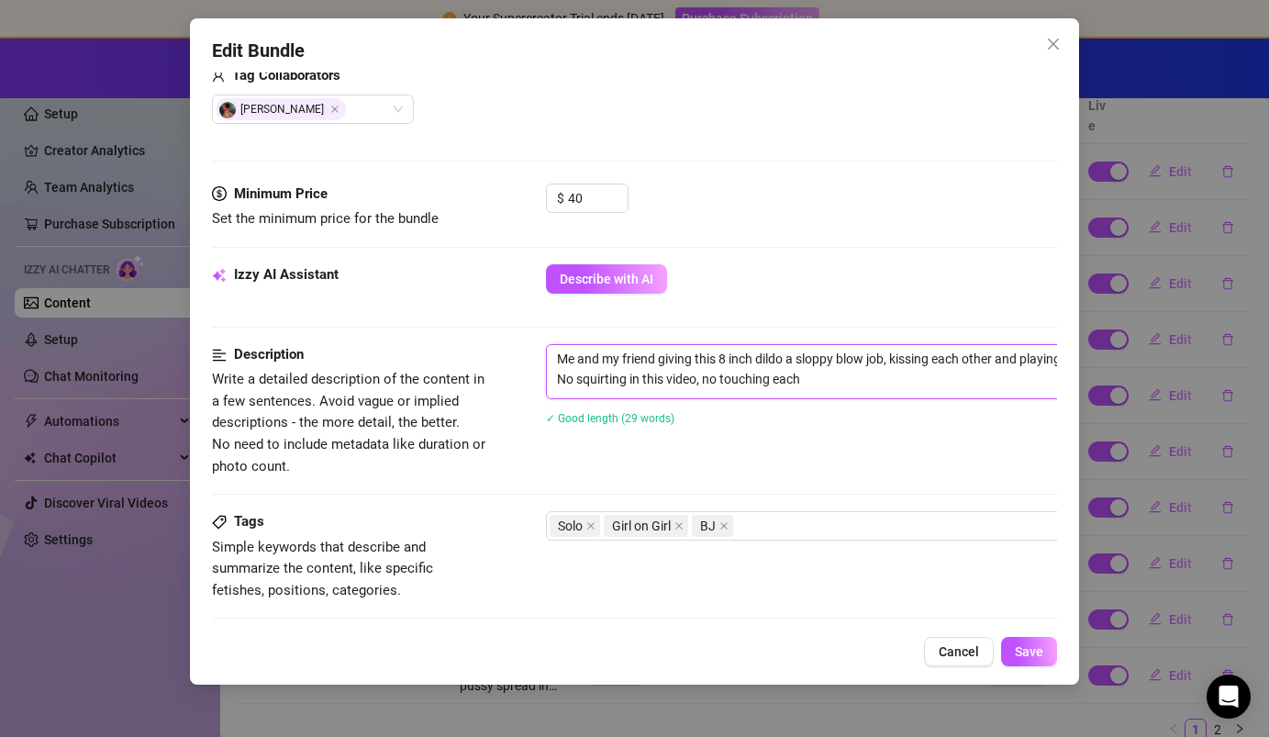
type textarea "Me and my friend giving this 8 inch dildo a sloppy blow job, kissing each other…"
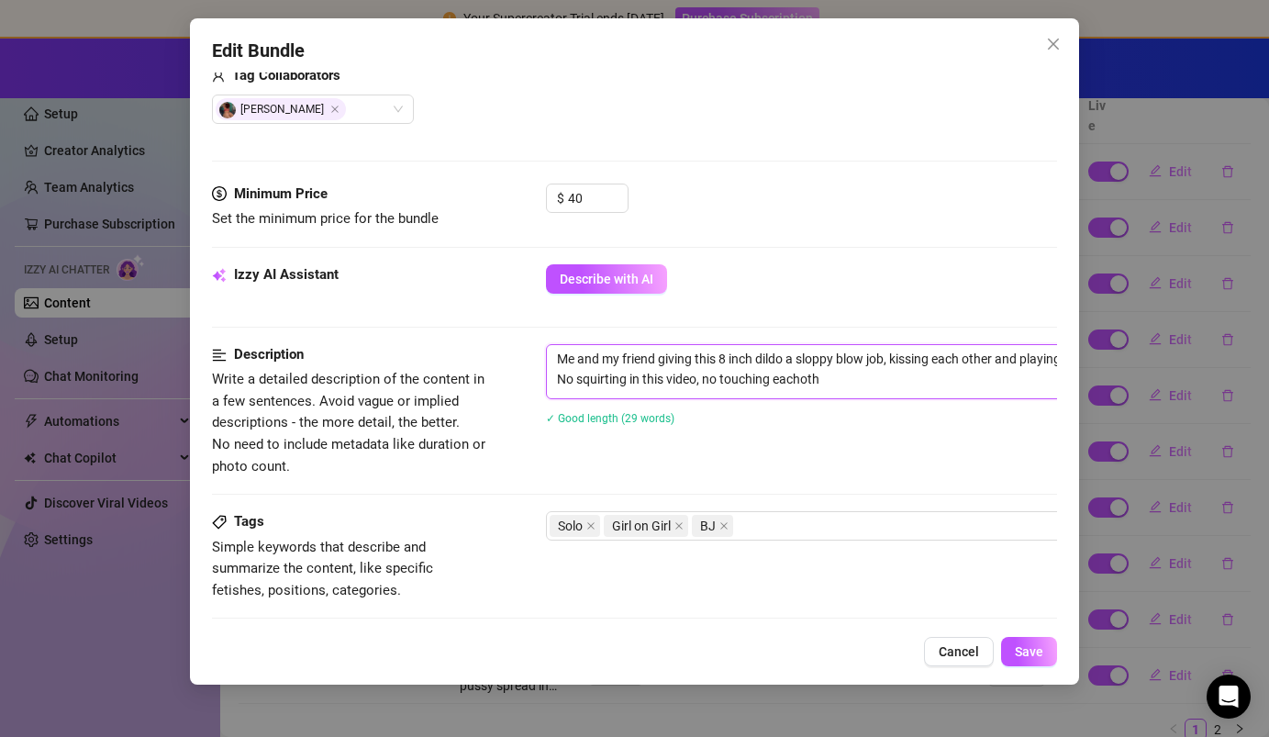
type textarea "Me and my friend giving this 8 inch dildo a sloppy blow job, kissing each other…"
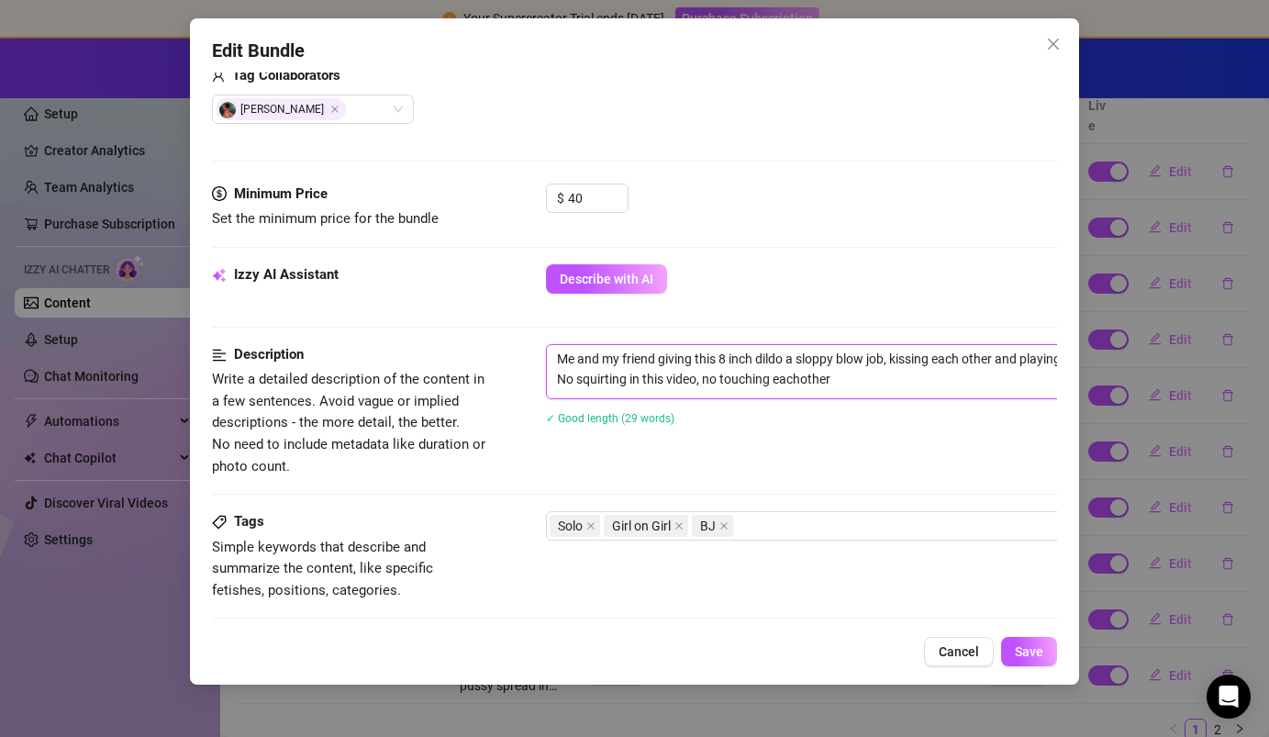
type textarea "Me and my friend giving this 8 inch dildo a sloppy blow job, kissing each other…"
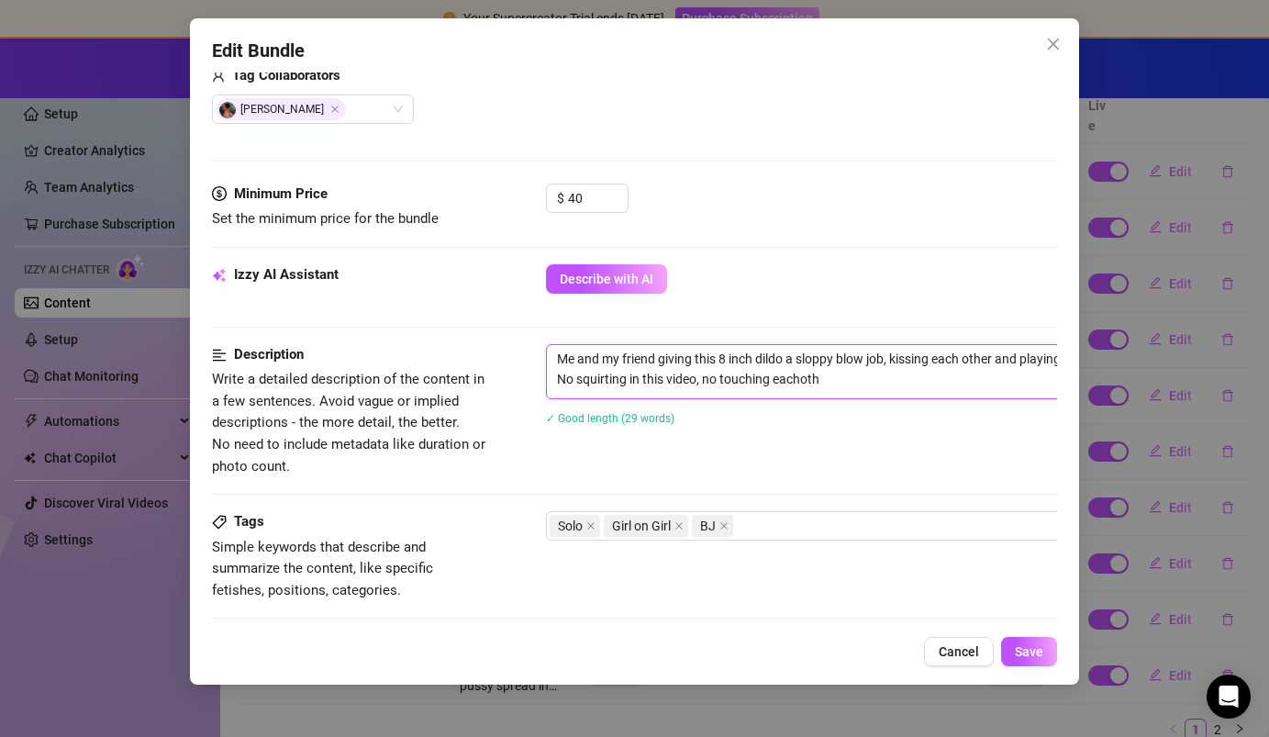
type textarea "Me and my friend giving this 8 inch dildo a sloppy blow job, kissing each other…"
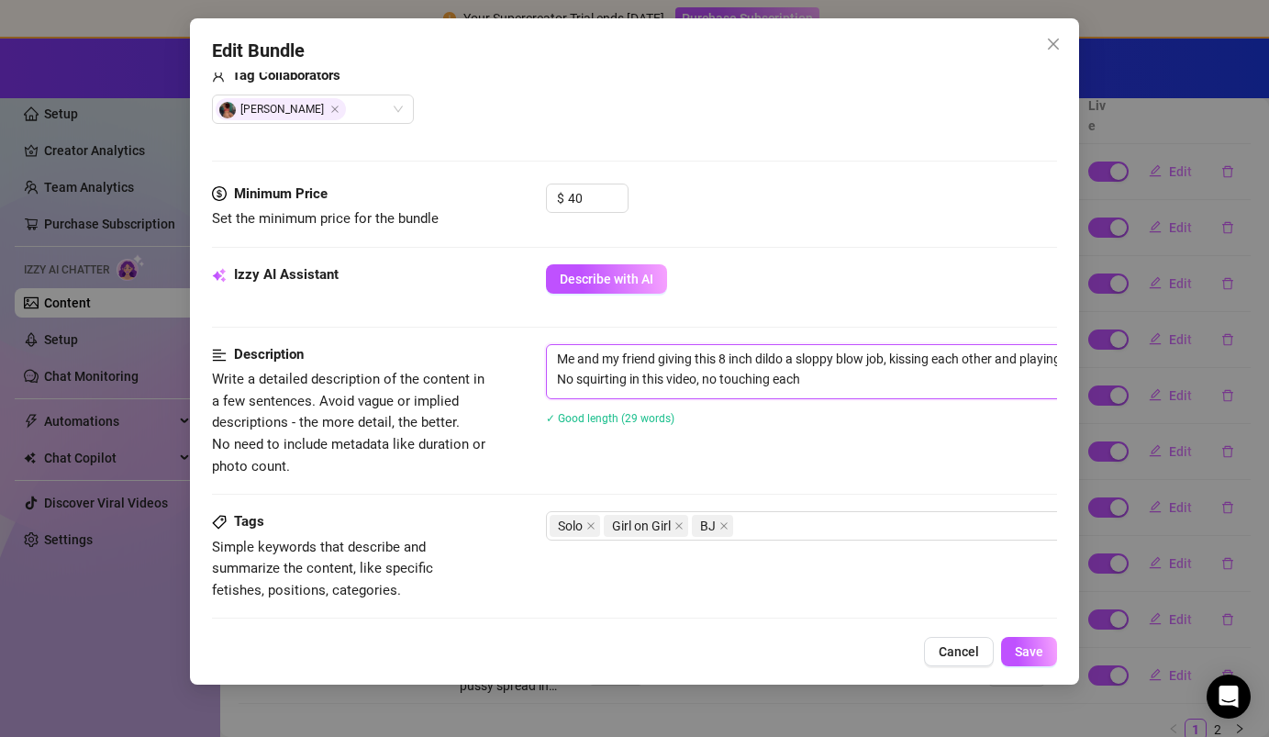
type textarea "Me and my friend giving this 8 inch dildo a sloppy blow job, kissing each other…"
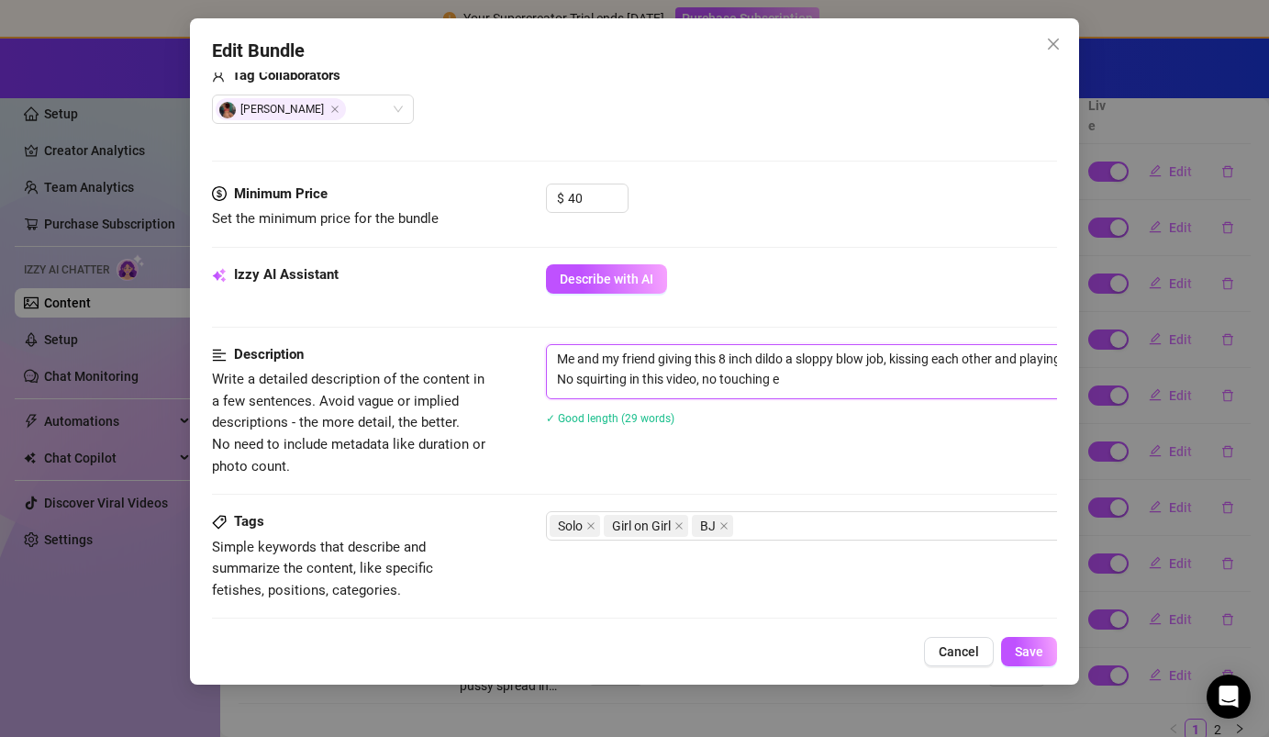
type textarea "Me and my friend giving this 8 inch dildo a sloppy blow job, kissing each other…"
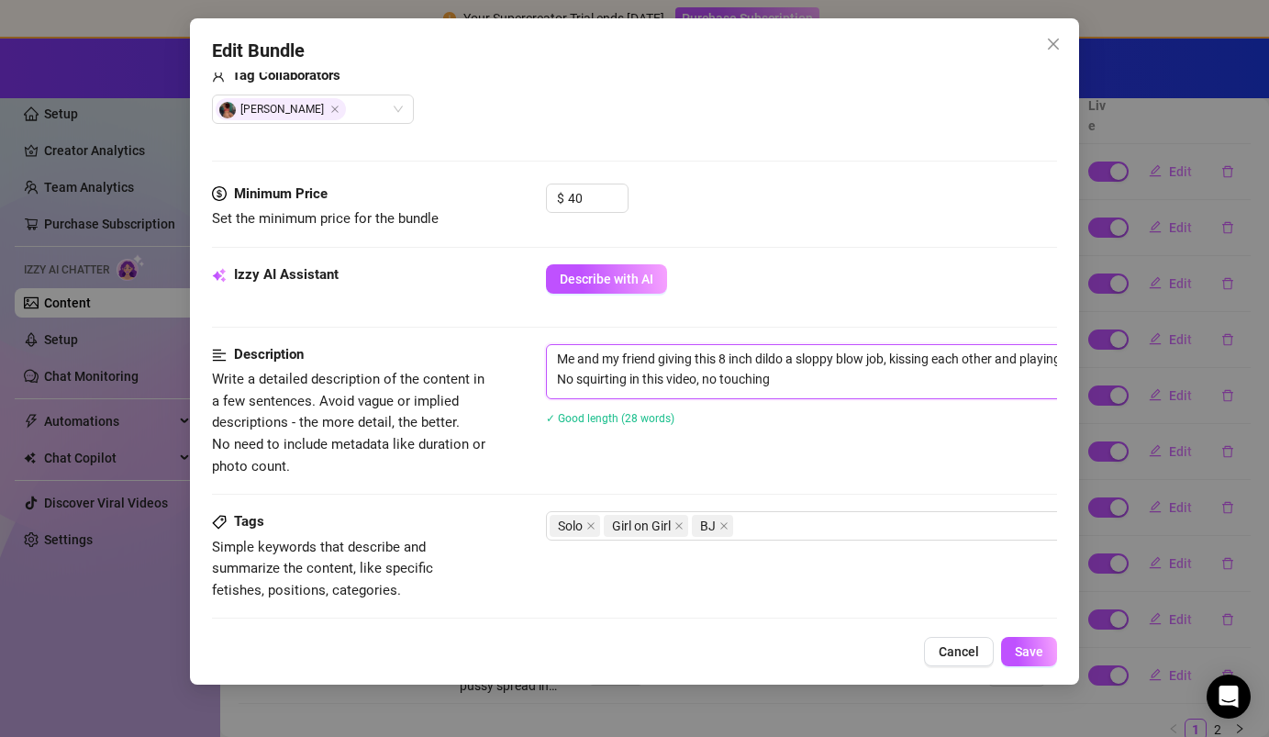
type textarea "Me and my friend giving this 8 inch dildo a sloppy blow job, kissing each other…"
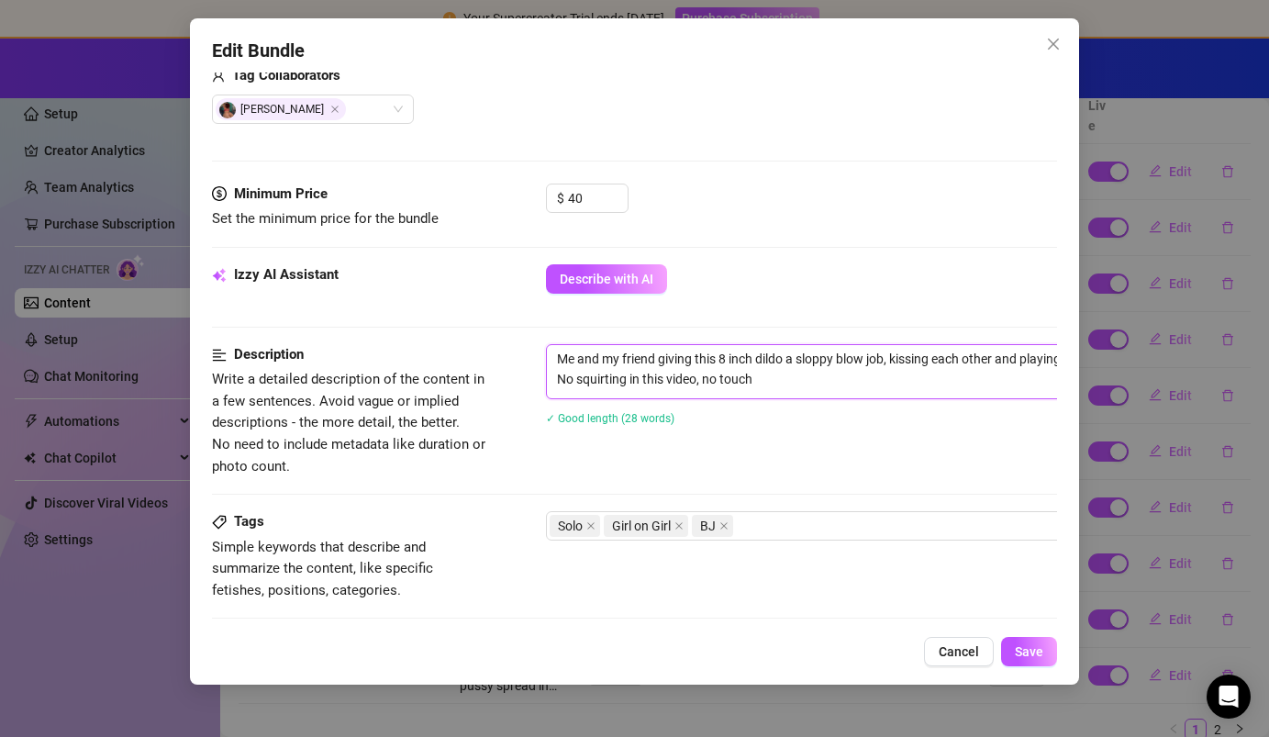
type textarea "Me and my friend giving this 8 inch dildo a sloppy blow job, kissing each other…"
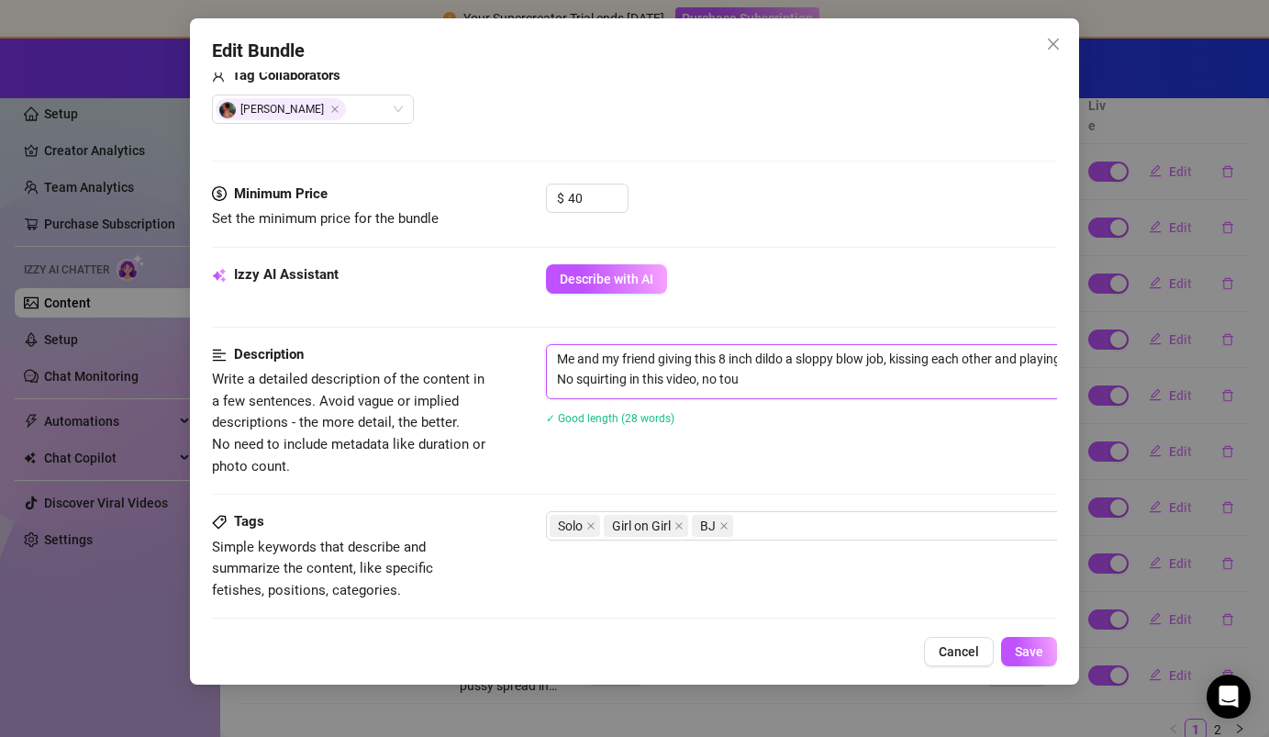
type textarea "Me and my friend giving this 8 inch dildo a sloppy blow job, kissing each other…"
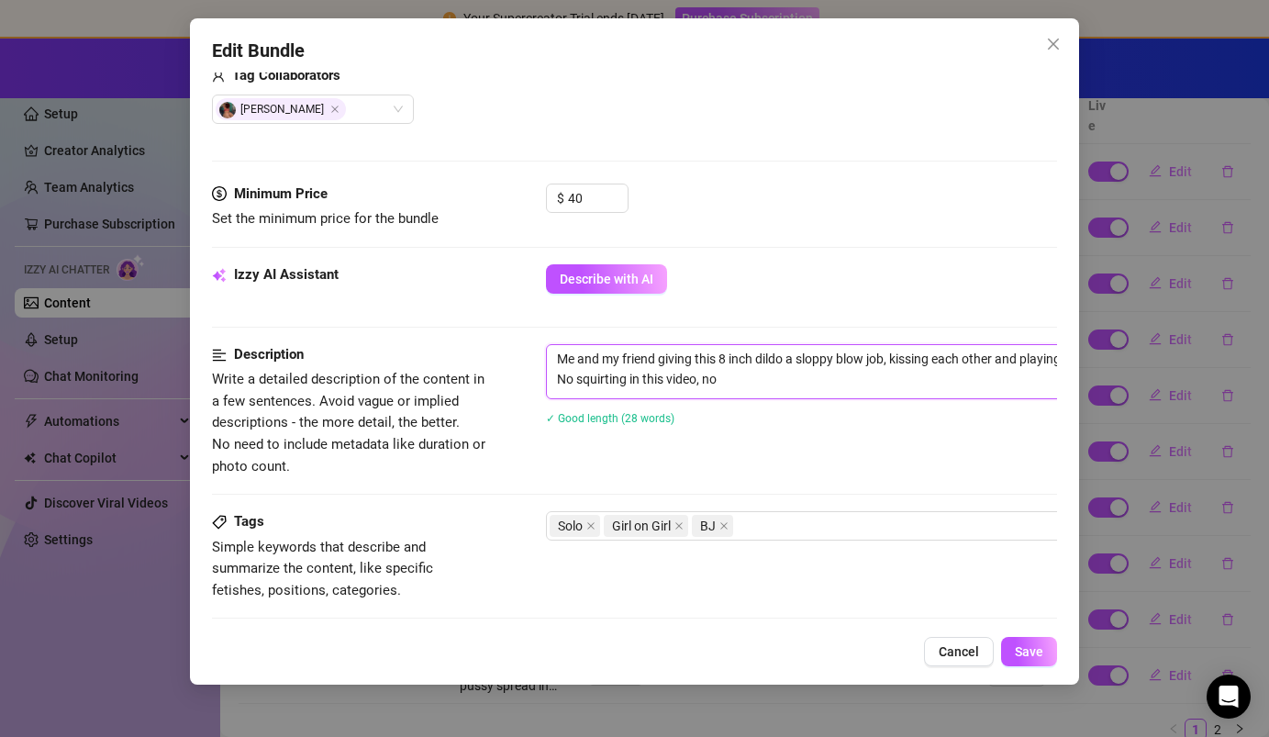
type textarea "Me and my friend giving this 8 inch dildo a sloppy blow job, kissing each other…"
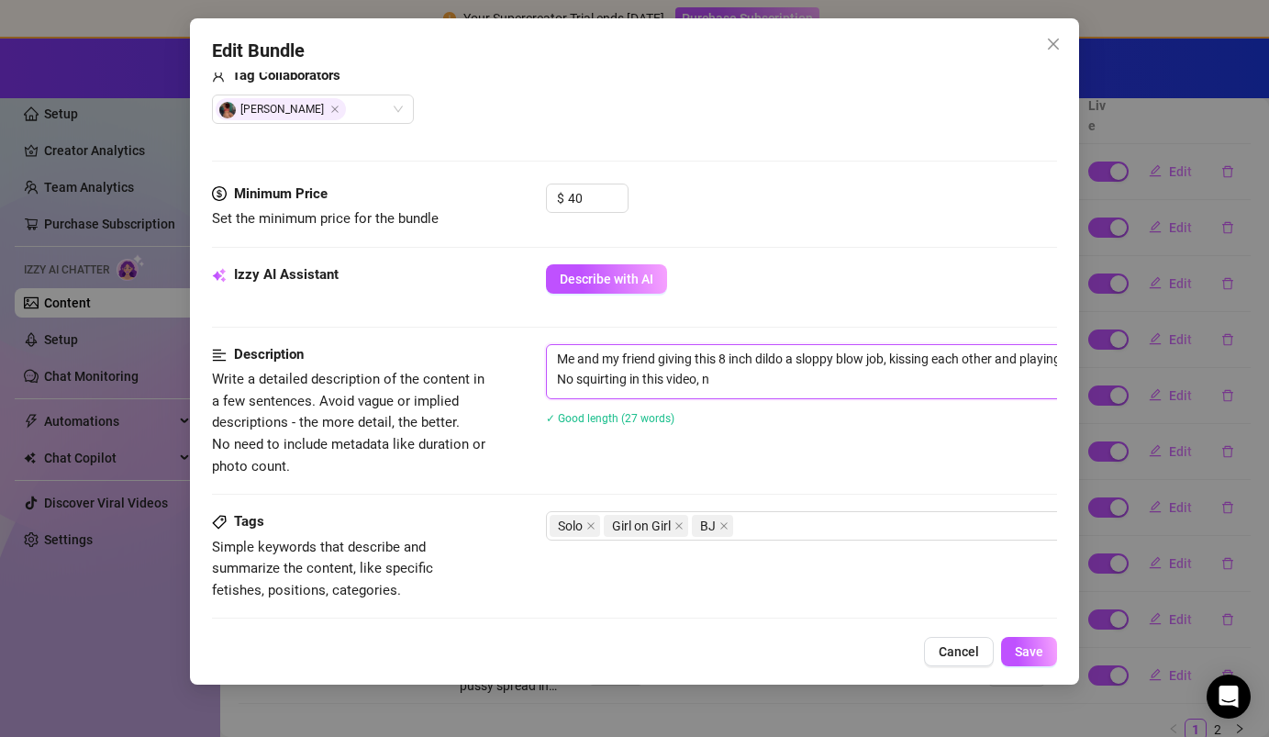
type textarea "Me and my friend giving this 8 inch dildo a sloppy blow job, kissing each other…"
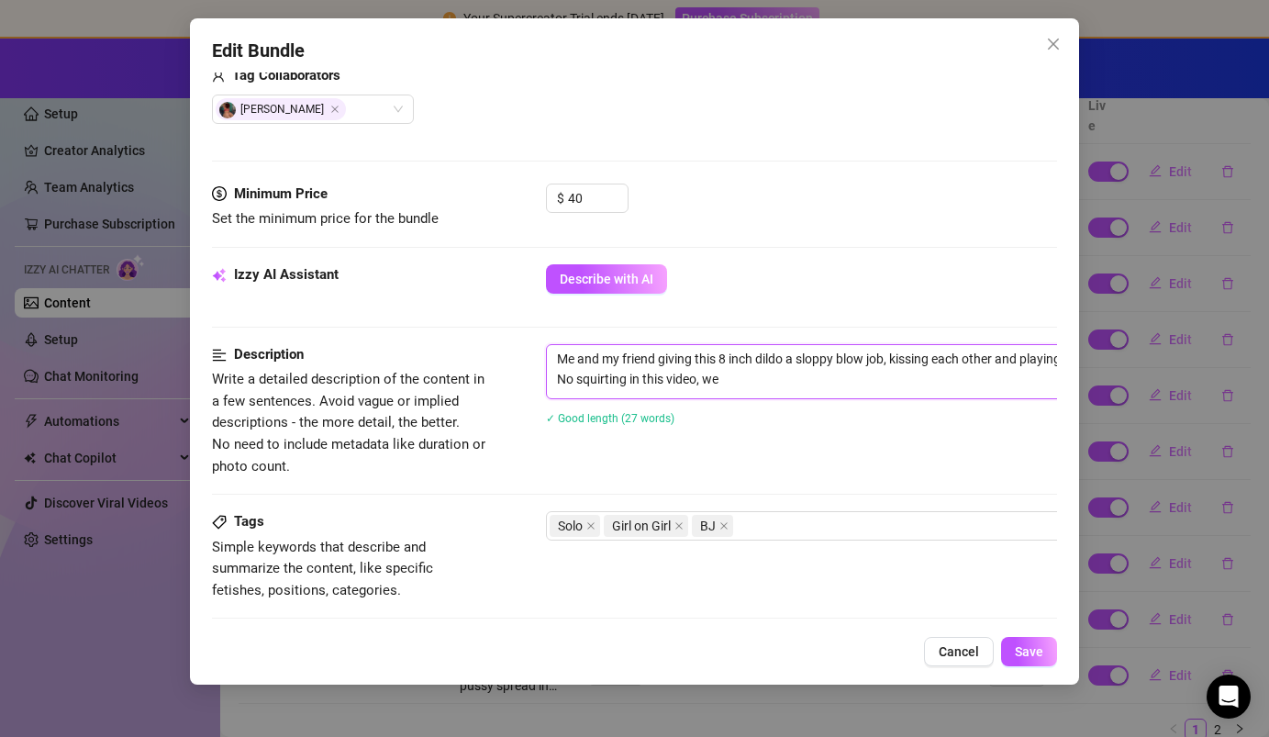
type textarea "Me and my friend giving this 8 inch dildo a sloppy blow job, kissing each other…"
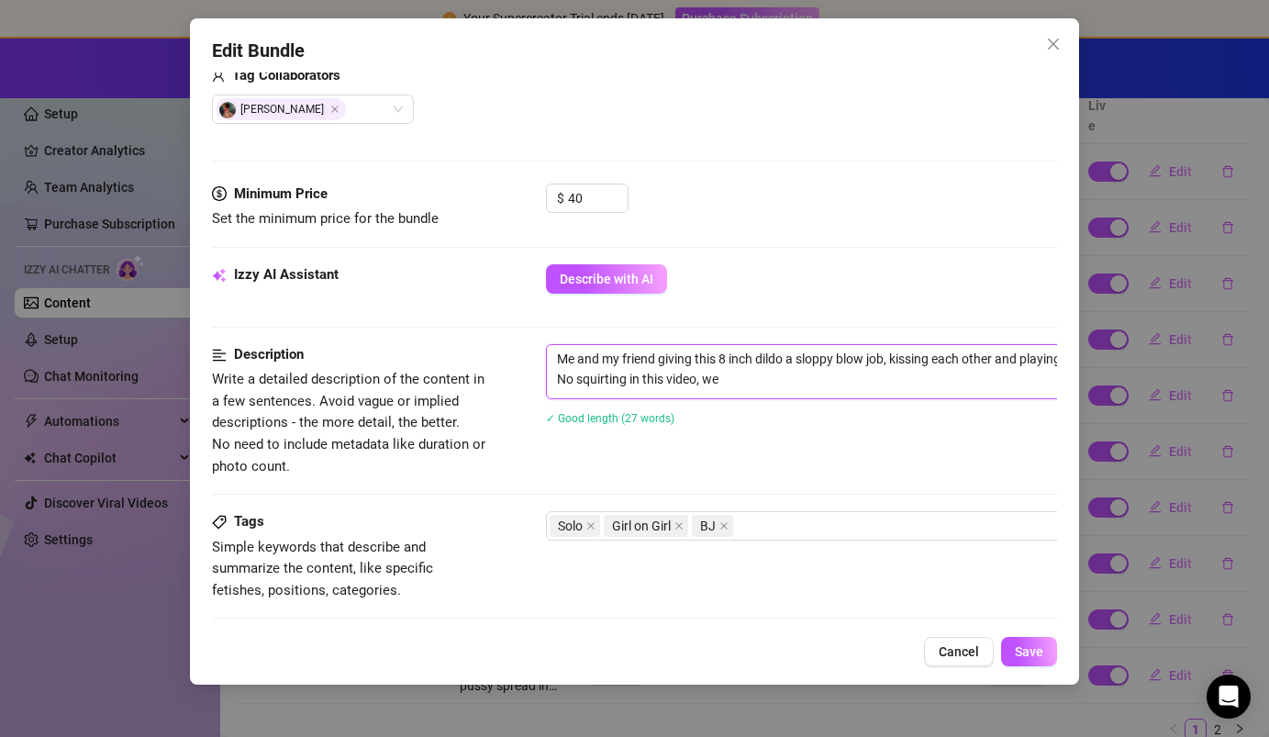
type textarea "Me and my friend giving this 8 inch dildo a sloppy blow job, kissing each other…"
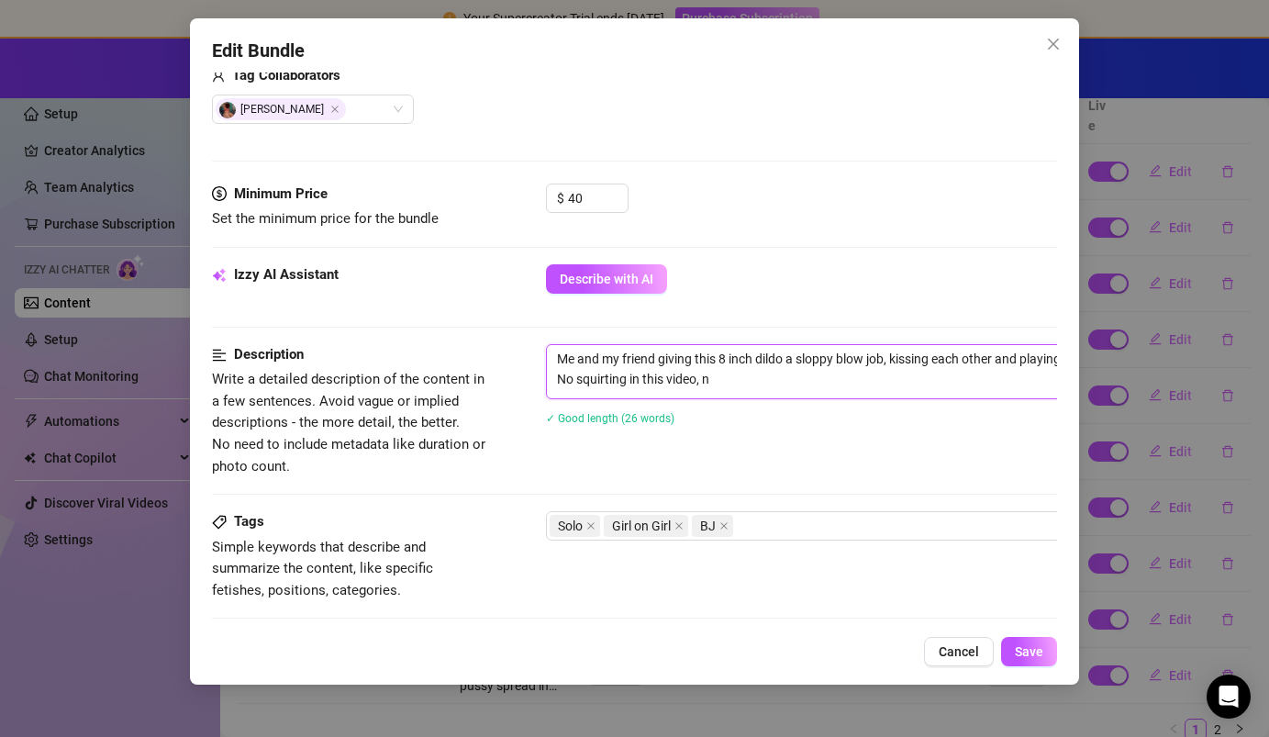
type textarea "Me and my friend giving this 8 inch dildo a sloppy blow job, kissing each other…"
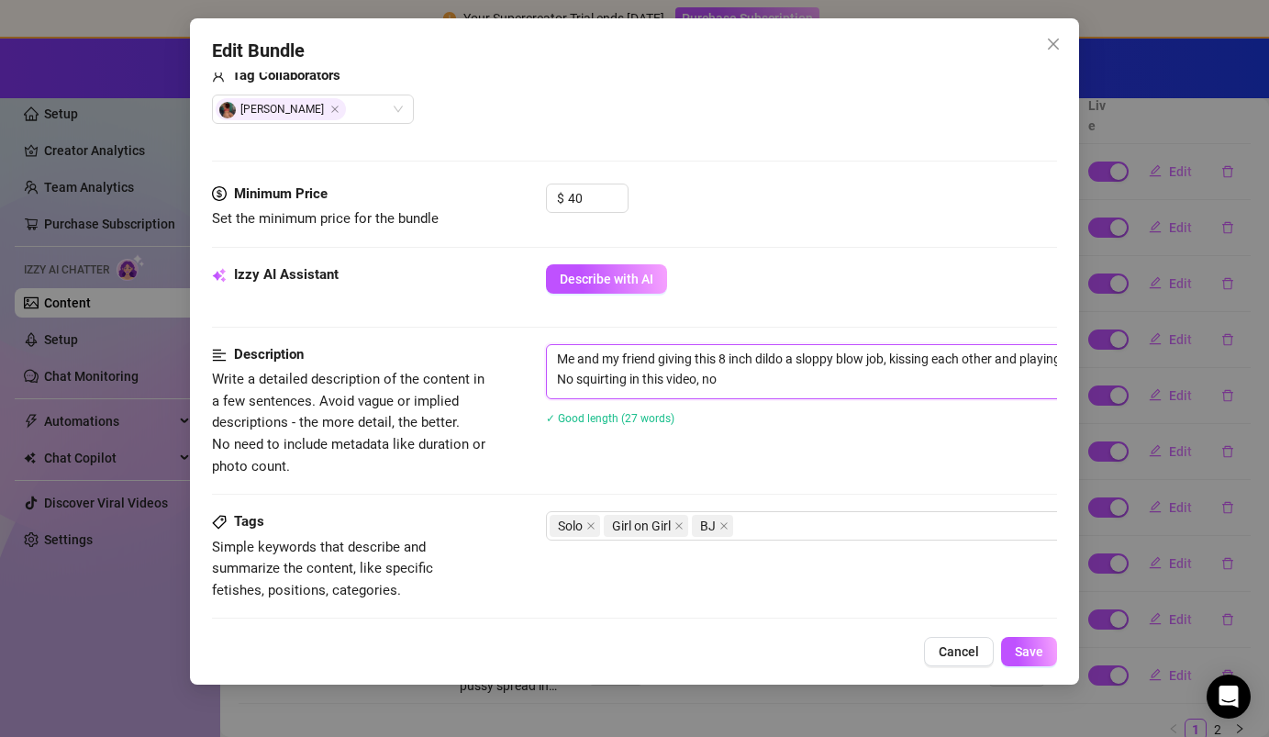
type textarea "Me and my friend giving this 8 inch dildo a sloppy blow job, kissing each other…"
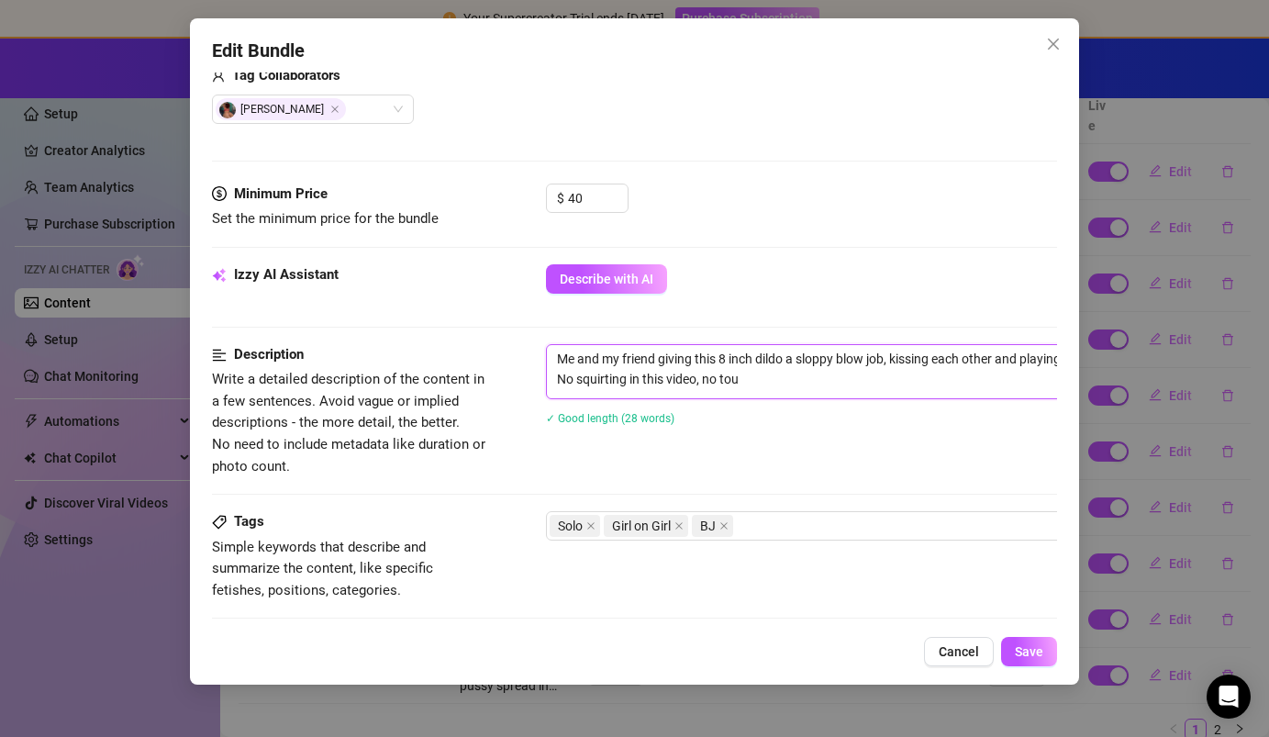
type textarea "Me and my friend giving this 8 inch dildo a sloppy blow job, kissing each other…"
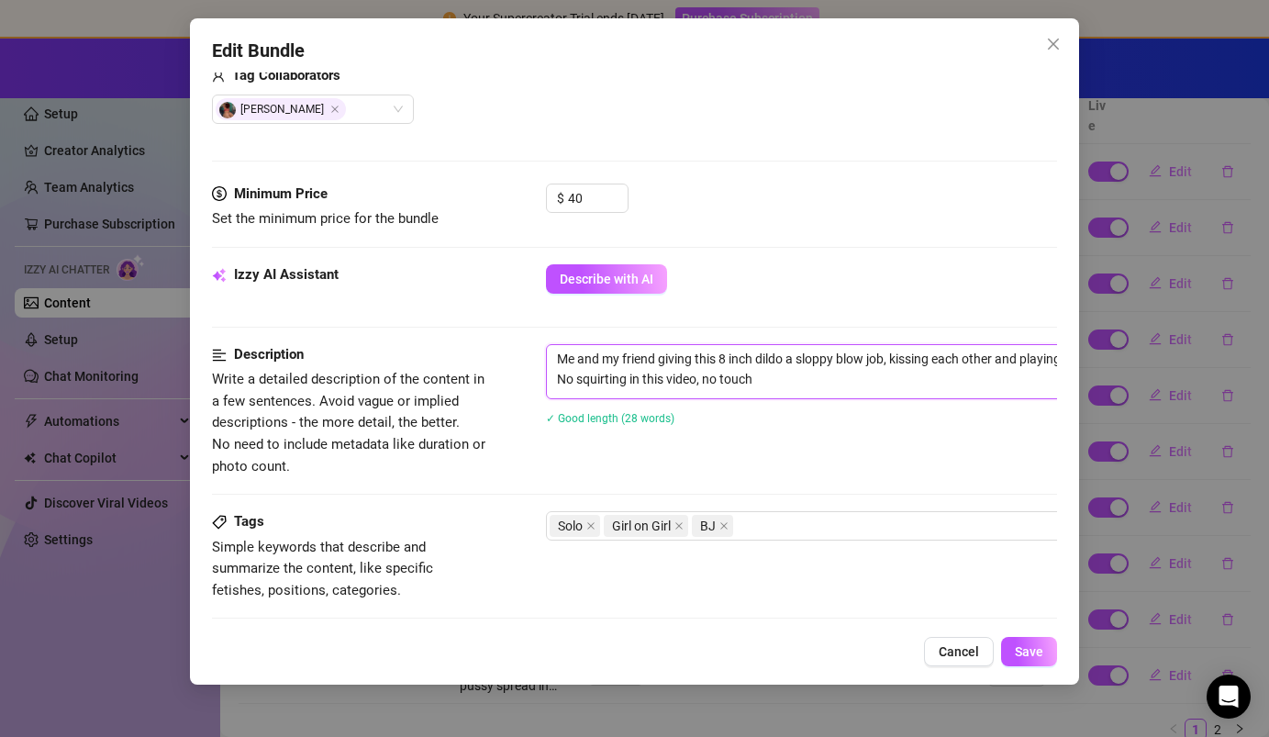
type textarea "Me and my friend giving this 8 inch dildo a sloppy blow job, kissing each other…"
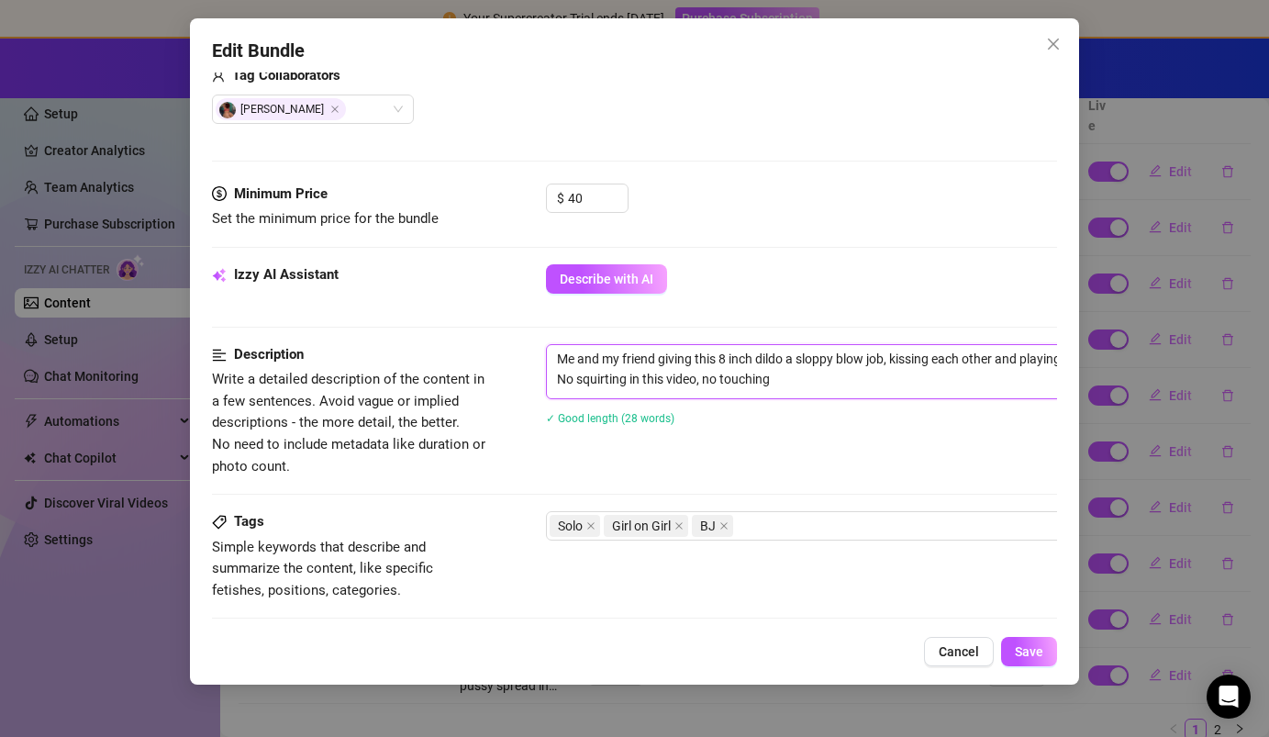
type textarea "Me and my friend giving this 8 inch dildo a sloppy blow job, kissing each other…"
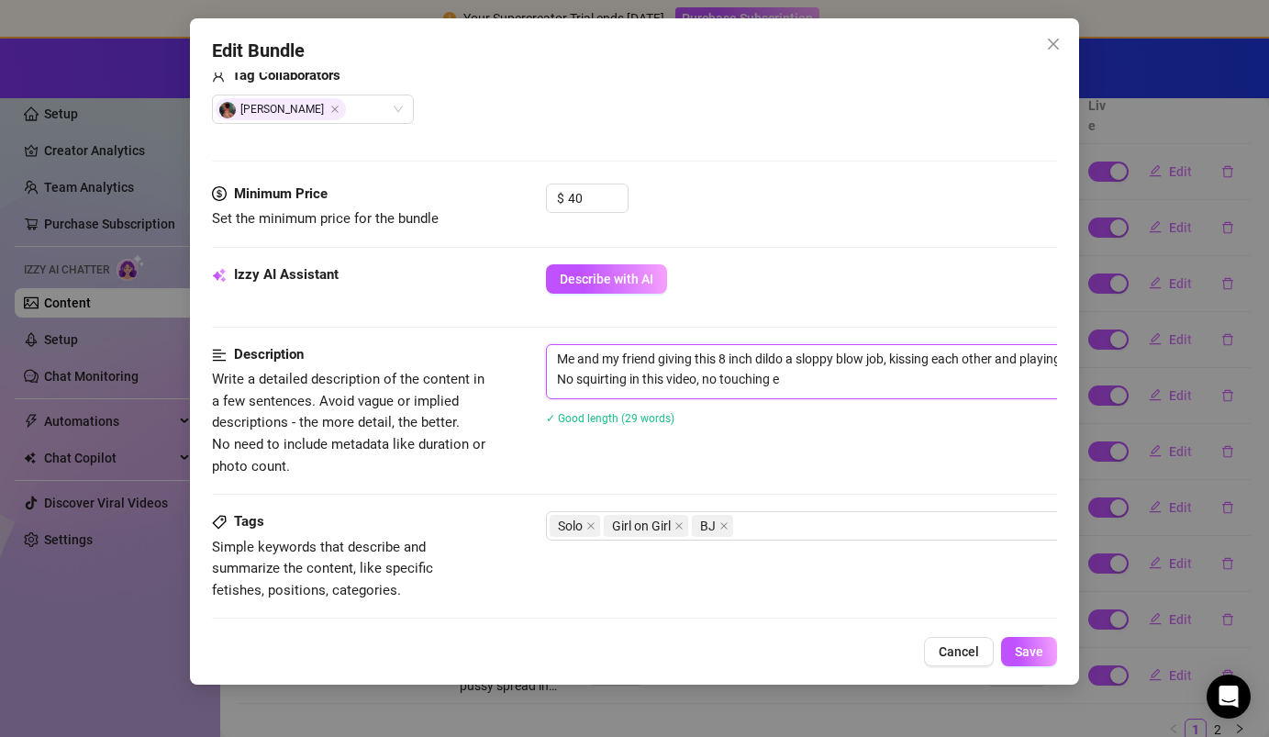
type textarea "Me and my friend giving this 8 inch dildo a sloppy blow job, kissing each other…"
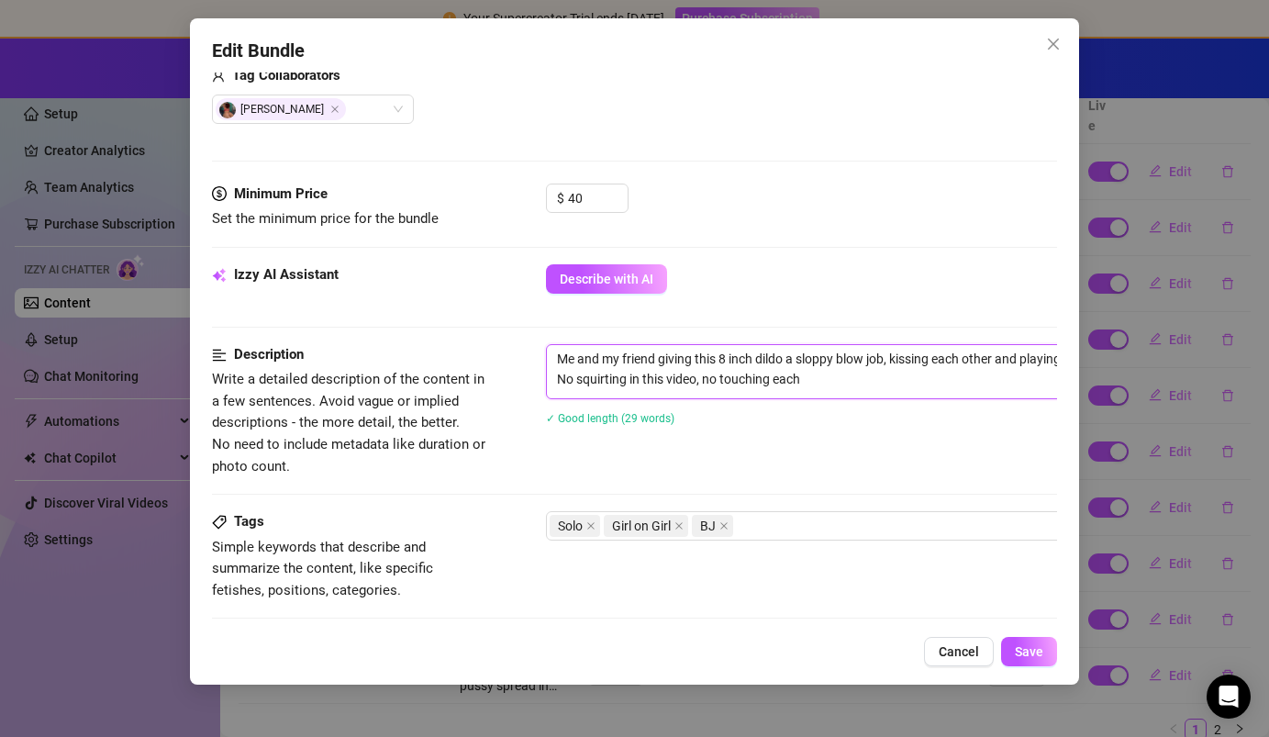
type textarea "Me and my friend giving this 8 inch dildo a sloppy blow job, kissing each other…"
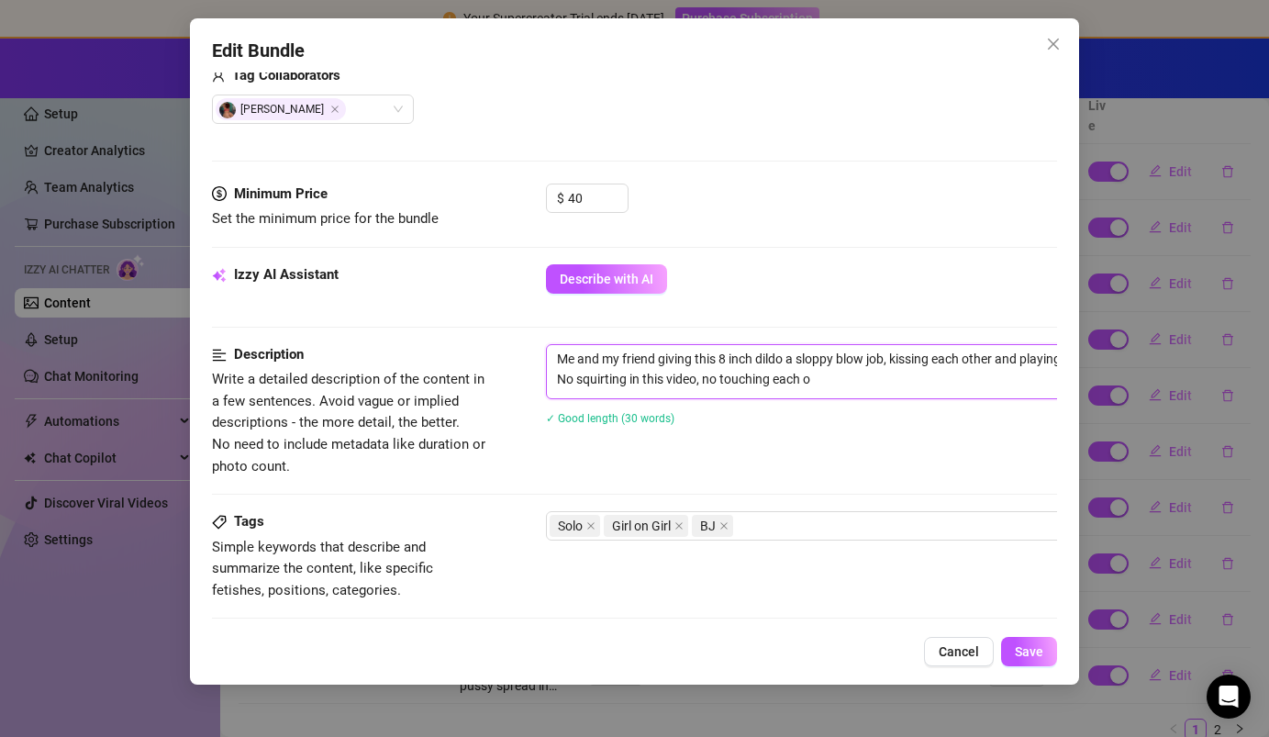
type textarea "Me and my friend giving this 8 inch dildo a sloppy blow job, kissing each other…"
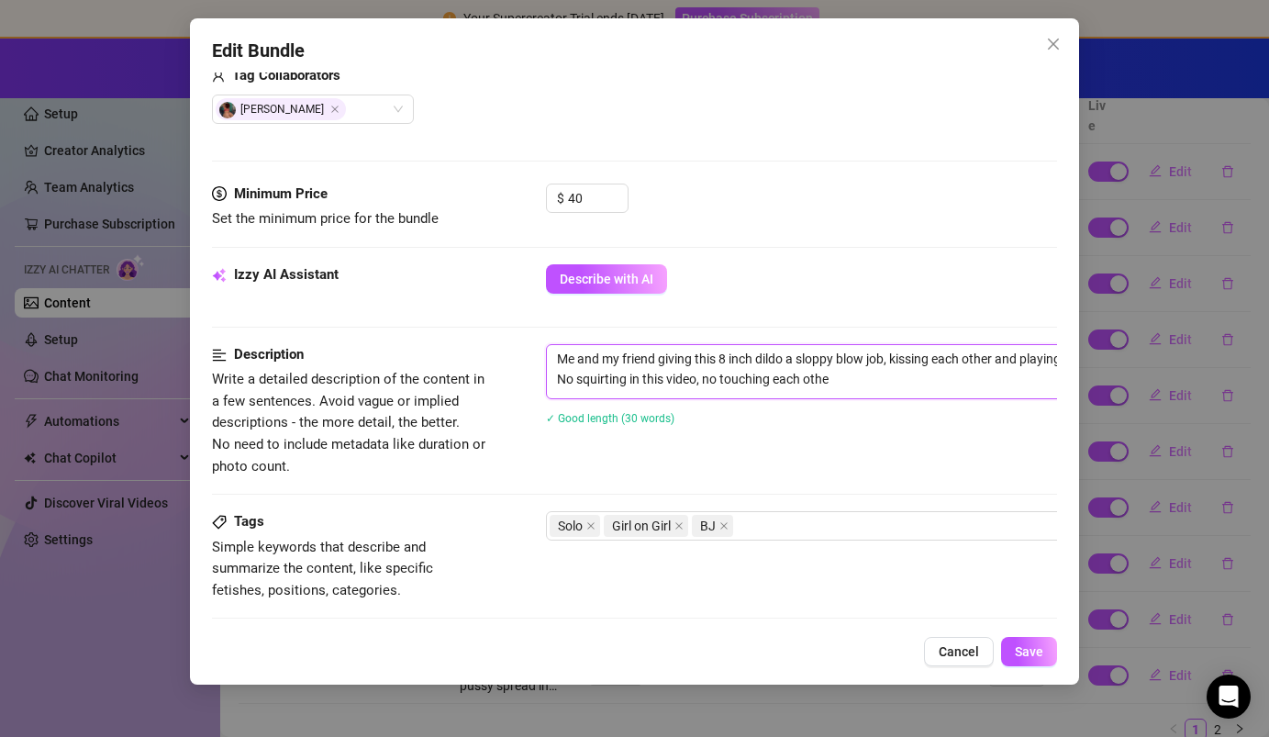
type textarea "Me and my friend giving this 8 inch dildo a sloppy blow job, kissing each other…"
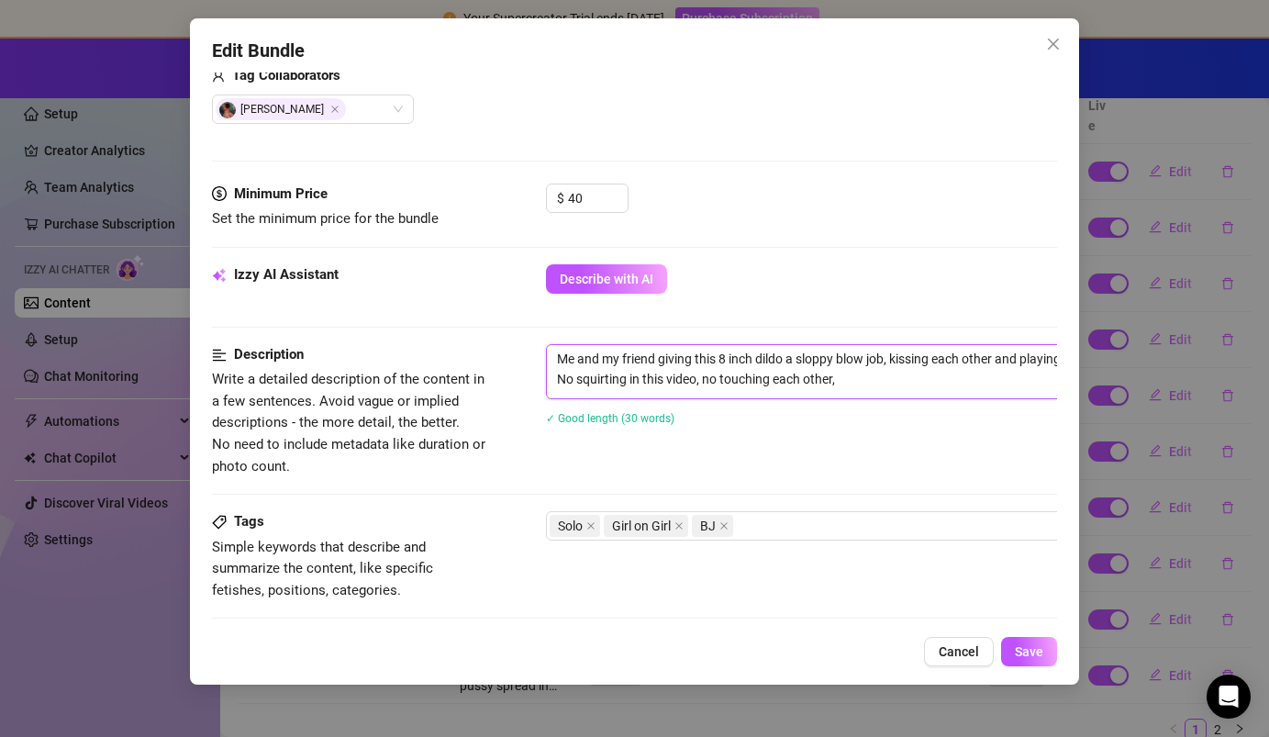
type textarea "Me and my friend giving this 8 inch dildo a sloppy blow job, kissing each other…"
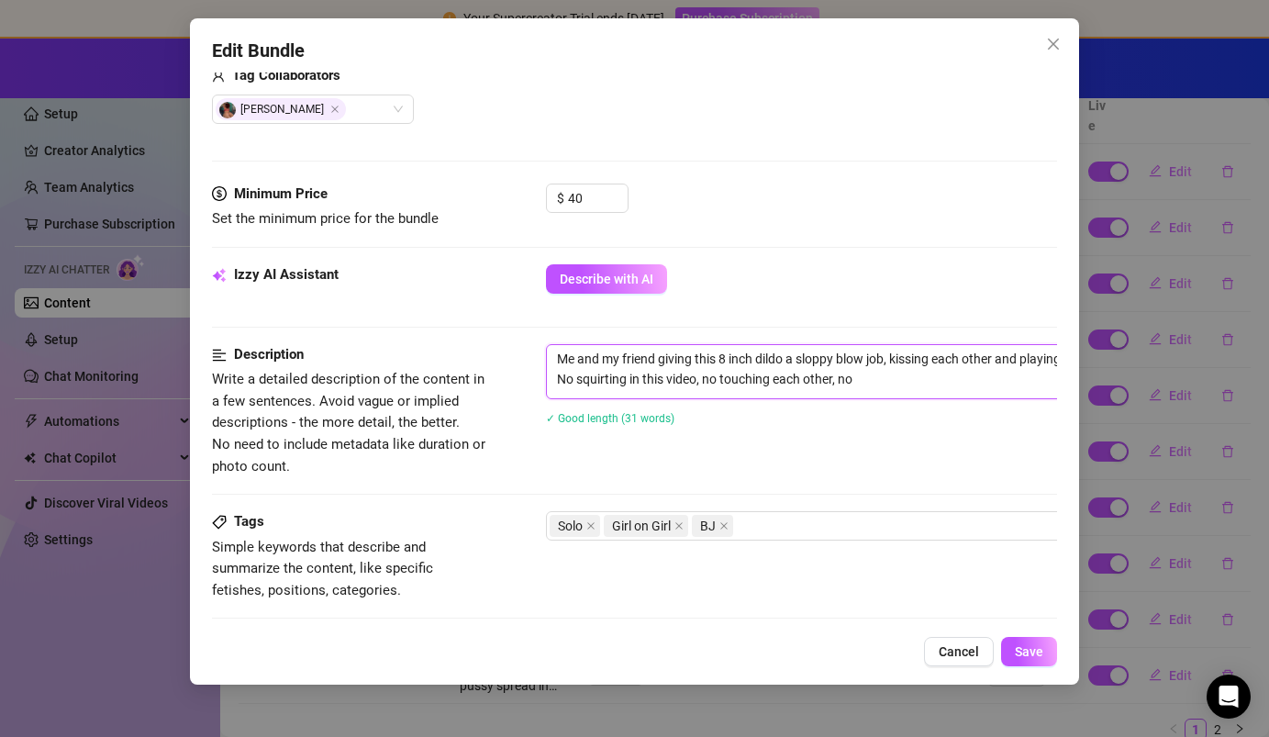
type textarea "Me and my friend giving this 8 inch dildo a sloppy blow job, kissing each other…"
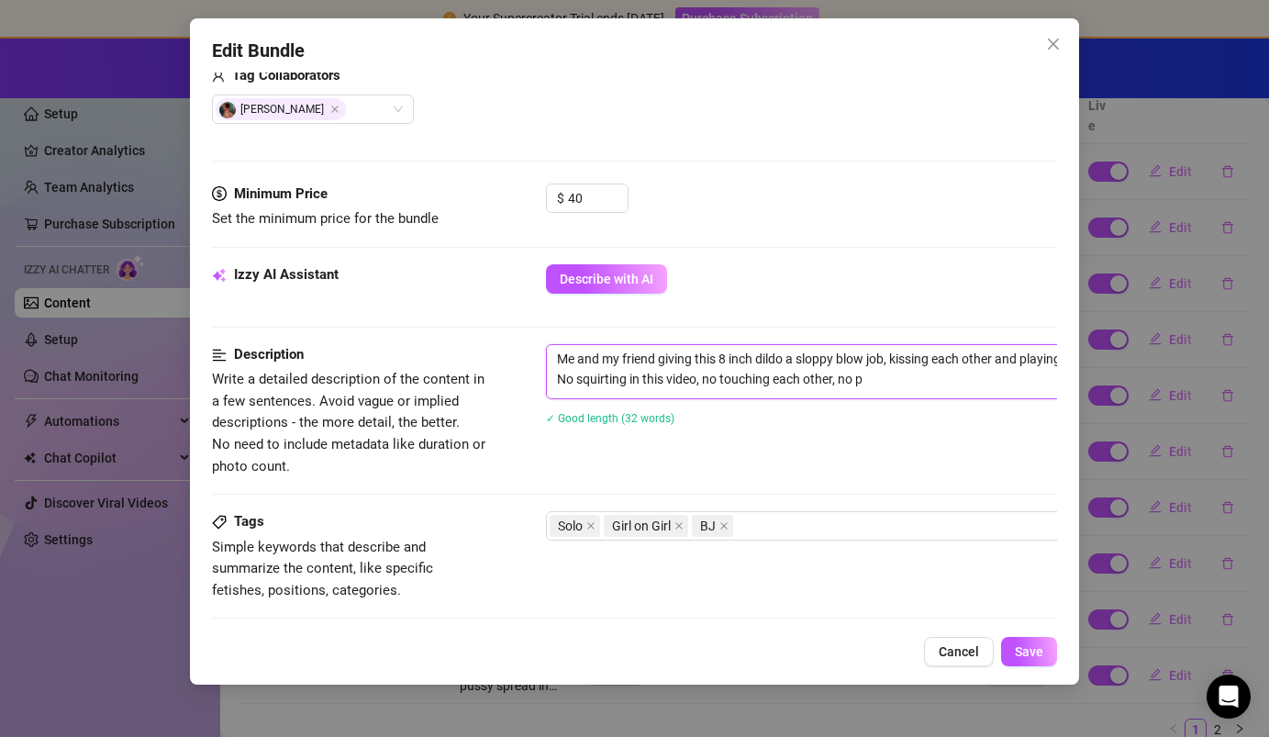
type textarea "Me and my friend giving this 8 inch dildo a sloppy blow job, kissing each other…"
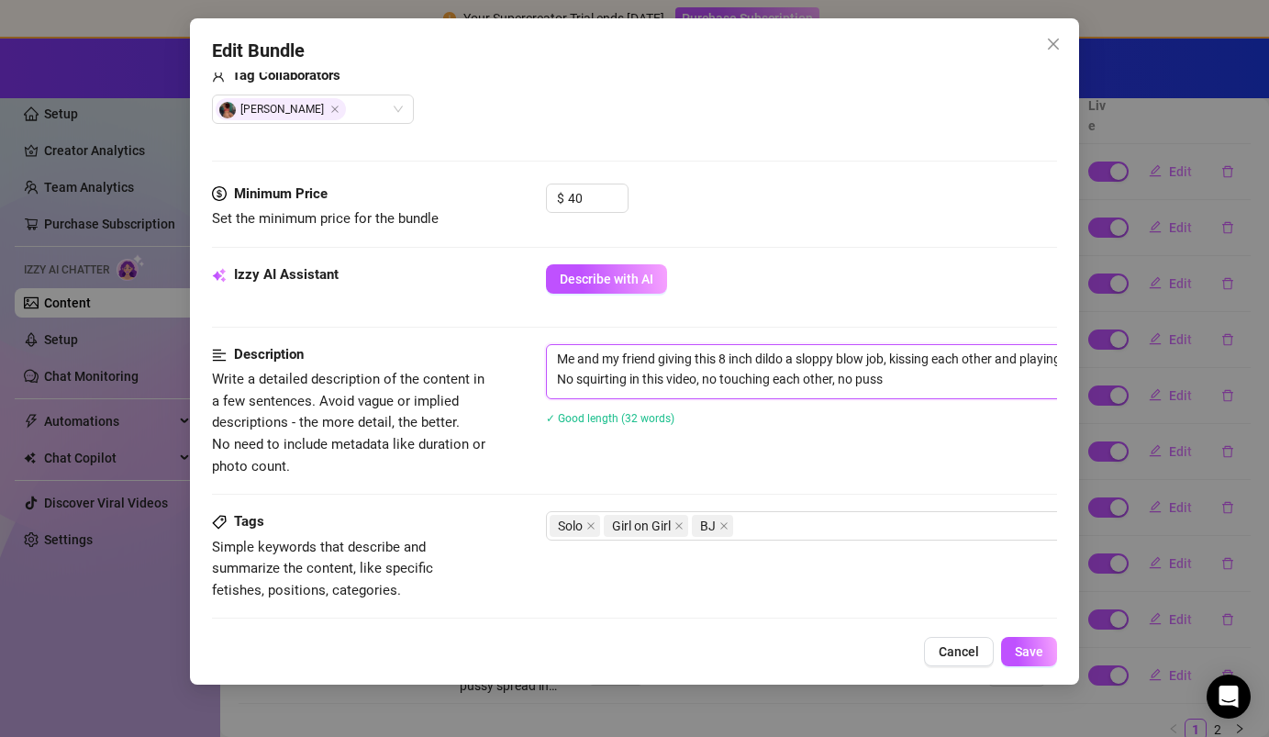
type textarea "Me and my friend giving this 8 inch dildo a sloppy blow job, kissing each other…"
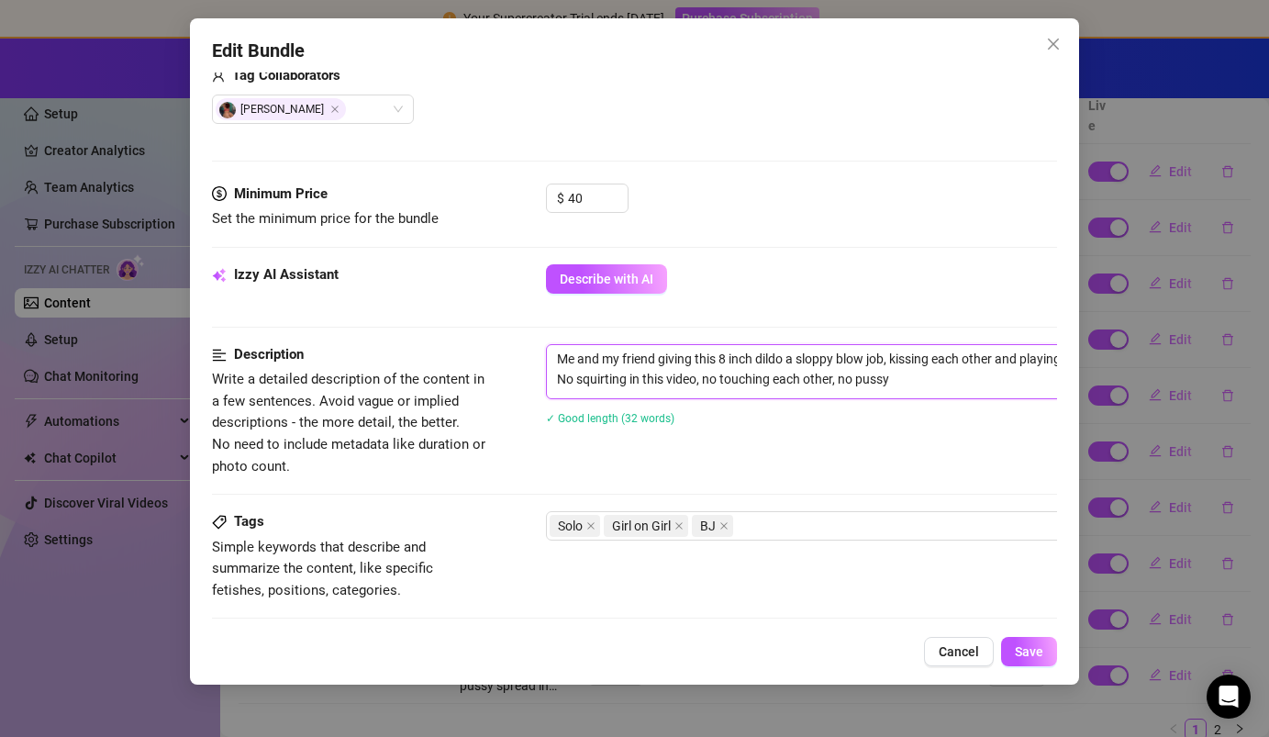
type textarea "Me and my friend giving this 8 inch dildo a sloppy blow job, kissing each other…"
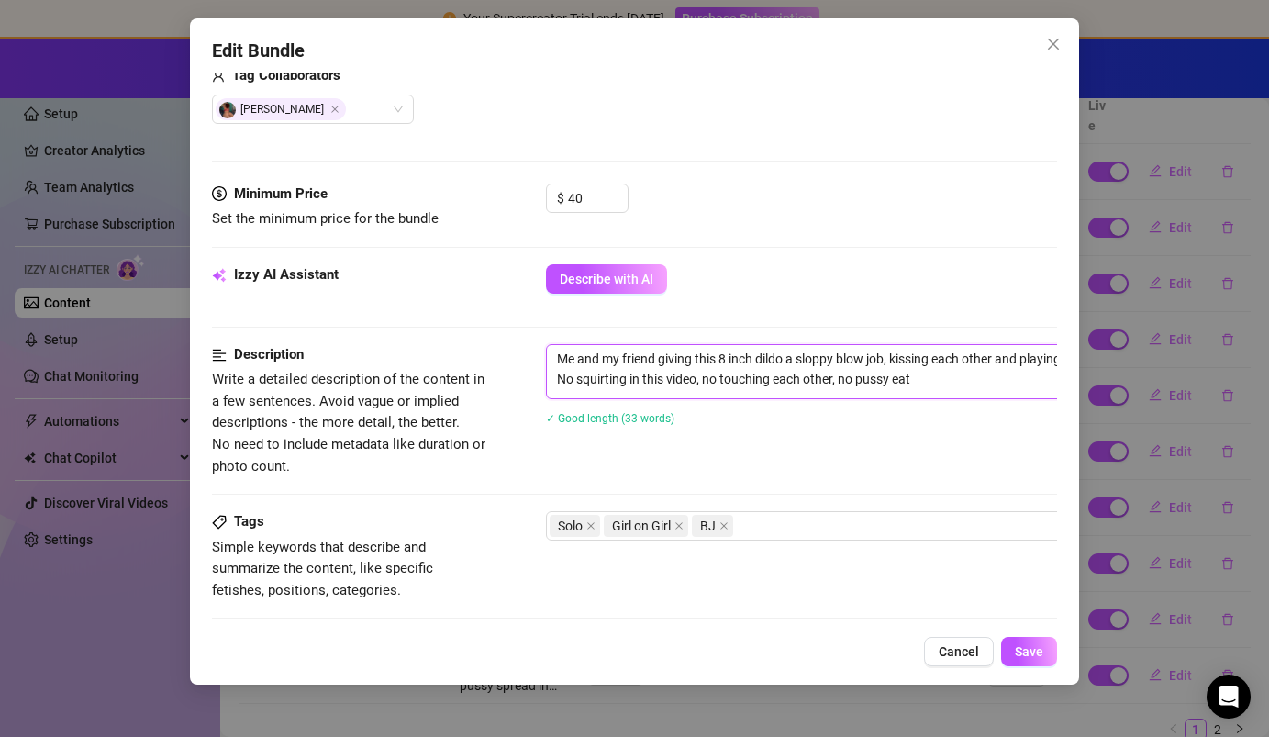
type textarea "Me and my friend giving this 8 inch dildo a sloppy blow job, kissing each other…"
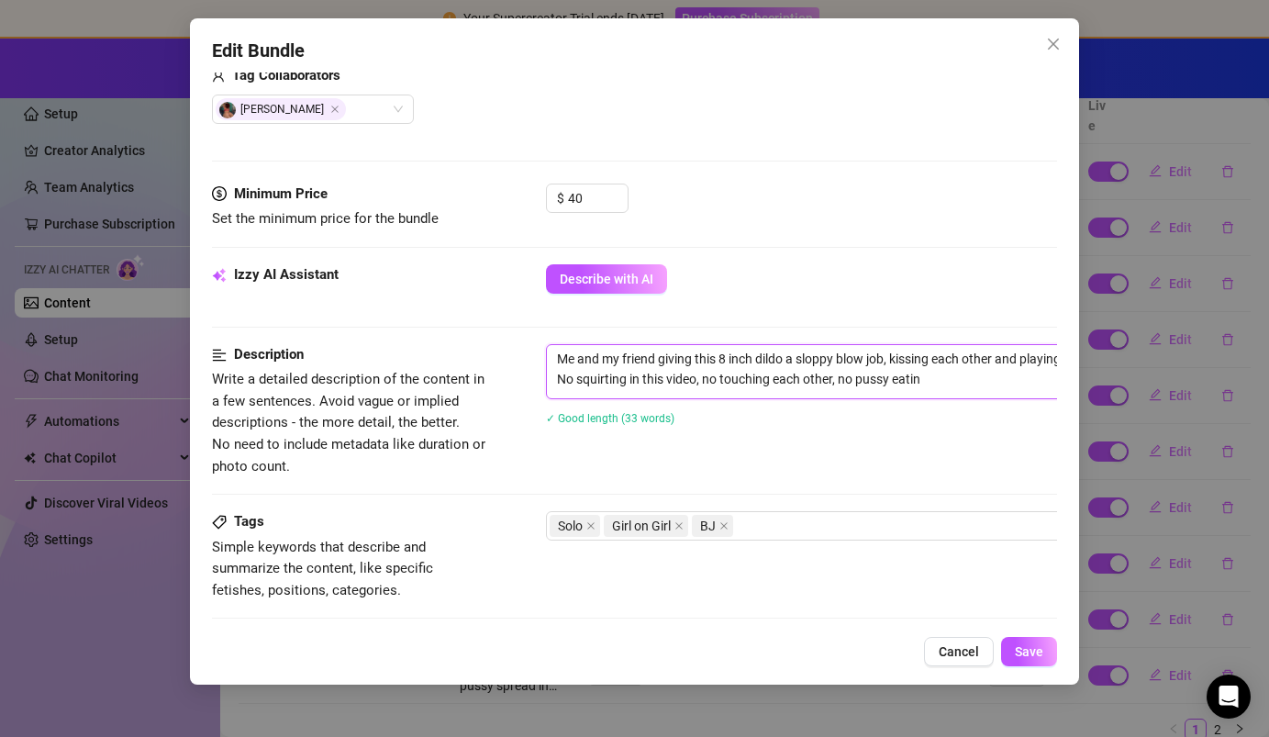
type textarea "Me and my friend giving this 8 inch dildo a sloppy blow job, kissing each other…"
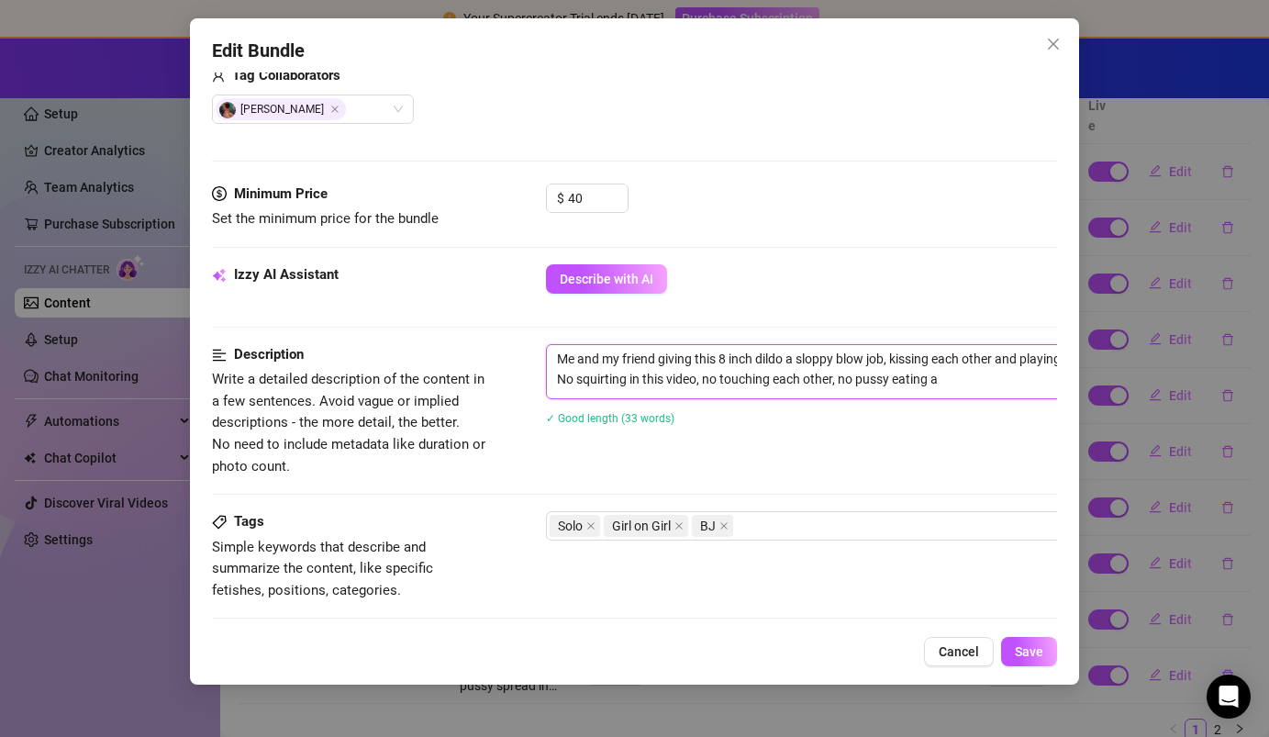
type textarea "Me and my friend giving this 8 inch dildo a sloppy blow job, kissing each other…"
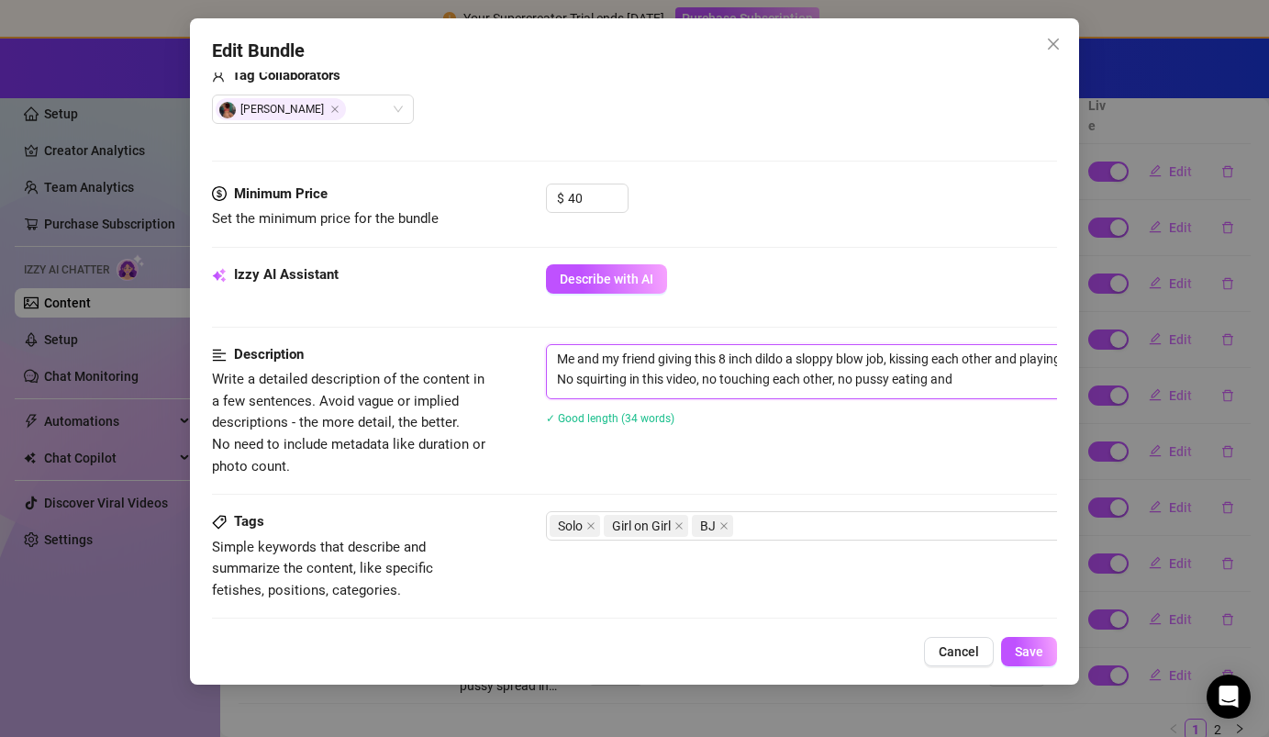
type textarea "Me and my friend giving this 8 inch dildo a sloppy blow job, kissing each other…"
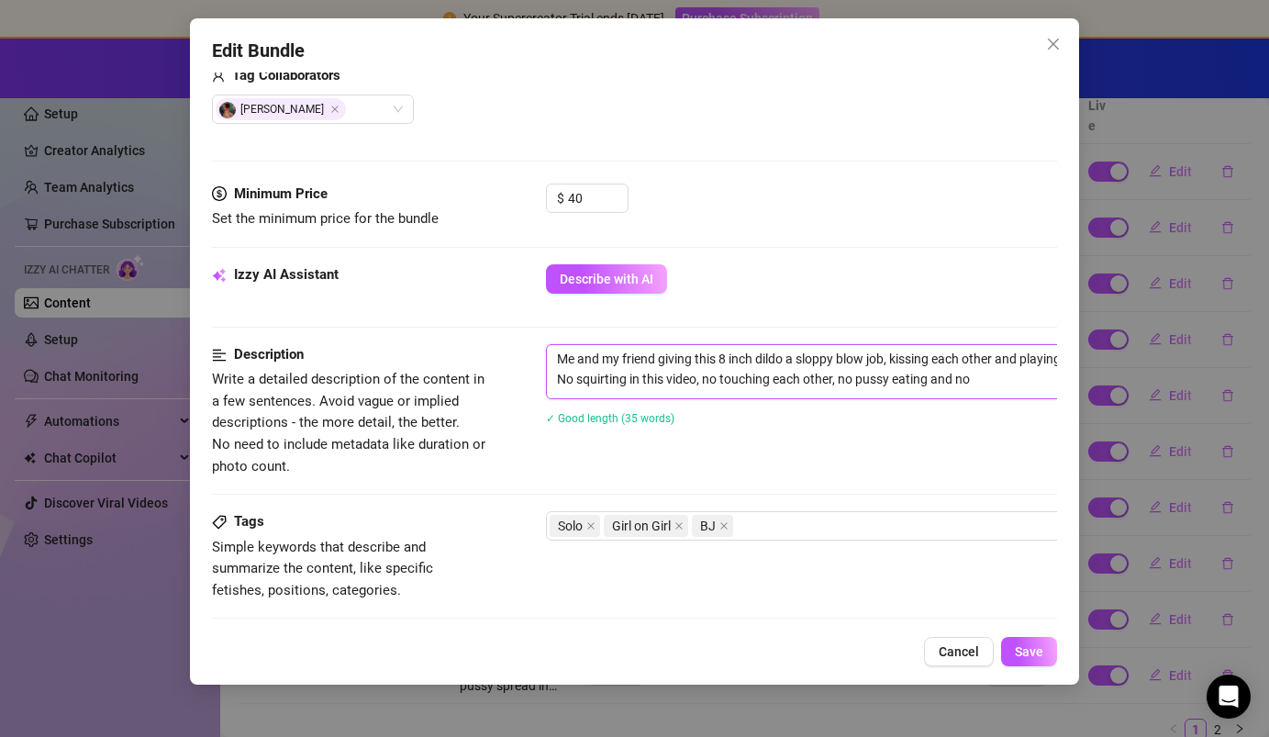
type textarea "Me and my friend giving this 8 inch dildo a sloppy blow job, kissing each other…"
drag, startPoint x: 954, startPoint y: 386, endPoint x: 698, endPoint y: 385, distance: 256.0
click at [698, 385] on textarea "Me and my friend giving this 8 inch dildo a sloppy blow job, kissing each other…" at bounding box center [867, 369] width 640 height 48
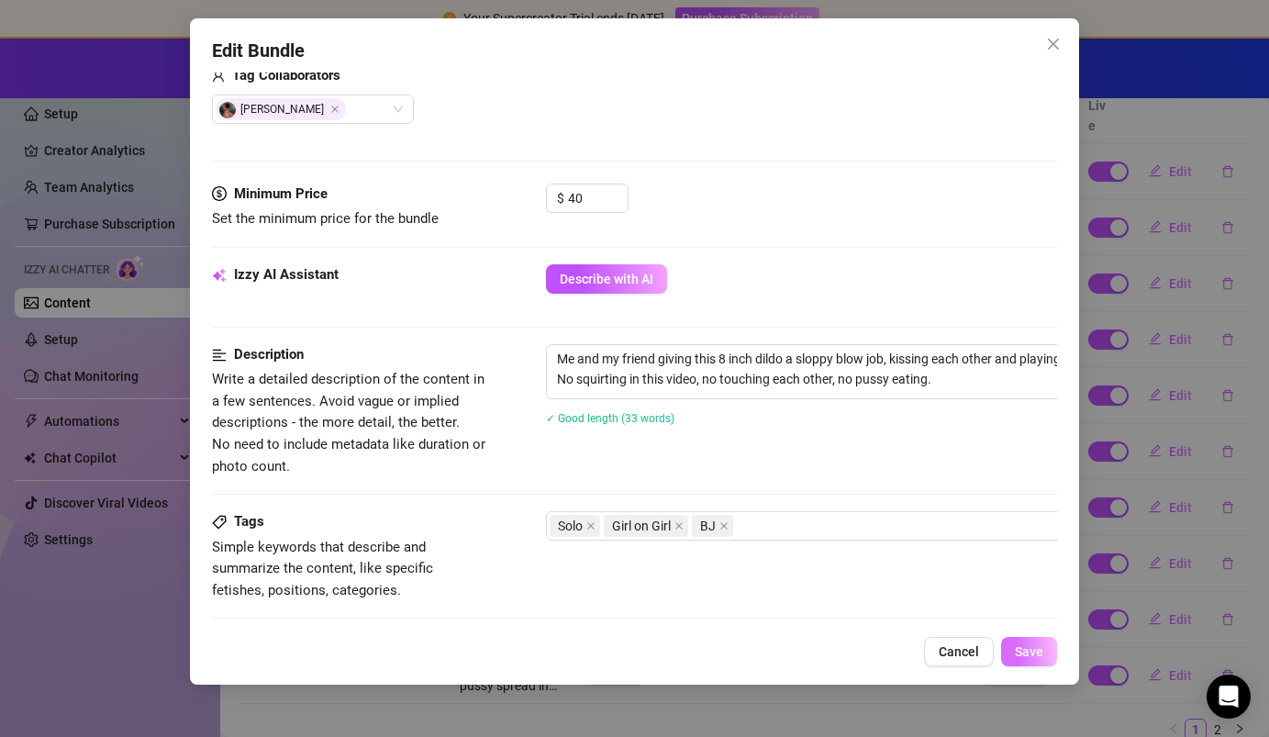
click at [1021, 649] on span "Save" at bounding box center [1029, 651] width 28 height 15
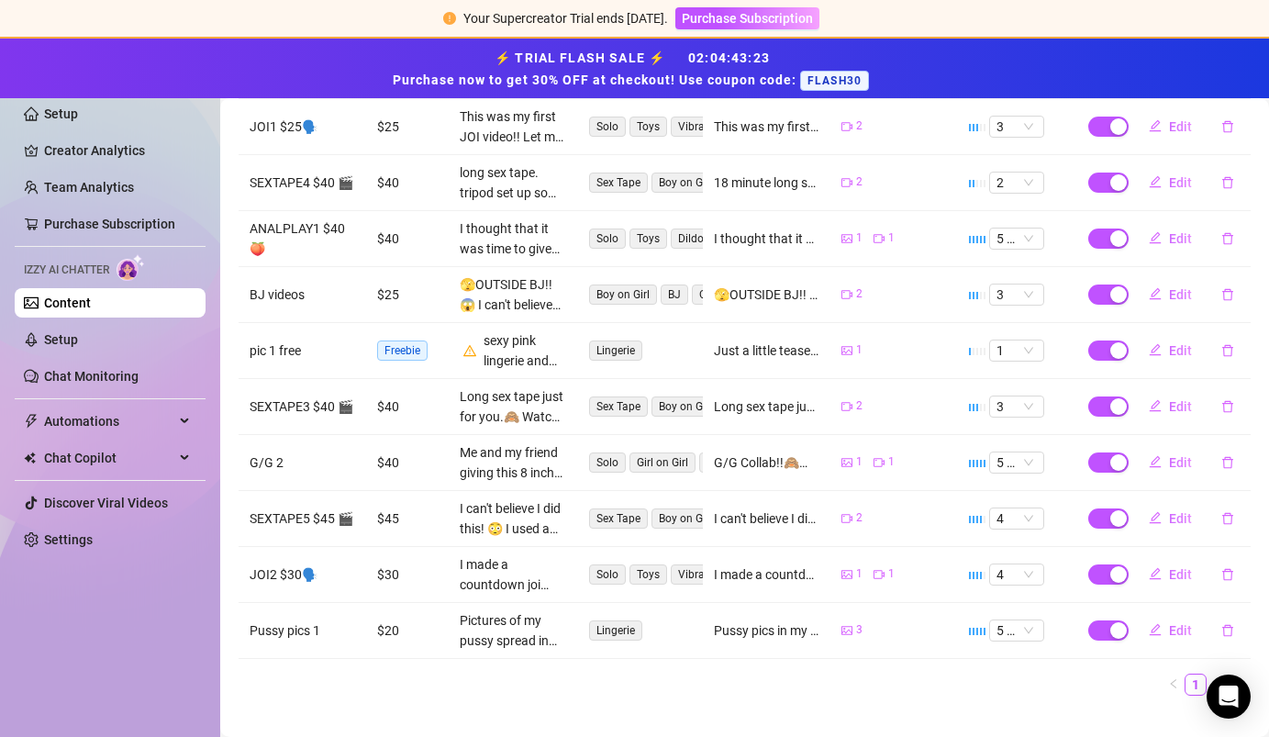
scroll to position [440, 0]
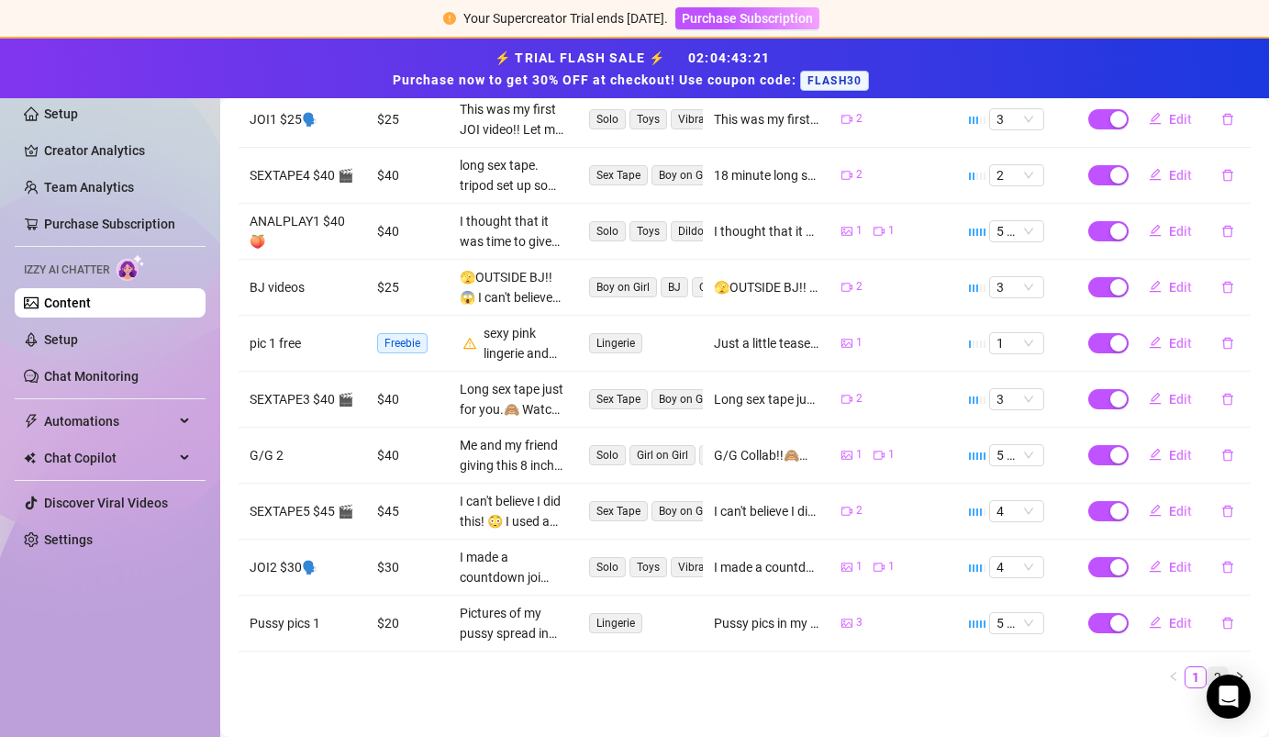
click at [1223, 667] on link "2" at bounding box center [1217, 677] width 20 height 20
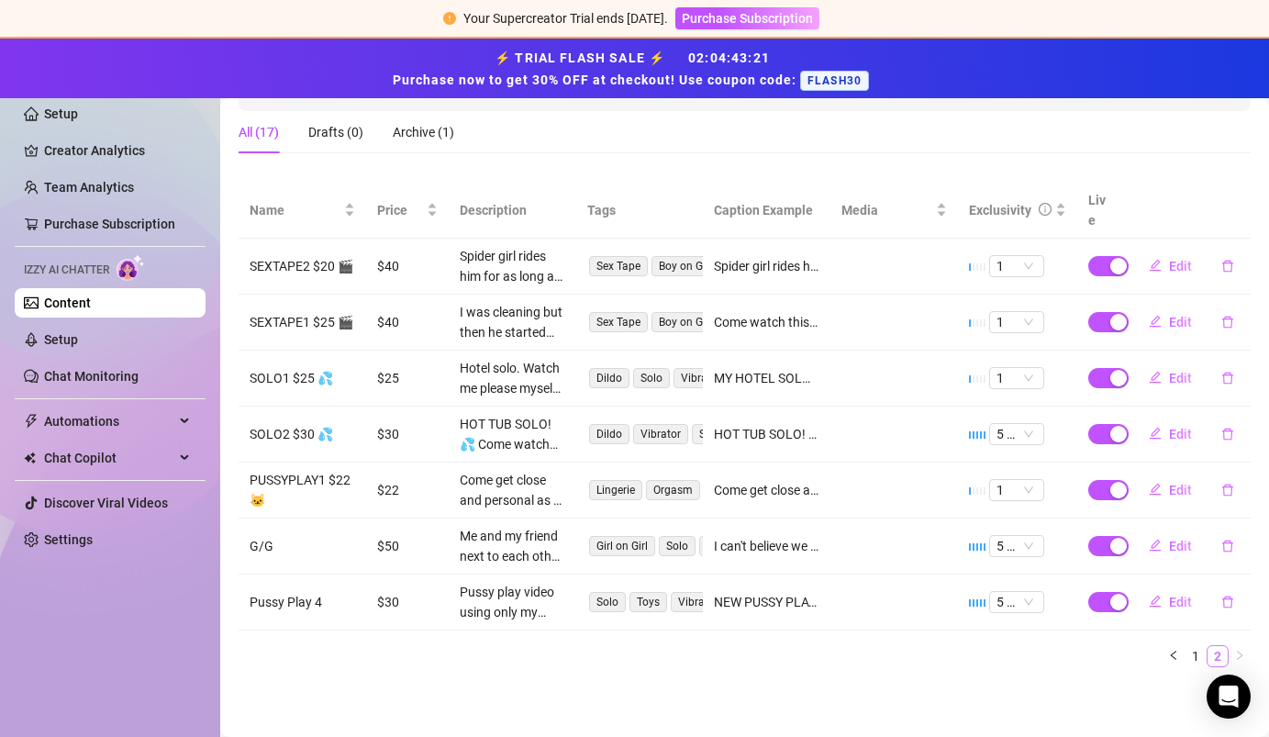
scroll to position [272, 0]
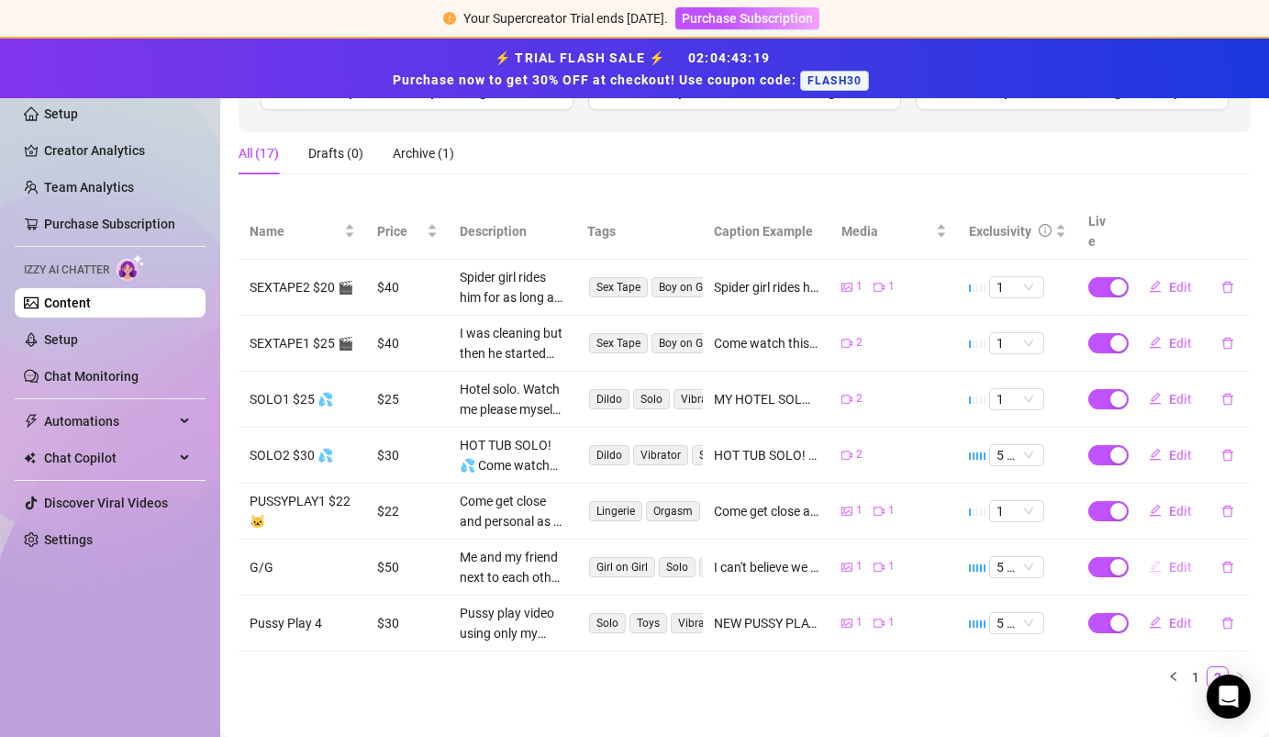
click at [1170, 560] on span "Edit" at bounding box center [1180, 567] width 23 height 15
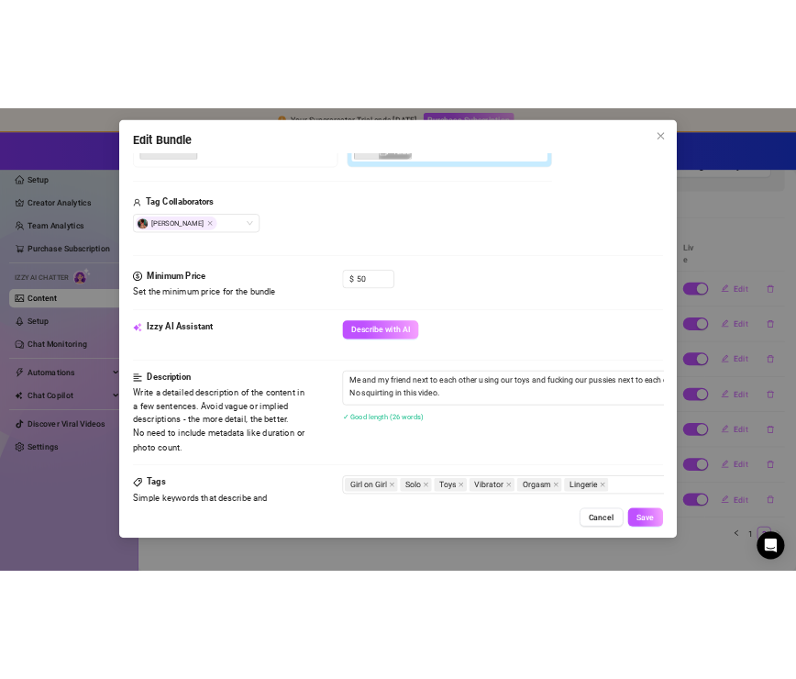
scroll to position [410, 0]
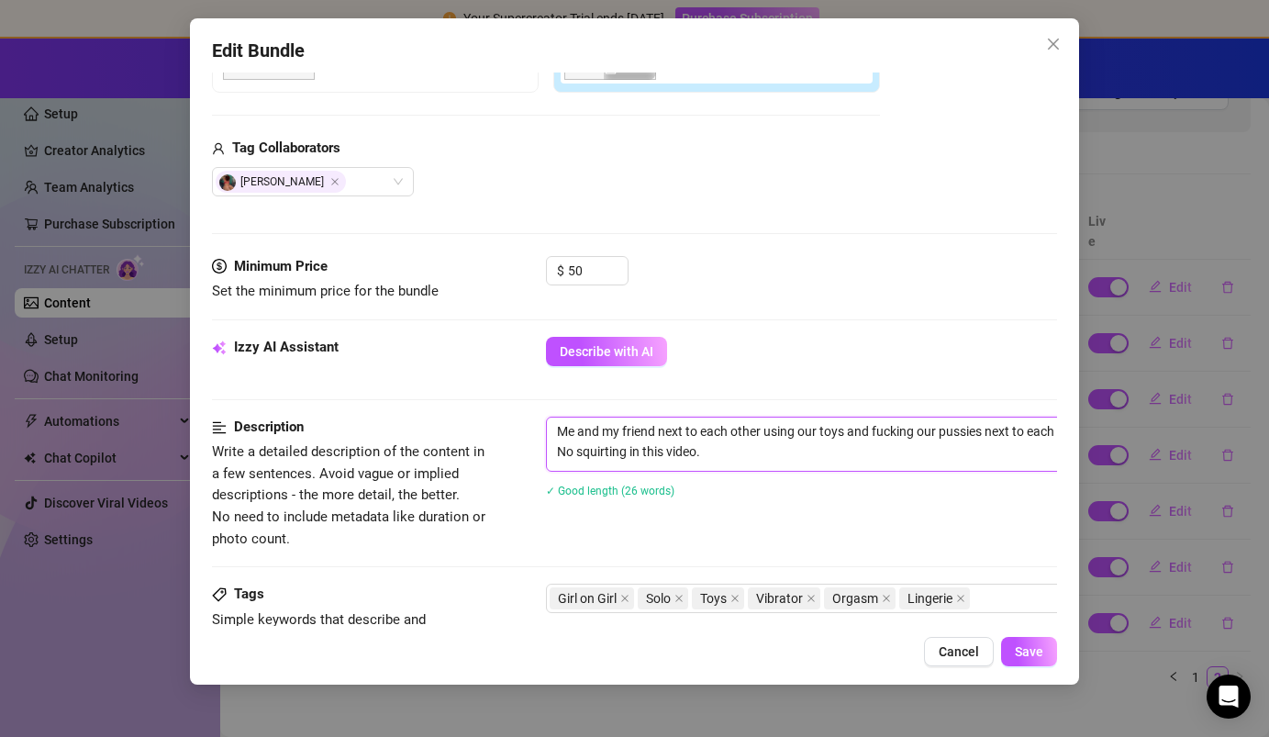
click at [804, 447] on textarea "Me and my friend next to each other using our toys and fucking our pussies next…" at bounding box center [867, 441] width 640 height 48
paste textarea ", no touching each other, no pussy eating."
click at [1033, 653] on span "Save" at bounding box center [1029, 651] width 28 height 15
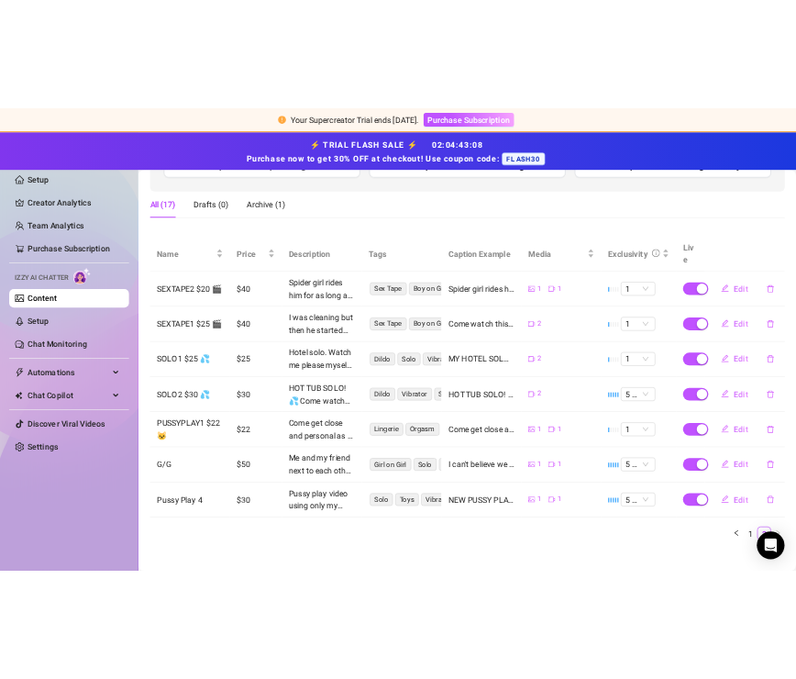
scroll to position [302, 0]
